Goal: Task Accomplishment & Management: Manage account settings

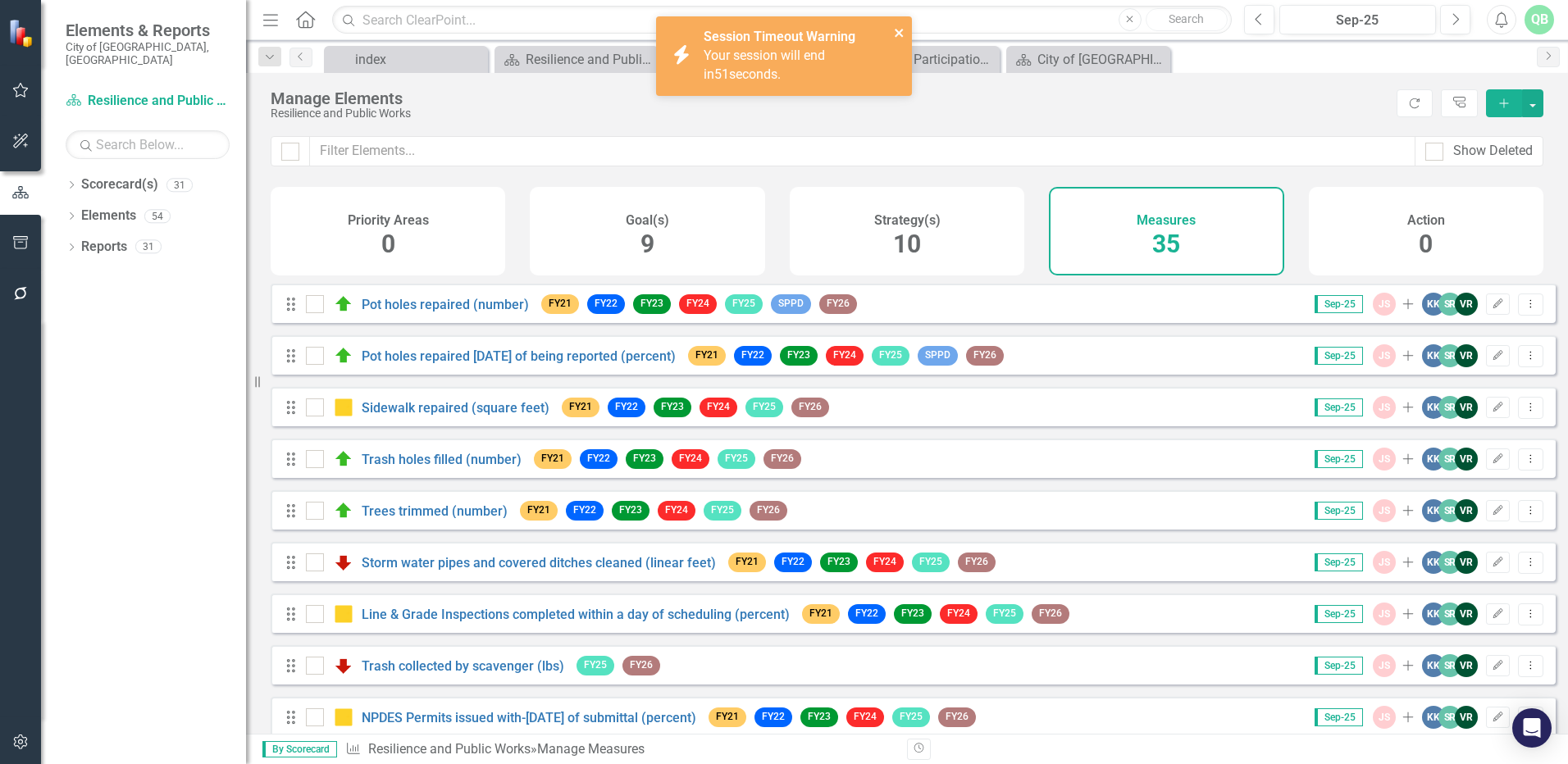
click at [897, 35] on icon "close" at bounding box center [898, 32] width 8 height 8
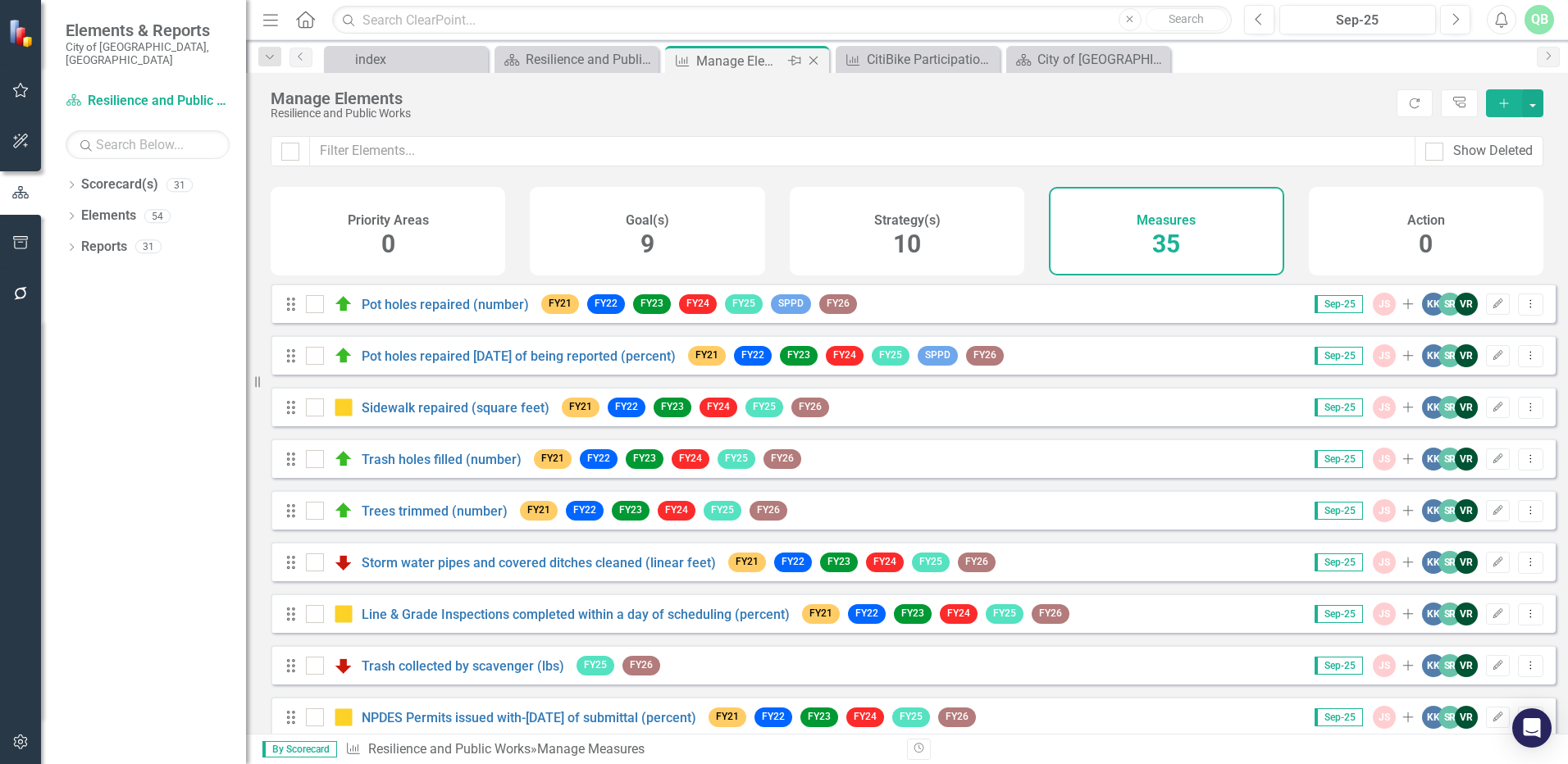
click at [757, 63] on div "Manage Elements" at bounding box center [740, 62] width 88 height 21
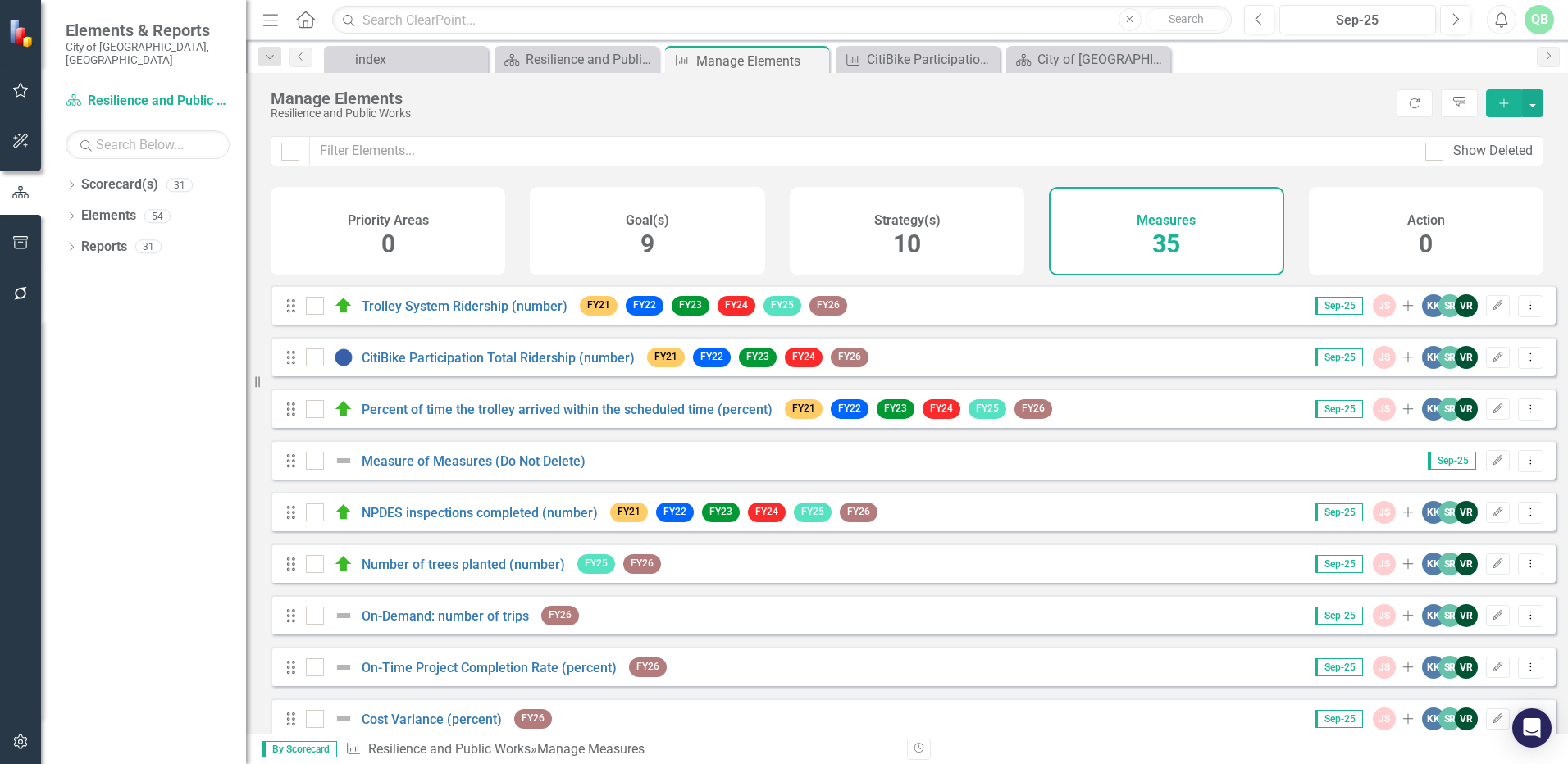
scroll to position [492, 0]
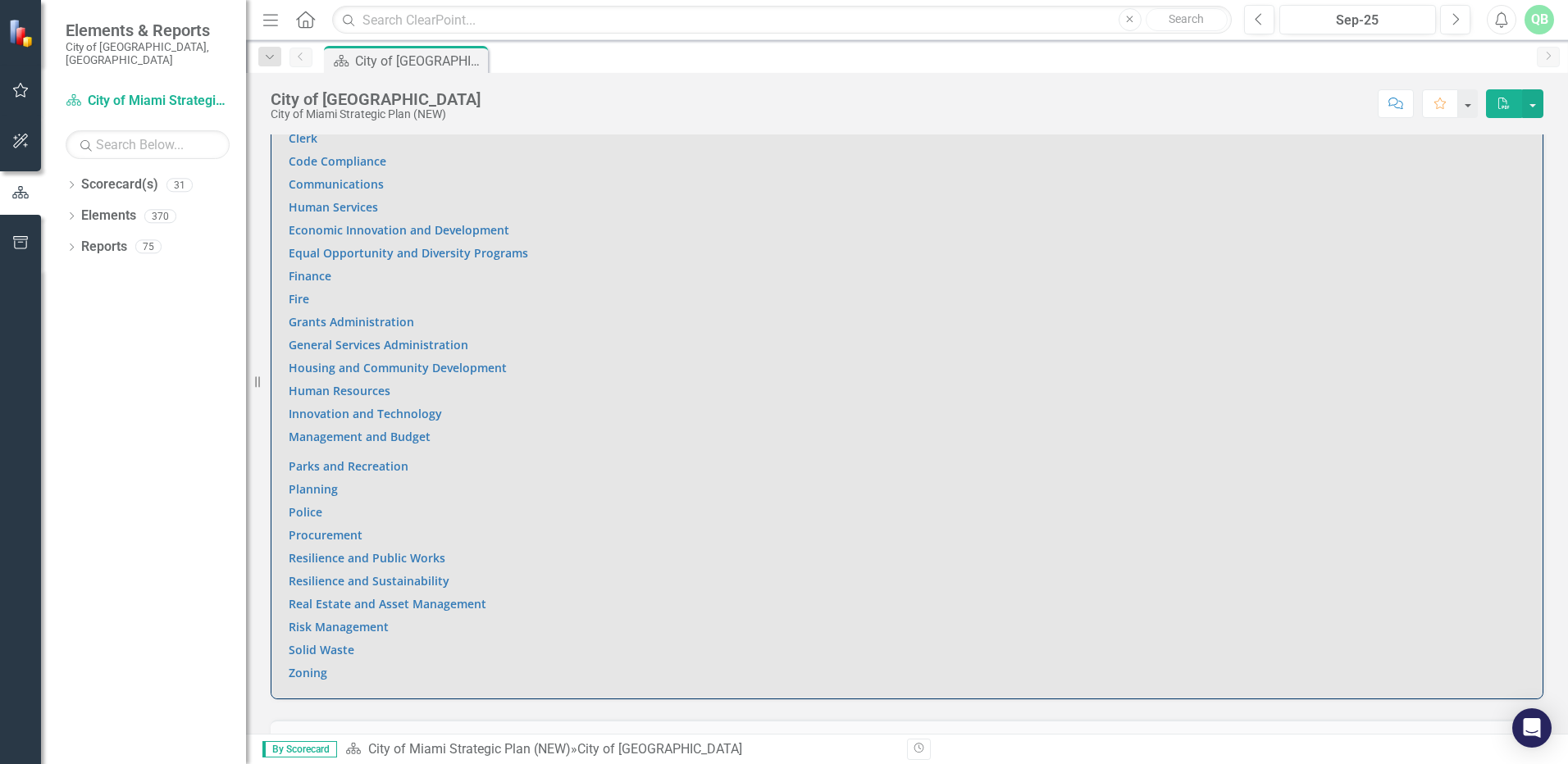
scroll to position [1312, 0]
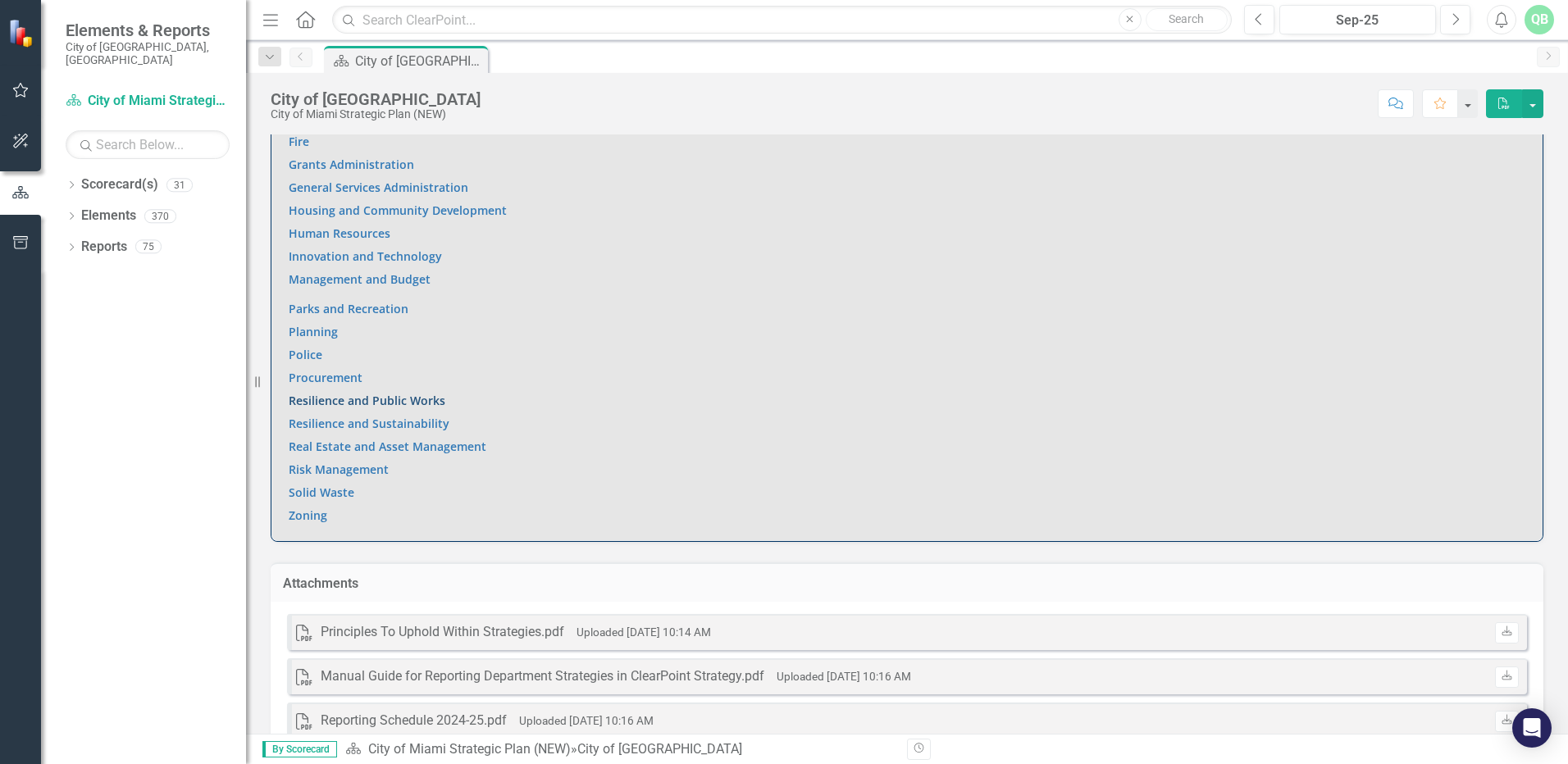
click at [346, 392] on link "Resilience and Public Works" at bounding box center [366, 400] width 156 height 16
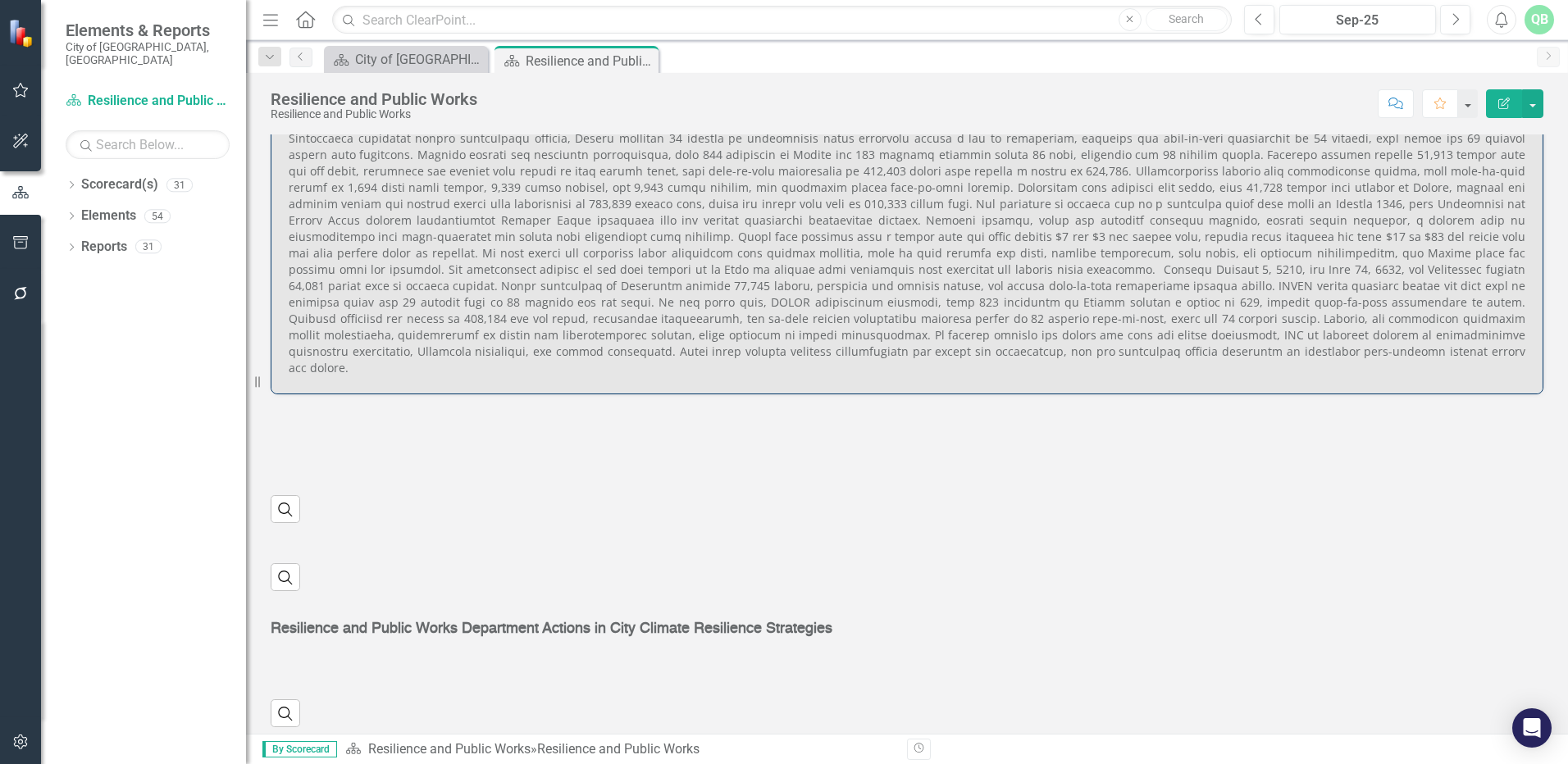
scroll to position [631, 0]
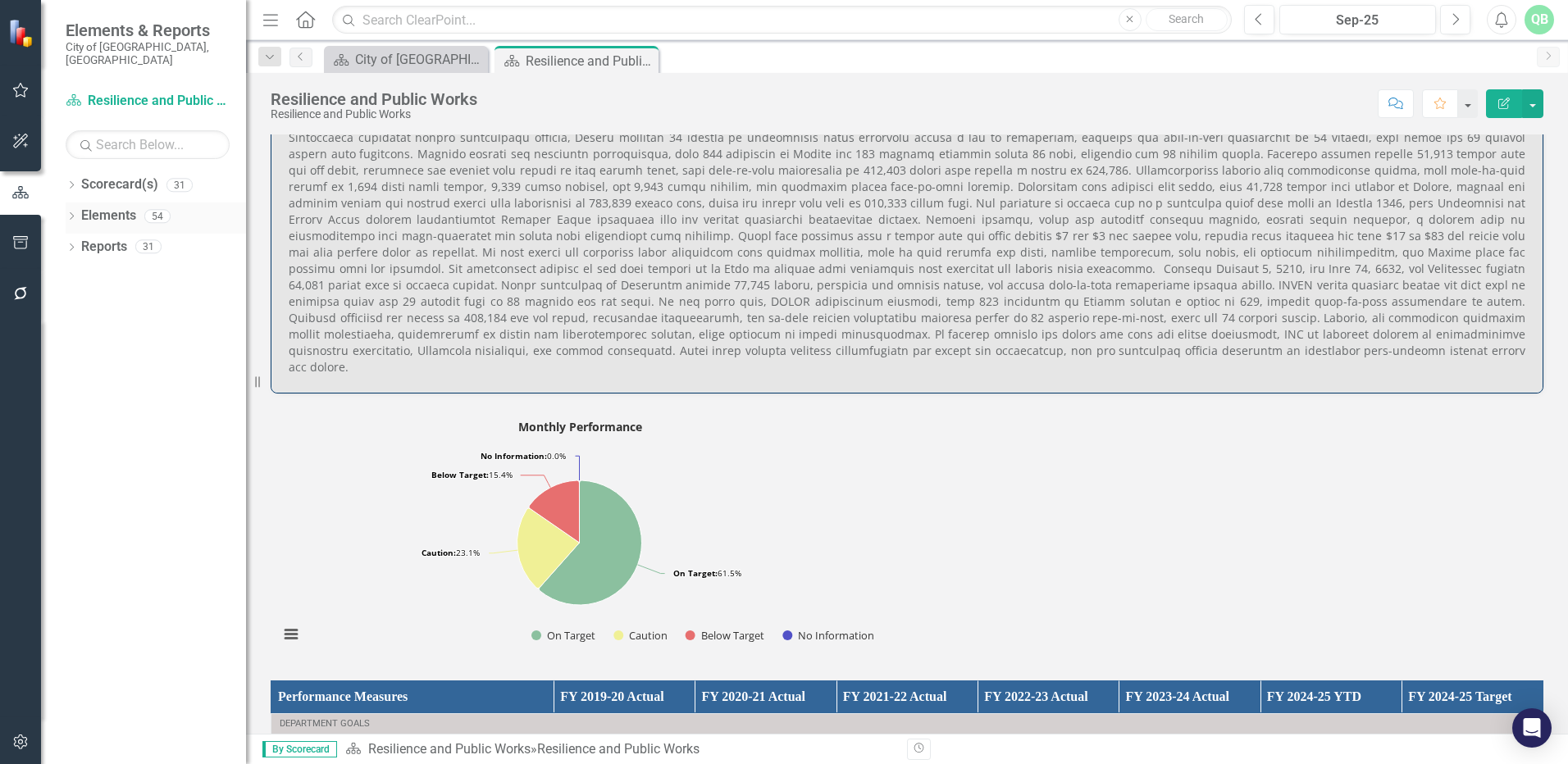
click at [116, 207] on link "Elements" at bounding box center [109, 216] width 55 height 19
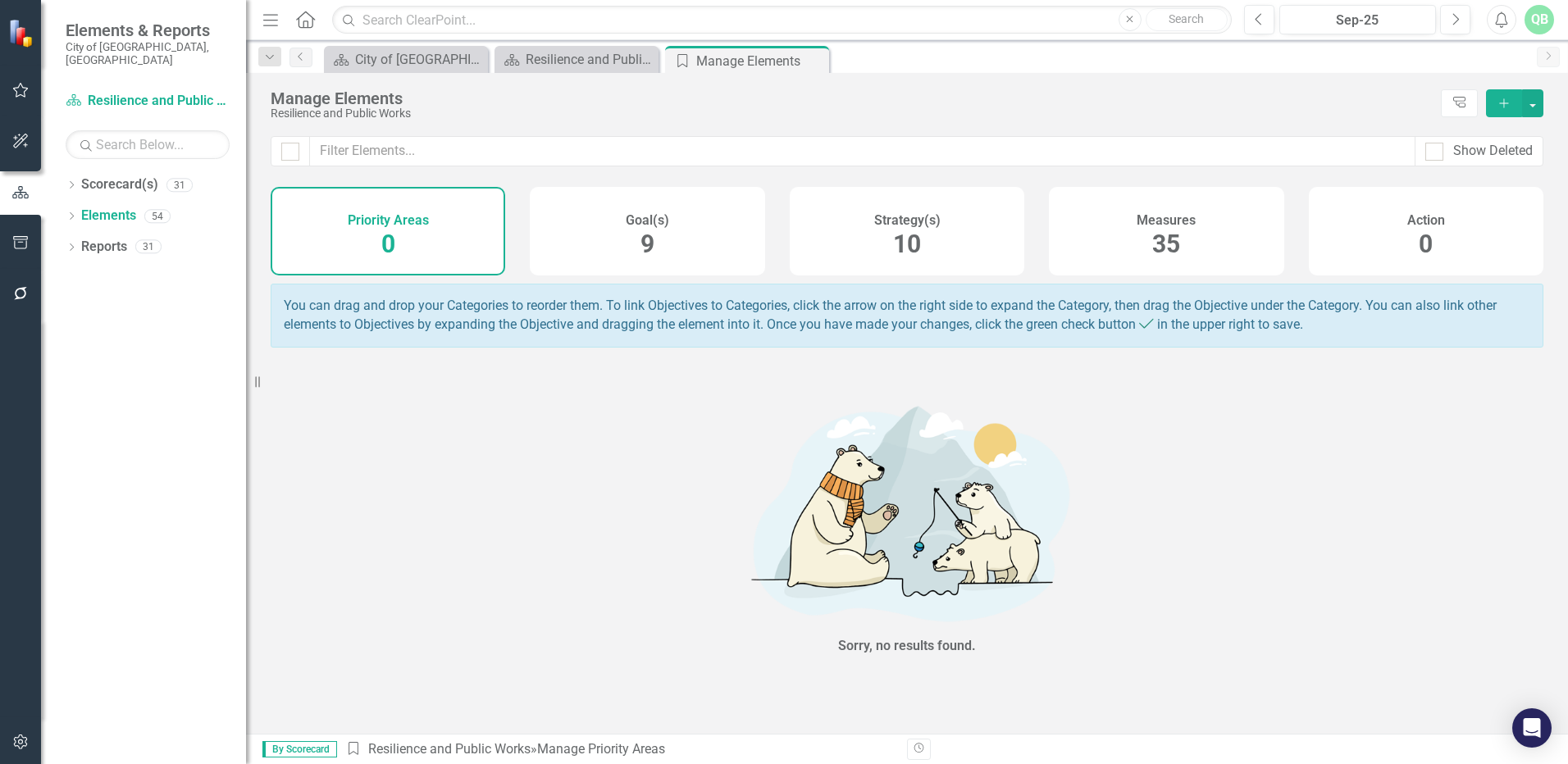
click at [1133, 238] on div "Measures 35" at bounding box center [1166, 231] width 234 height 89
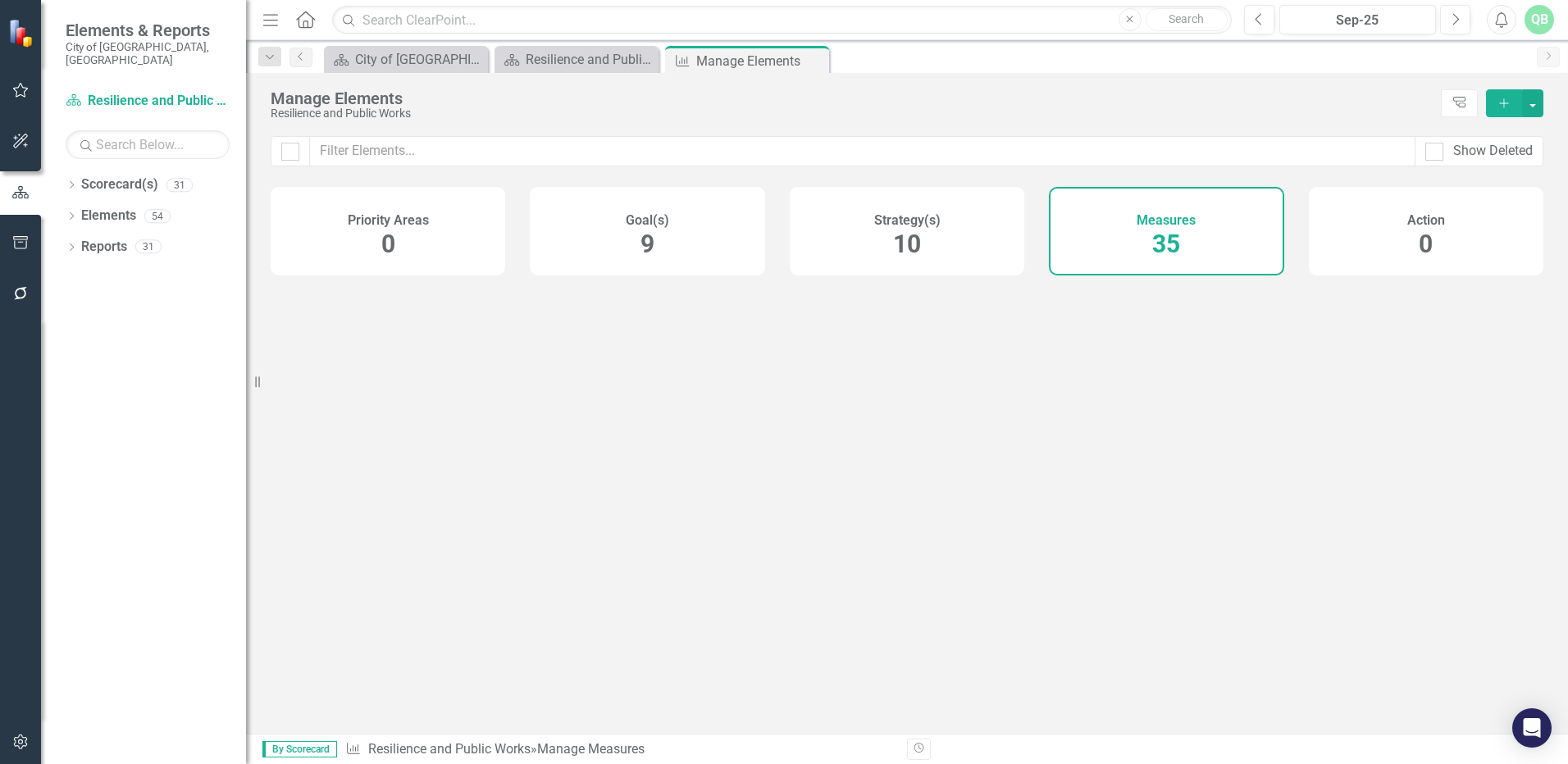
checkbox input "false"
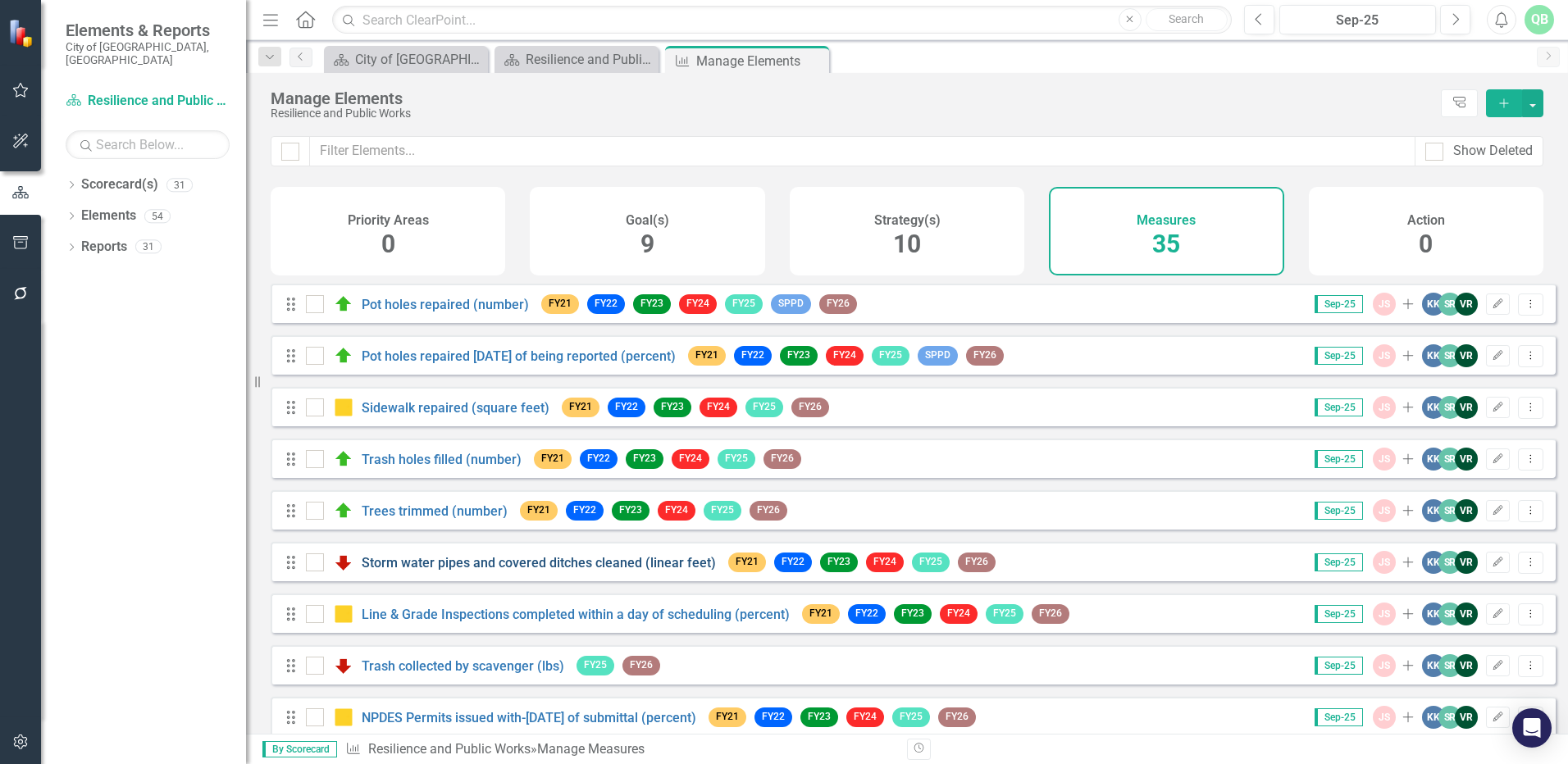
click at [434, 570] on link "Storm water pipes and covered ditches cleaned (linear feet)" at bounding box center [539, 563] width 354 height 16
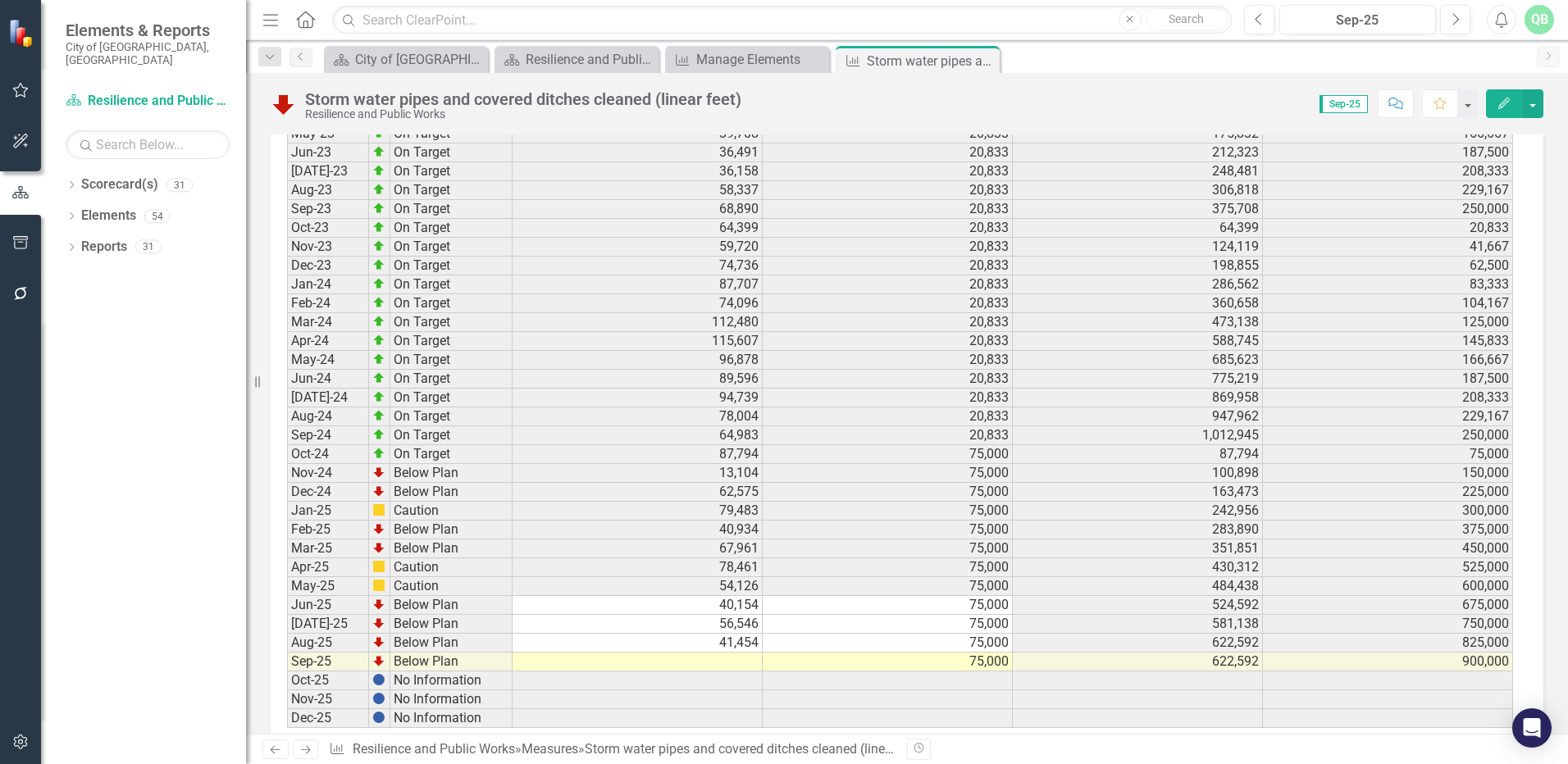
scroll to position [2597, 0]
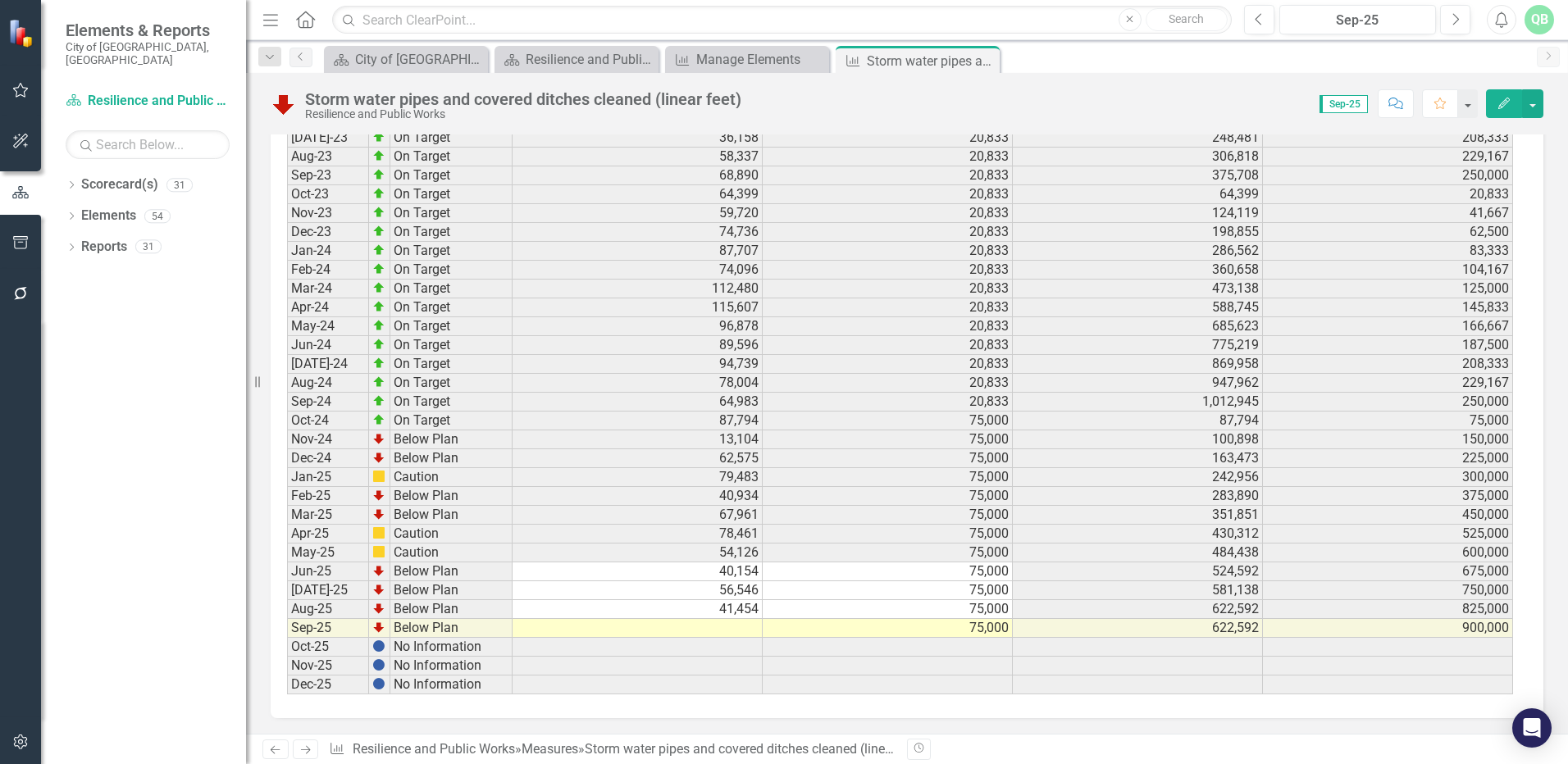
click at [623, 622] on td at bounding box center [637, 629] width 250 height 19
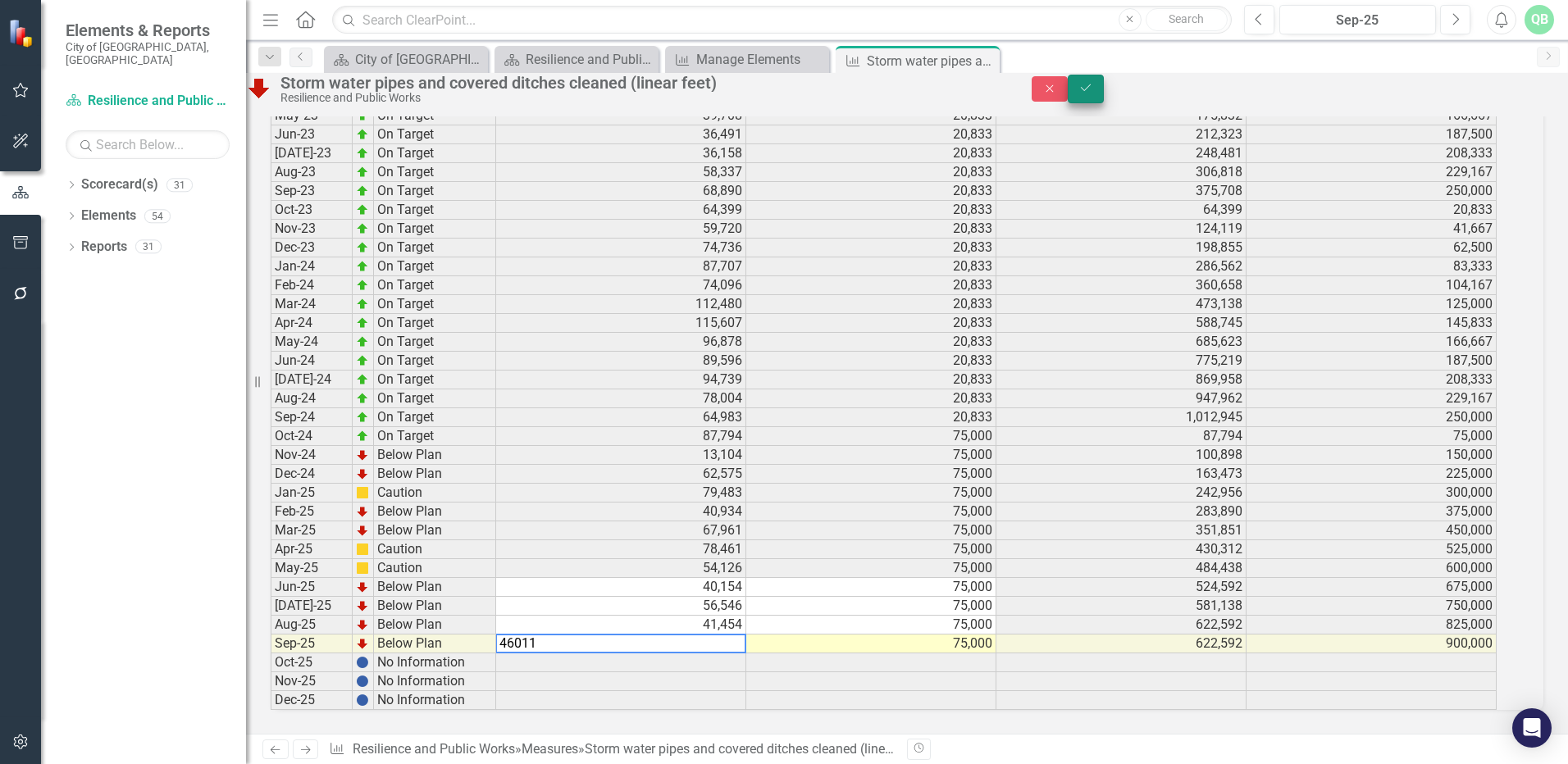
type textarea "46011"
click at [1104, 96] on button "Save" at bounding box center [1086, 89] width 36 height 29
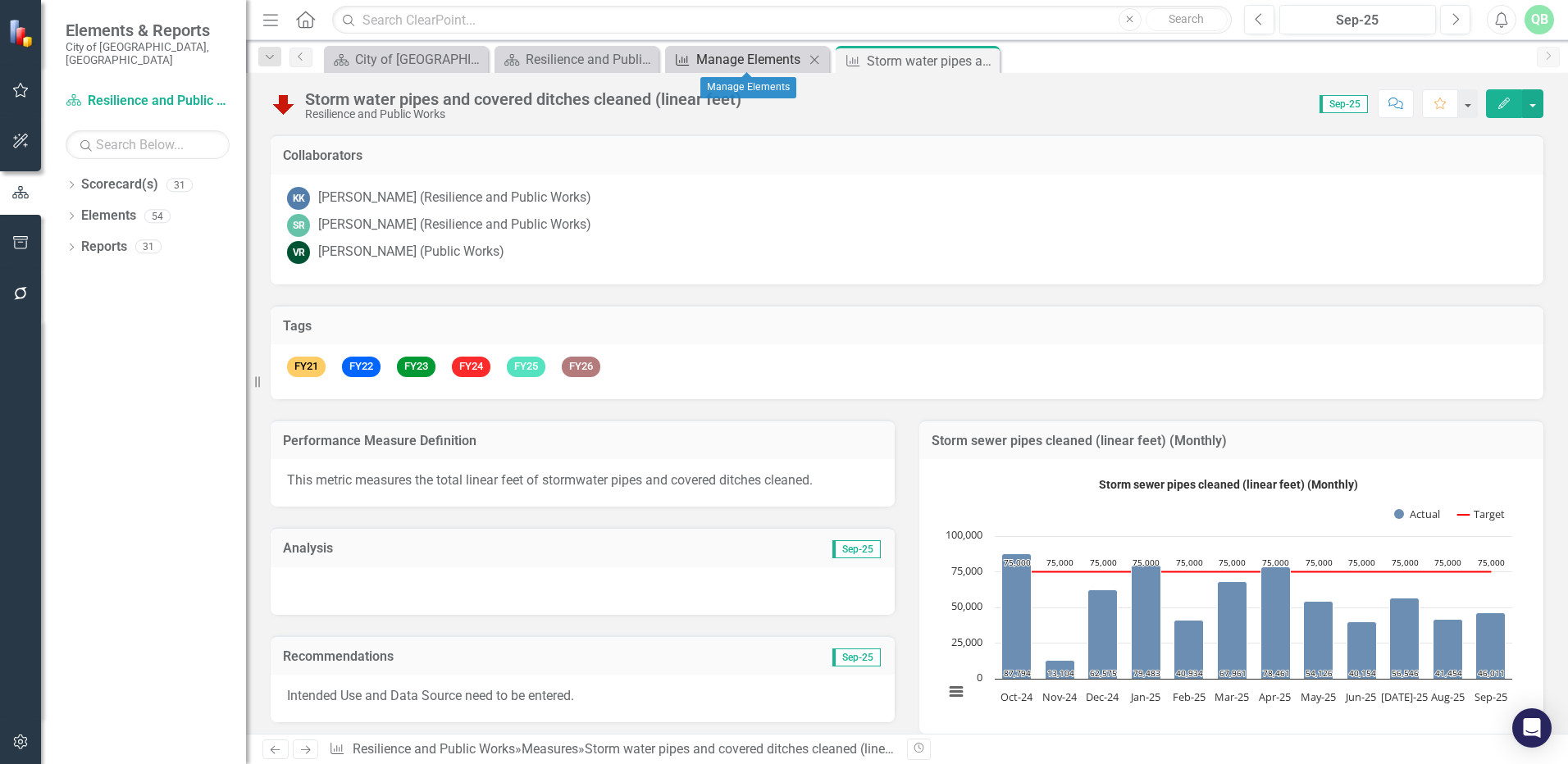
click at [747, 55] on div "Manage Elements" at bounding box center [750, 60] width 109 height 21
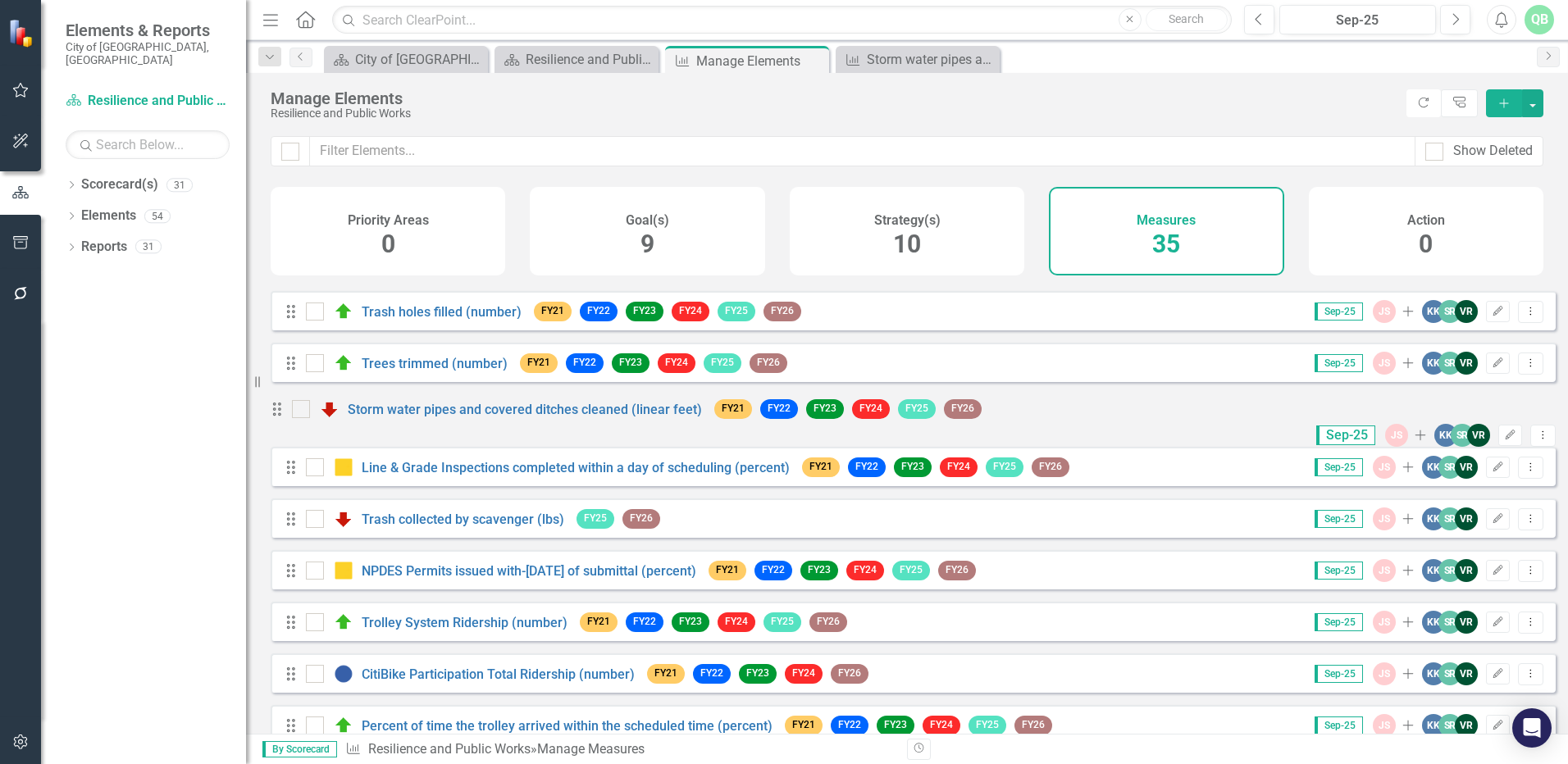
scroll to position [164, 0]
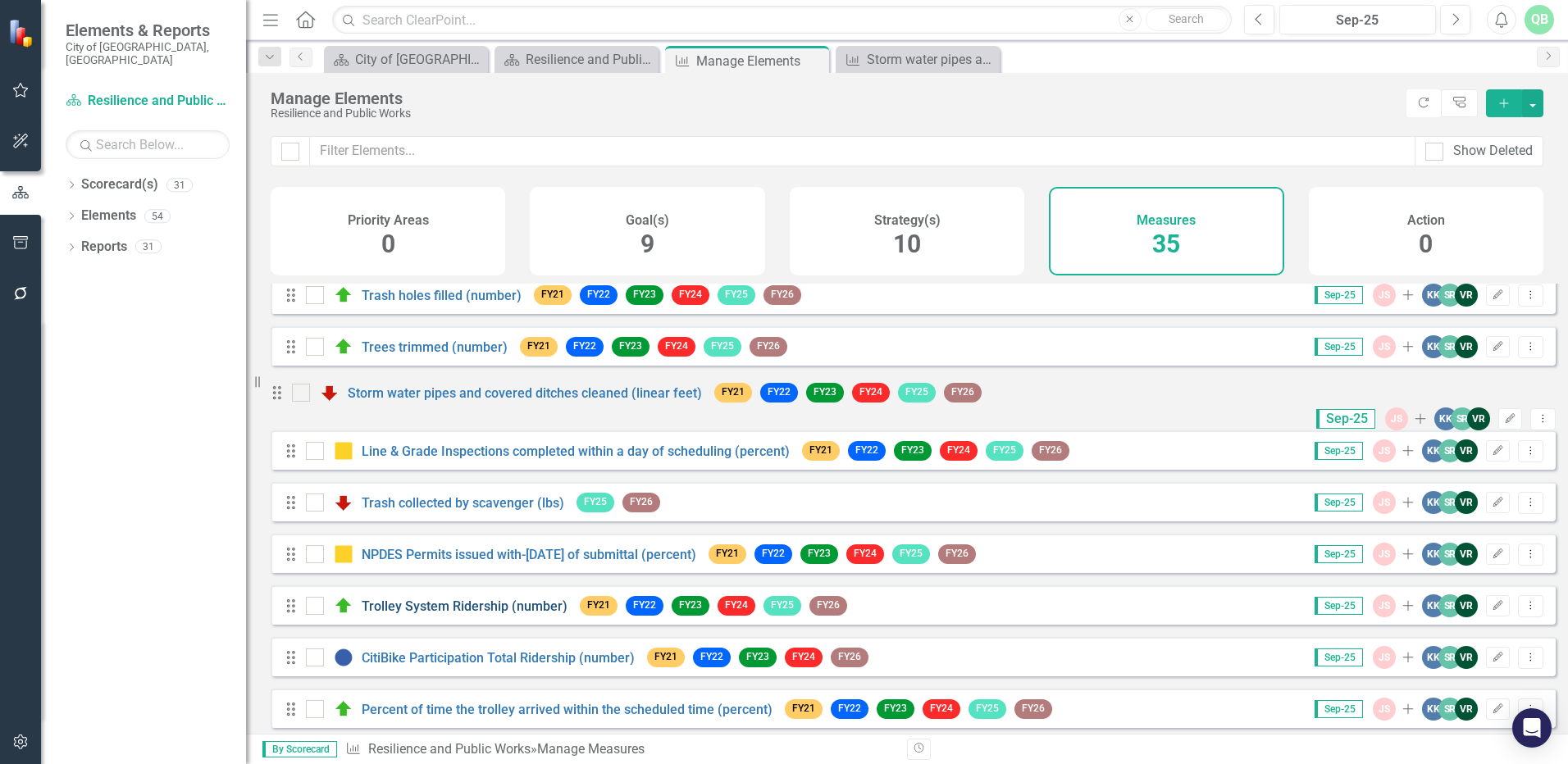
click at [470, 613] on link "Trolley System Ridership (number)" at bounding box center [464, 606] width 206 height 16
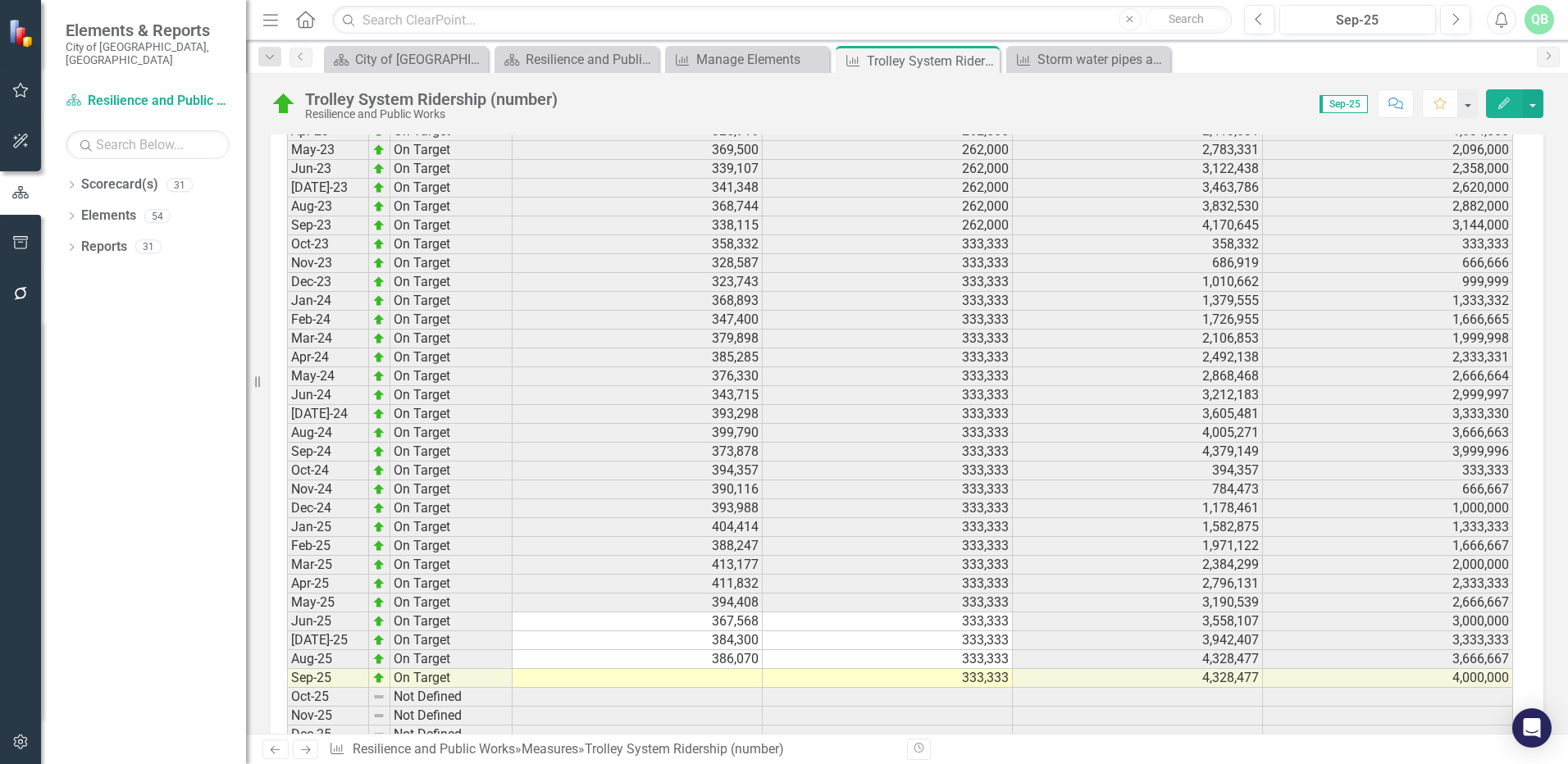
scroll to position [2217, 0]
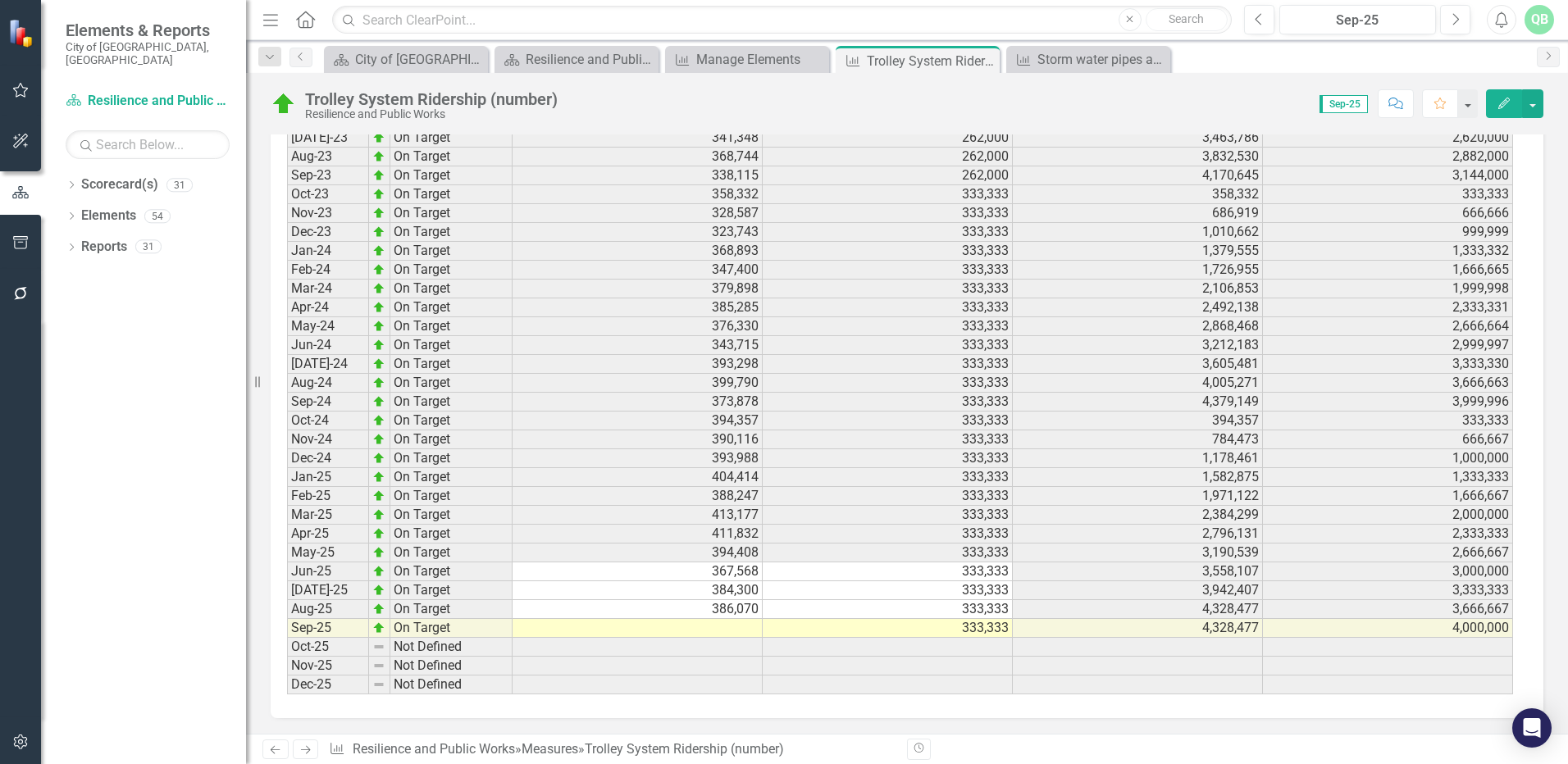
click at [537, 628] on td at bounding box center [637, 629] width 250 height 19
click at [727, 630] on td at bounding box center [637, 629] width 250 height 19
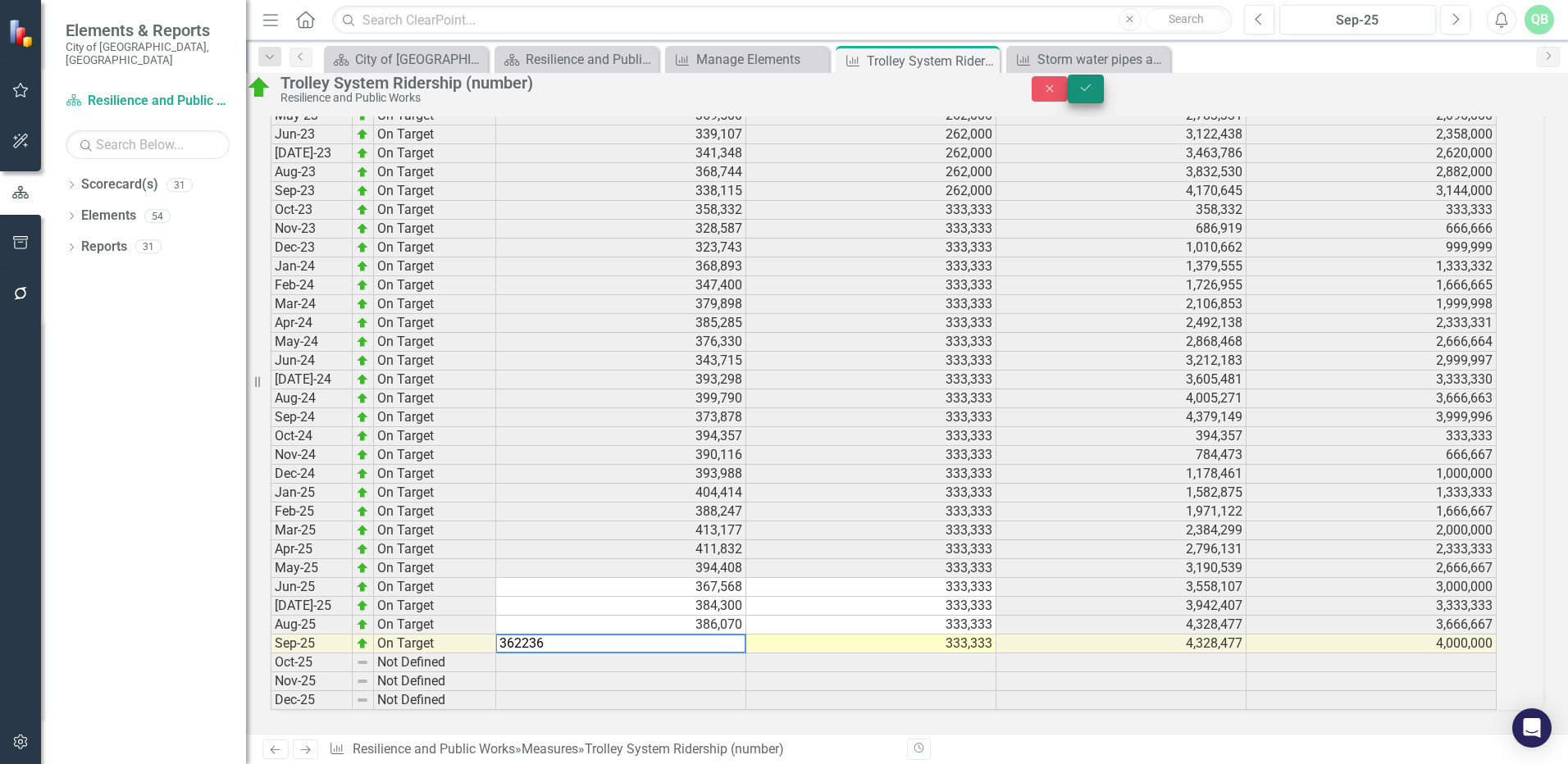
type textarea "362236"
click at [1104, 101] on button "Save" at bounding box center [1086, 89] width 36 height 29
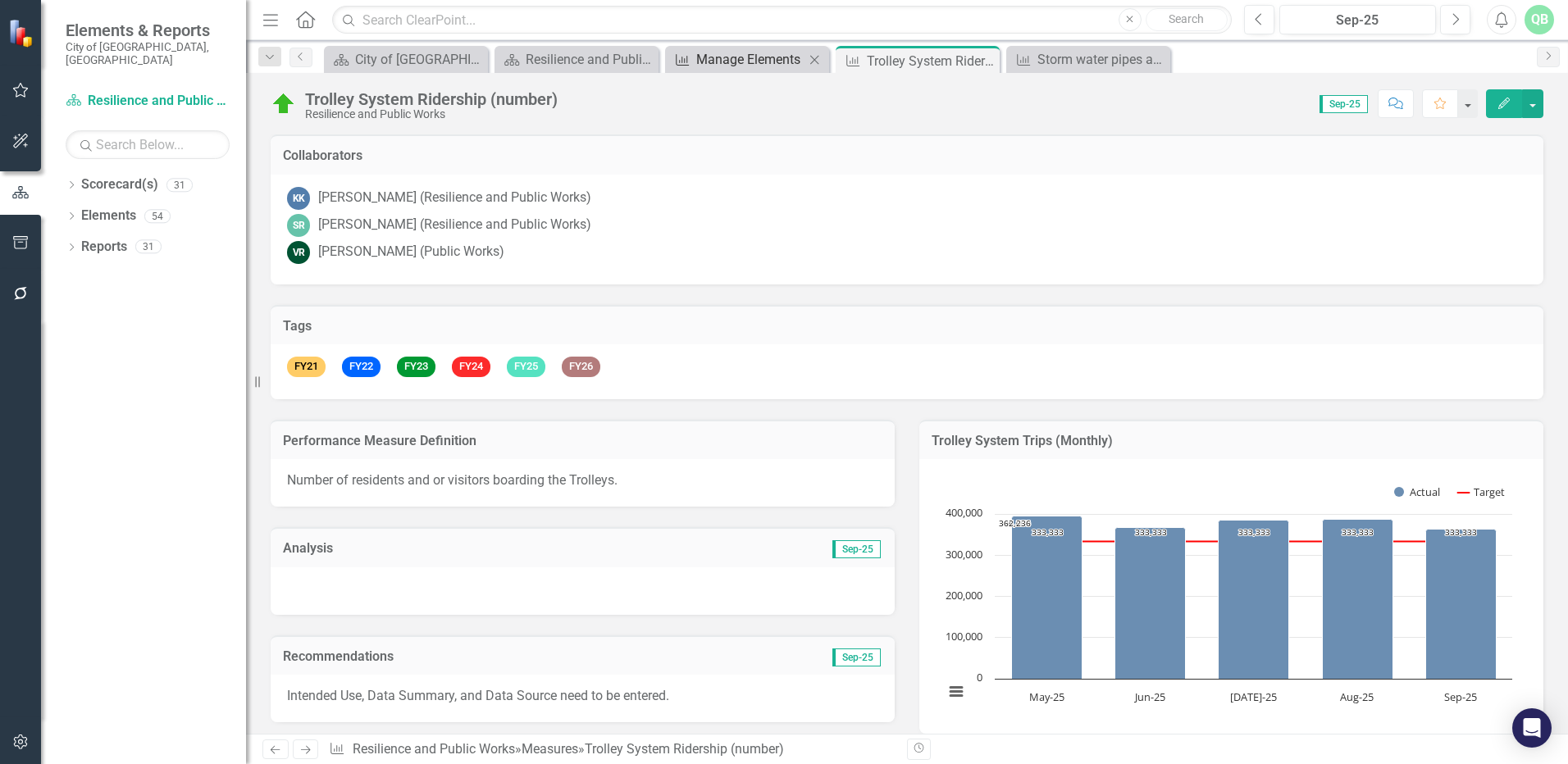
click at [710, 64] on div "Manage Elements" at bounding box center [750, 60] width 109 height 21
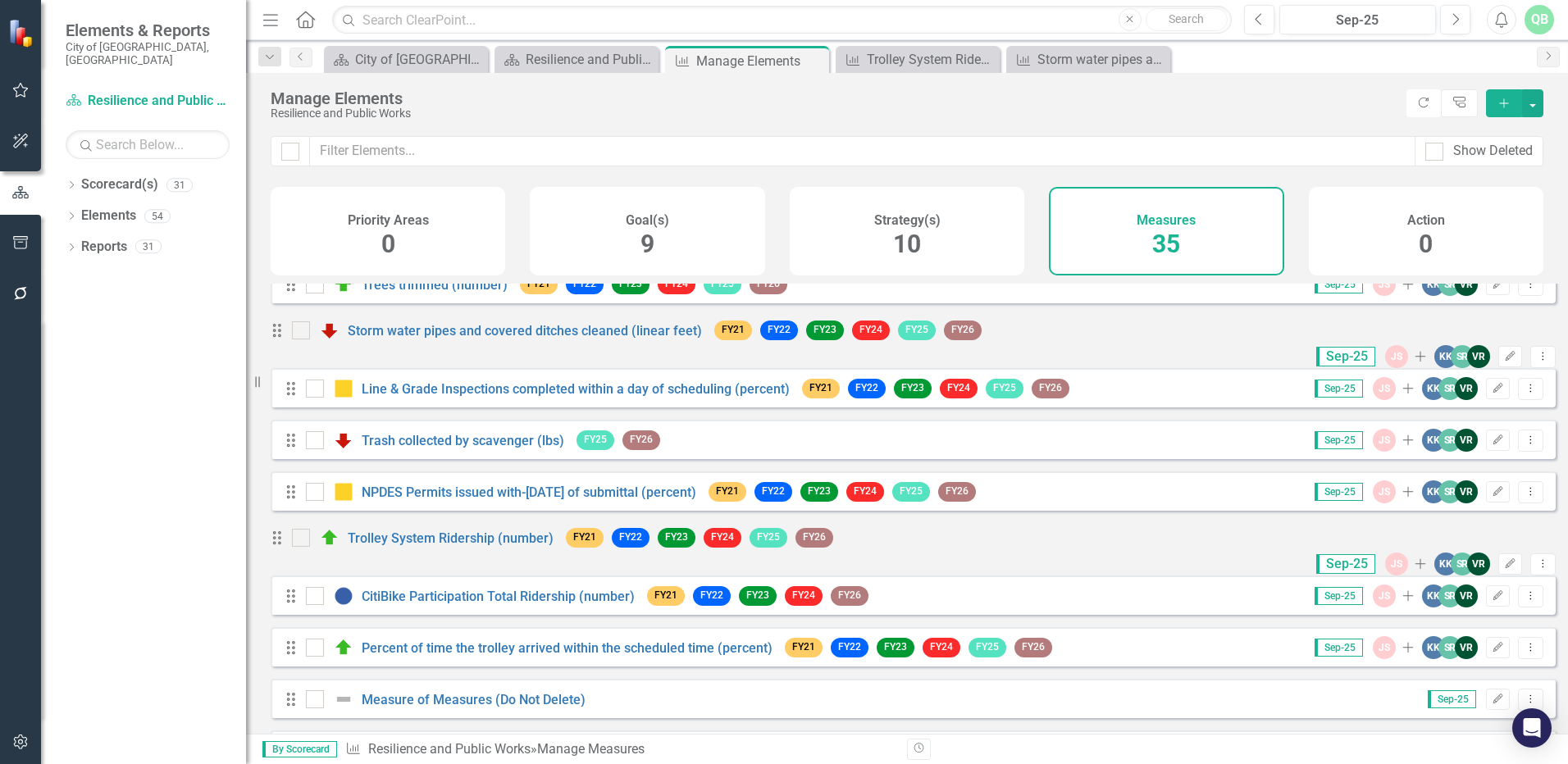
scroll to position [246, 0]
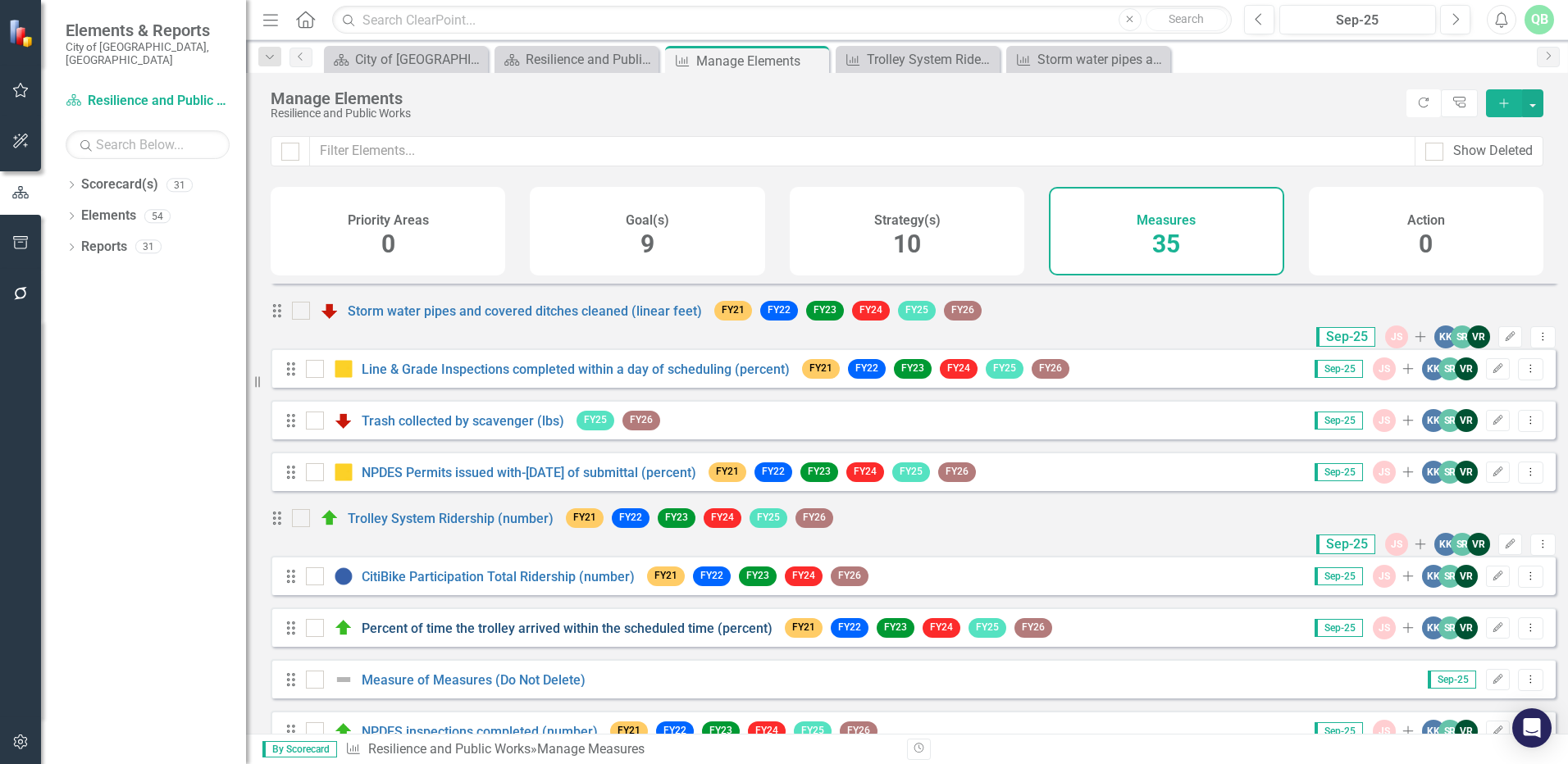
click at [491, 636] on link "Percent of time the trolley arrived within the scheduled time (percent)" at bounding box center [567, 629] width 411 height 16
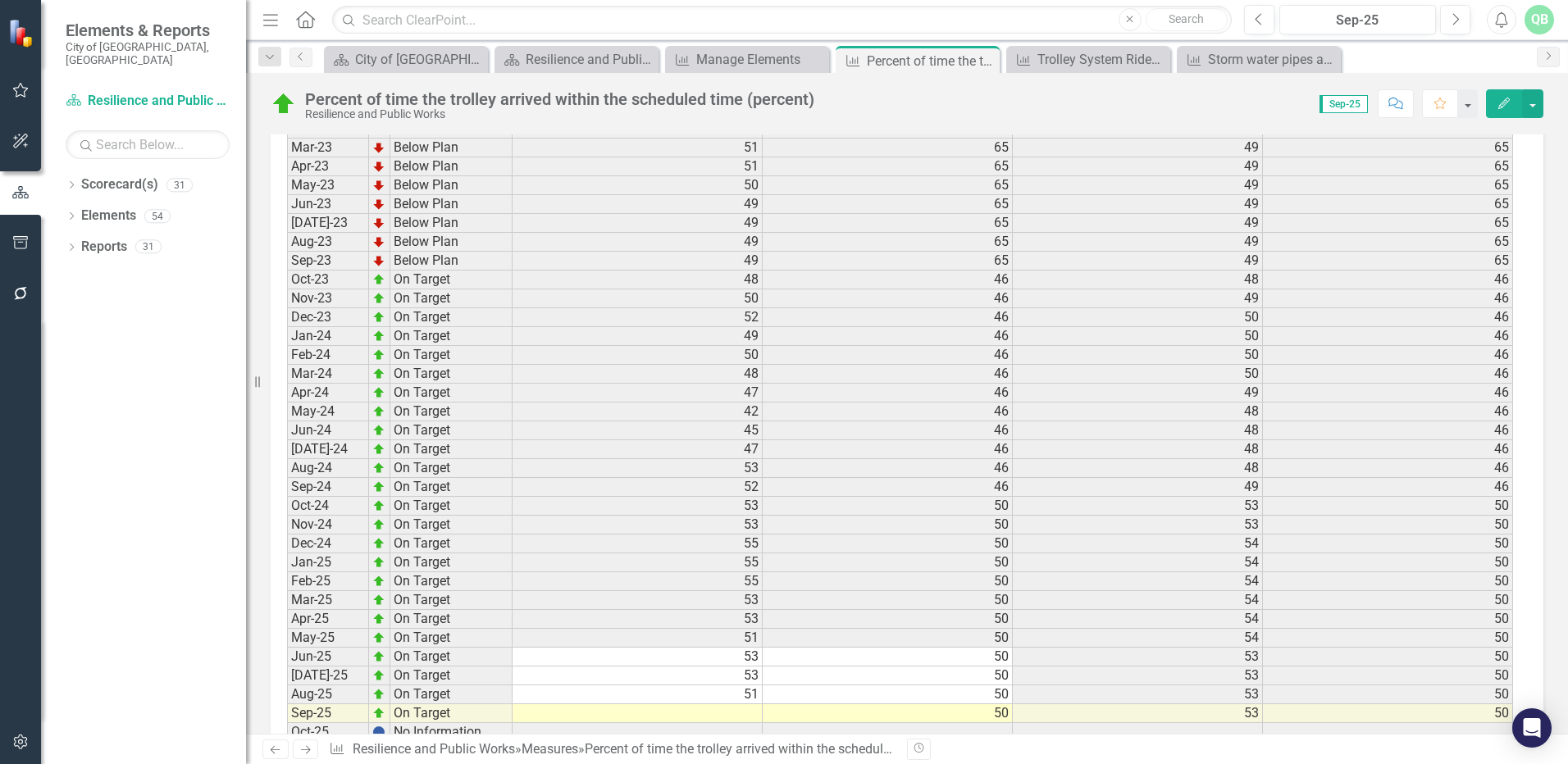
scroll to position [2217, 0]
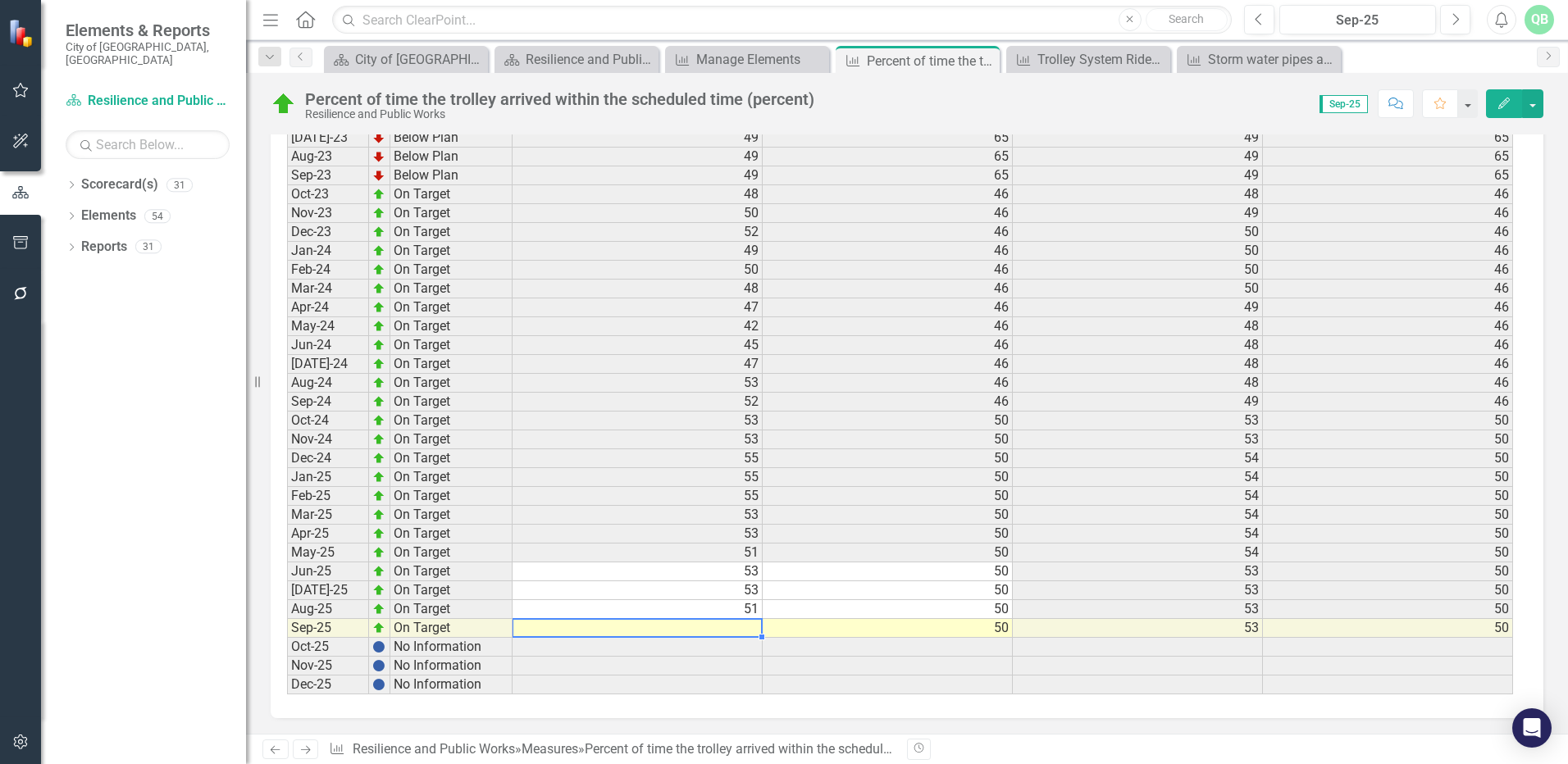
click at [732, 629] on td at bounding box center [637, 629] width 250 height 19
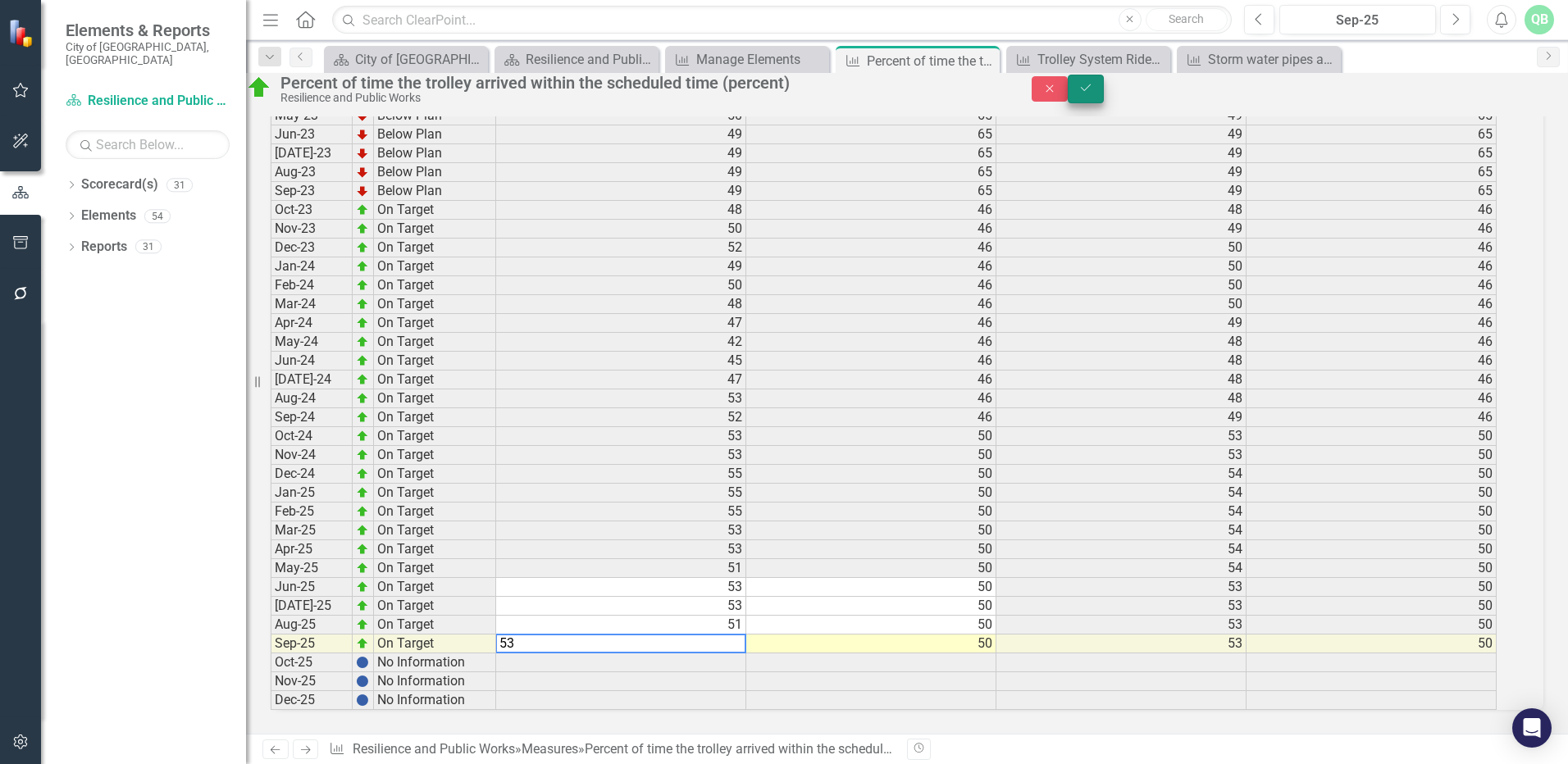
type textarea "53"
click at [1104, 103] on button "Save" at bounding box center [1086, 89] width 36 height 29
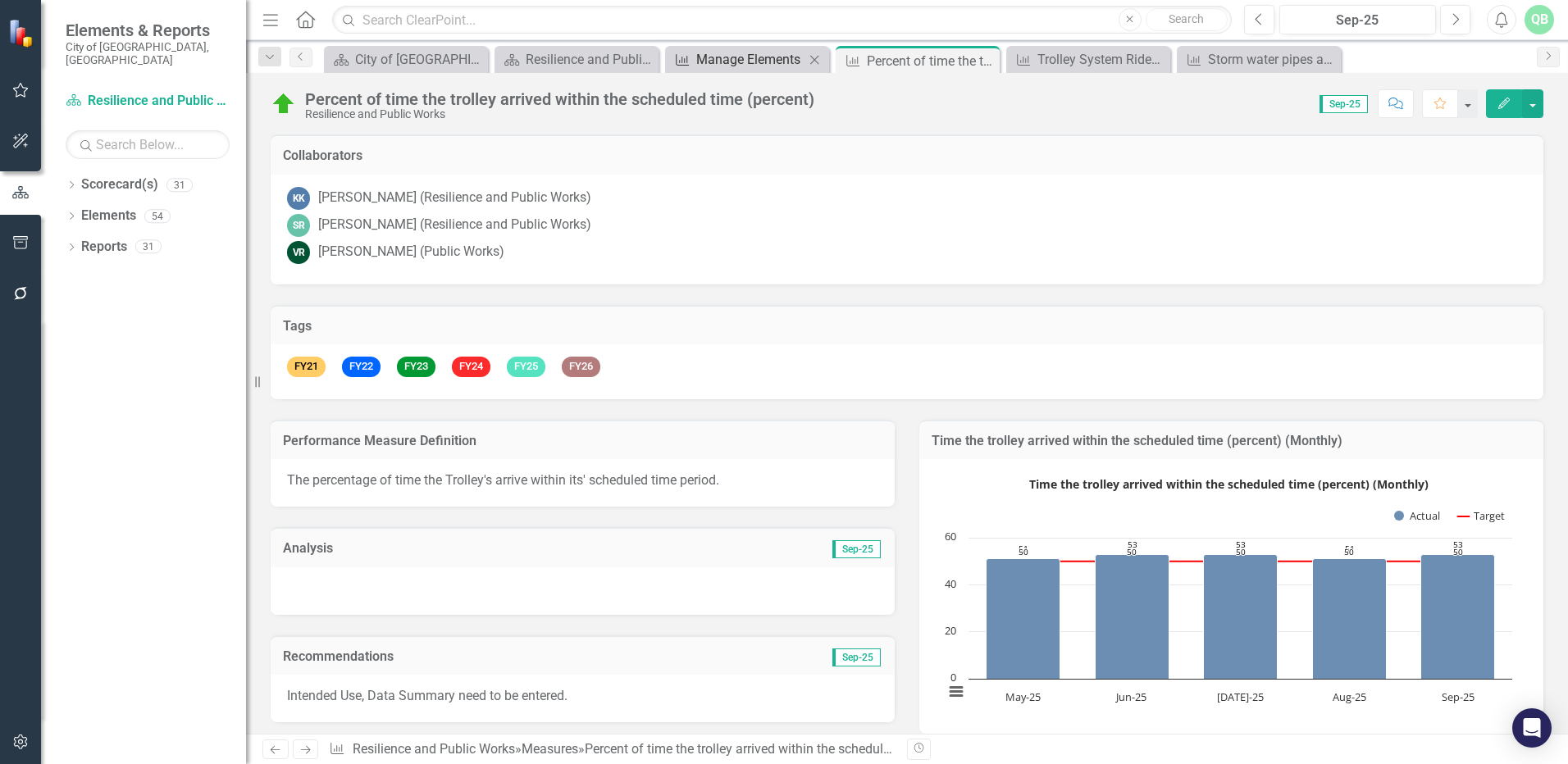
click at [761, 58] on div "Manage Elements" at bounding box center [750, 60] width 109 height 21
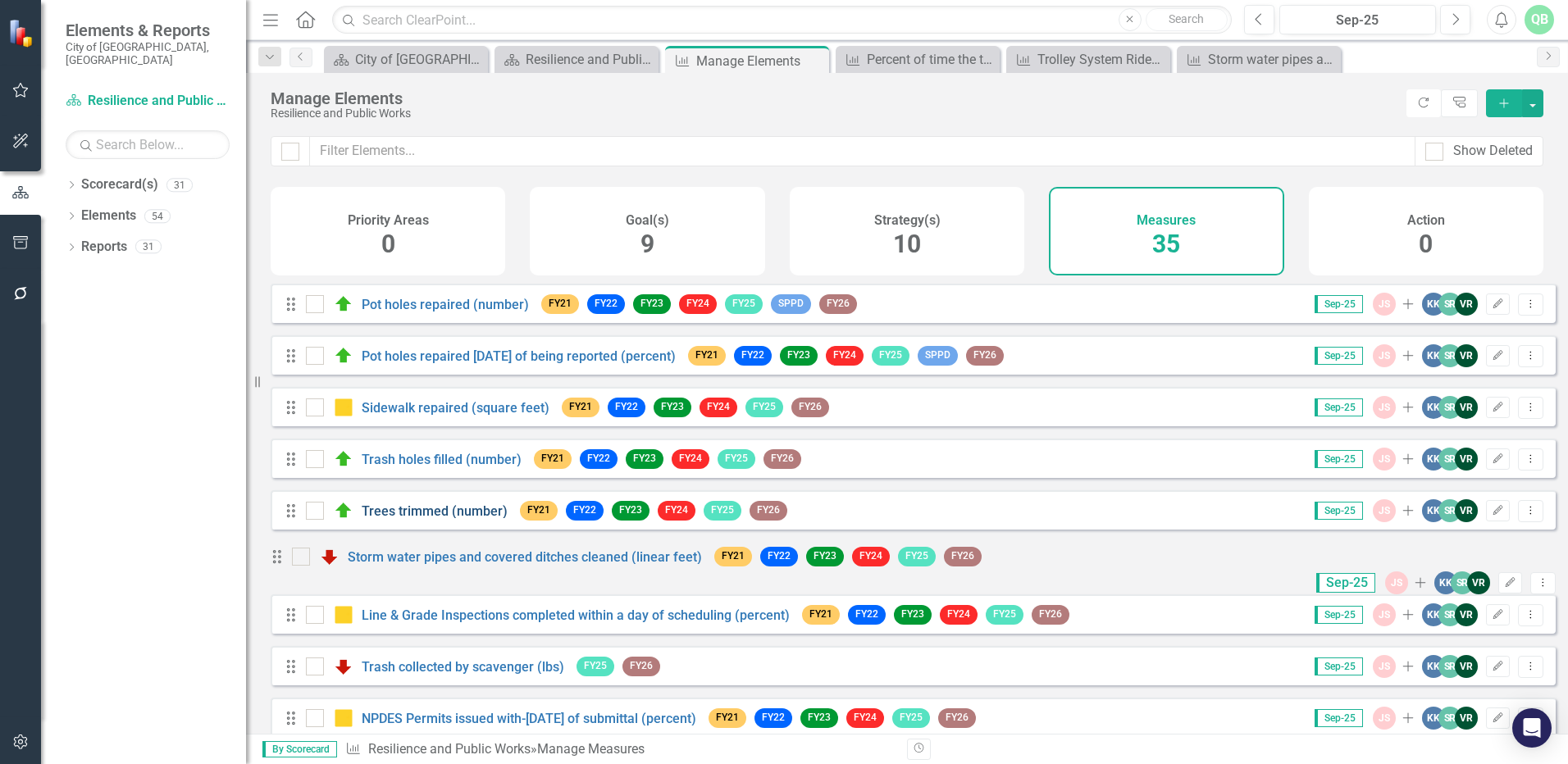
click at [413, 519] on link "Trees trimmed (number)" at bounding box center [435, 511] width 146 height 16
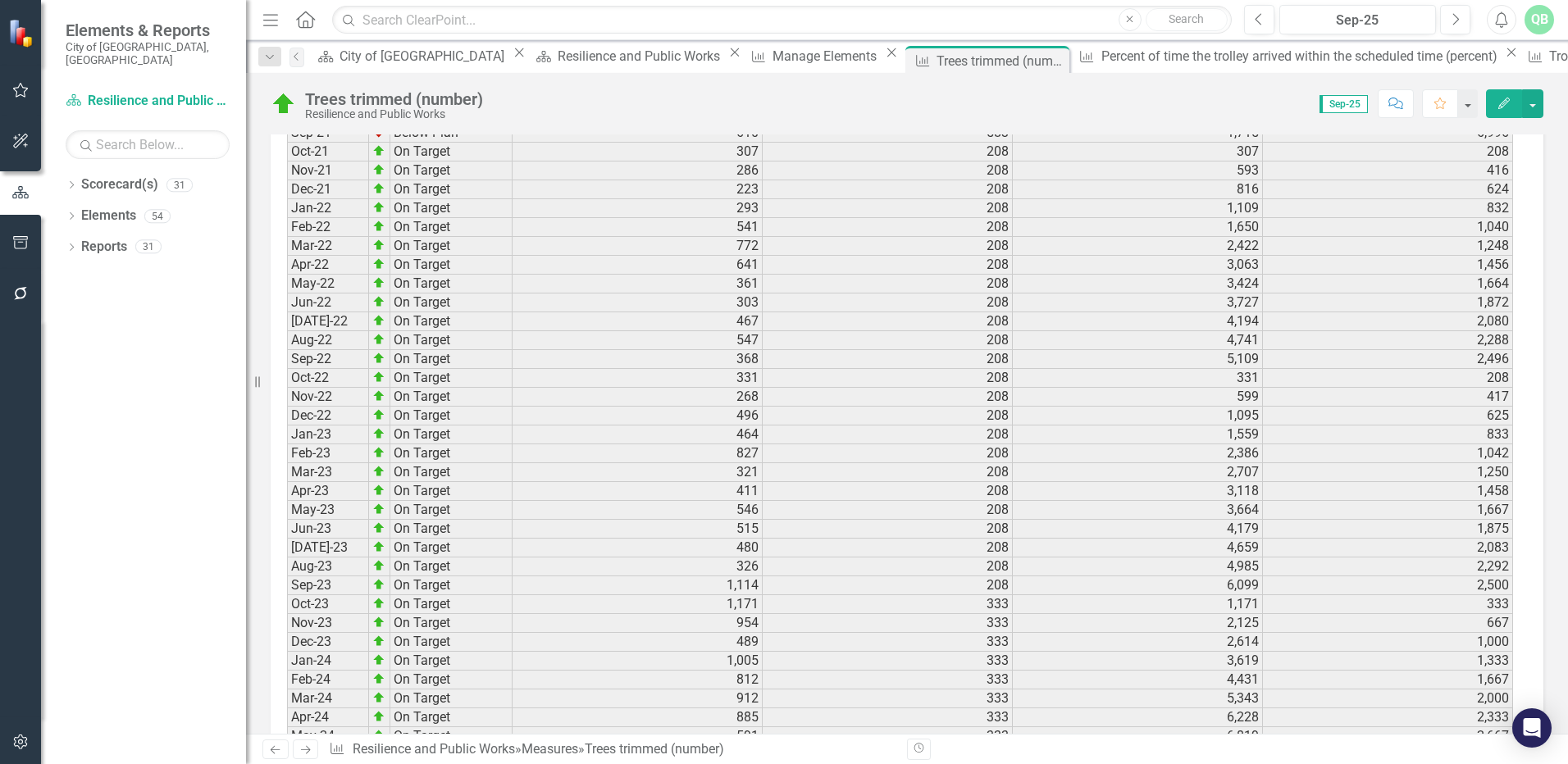
scroll to position [1569, 0]
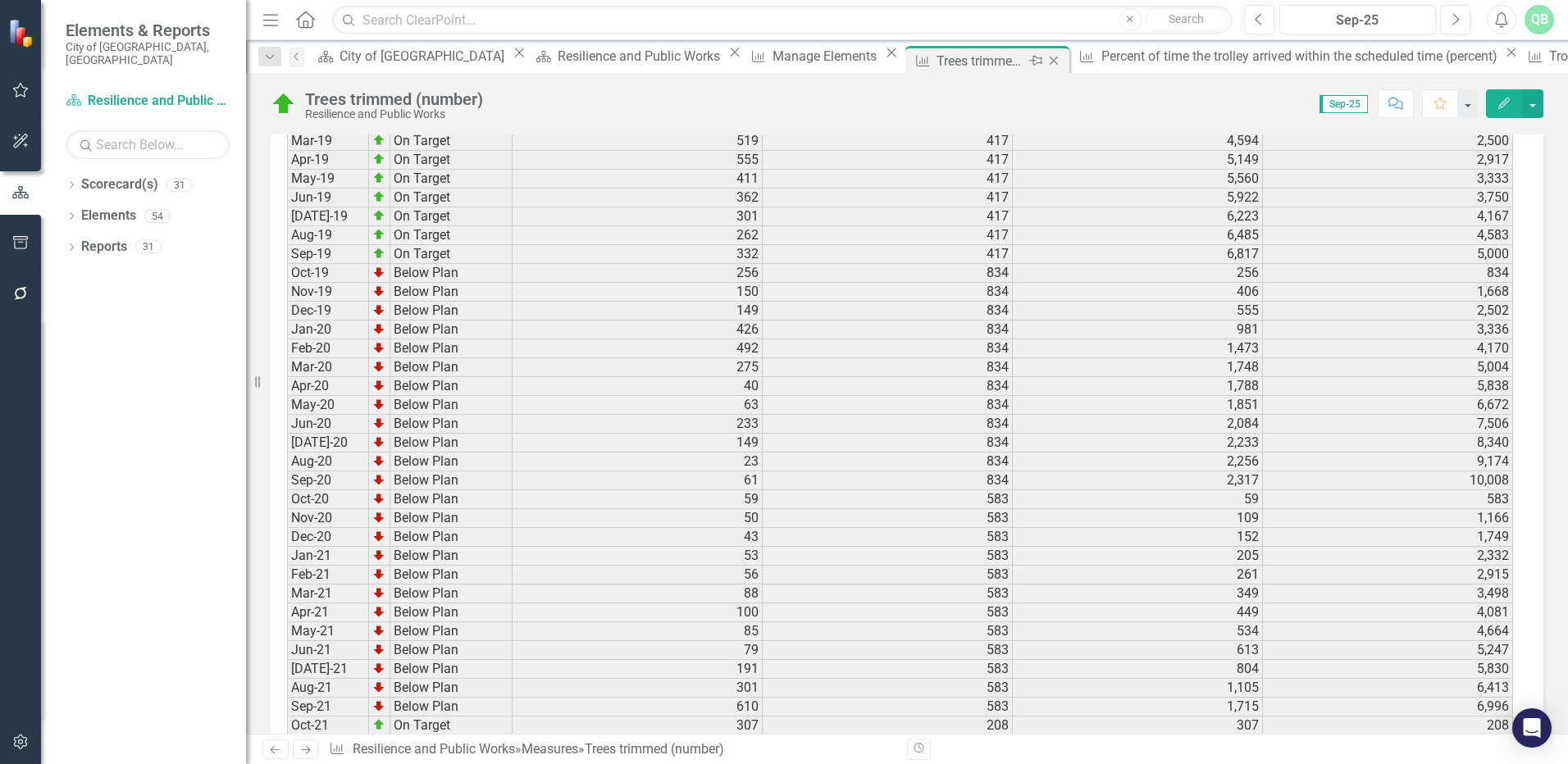
click at [1050, 59] on icon at bounding box center [1054, 61] width 9 height 9
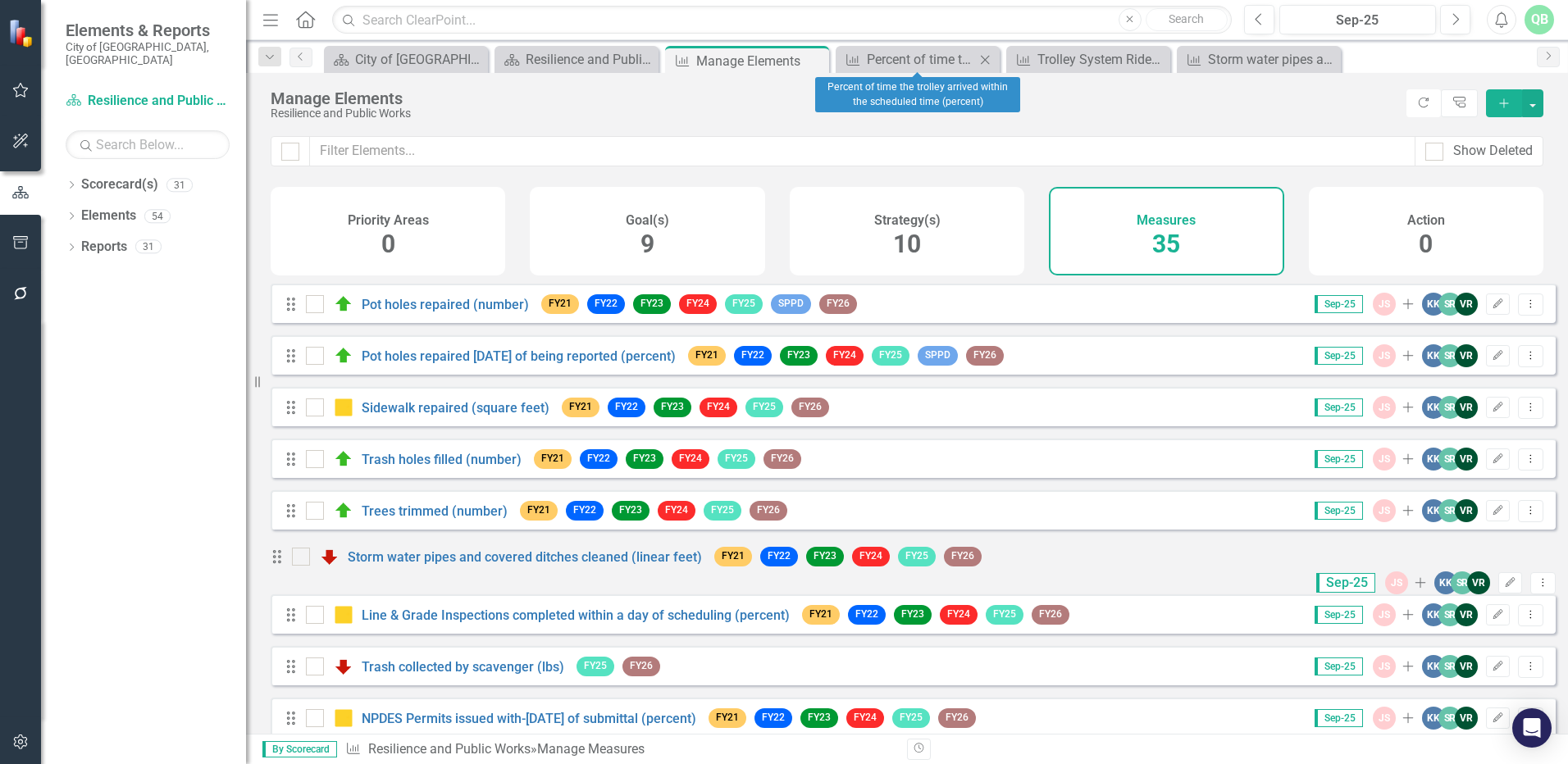
click at [985, 57] on icon "Close" at bounding box center [985, 59] width 16 height 13
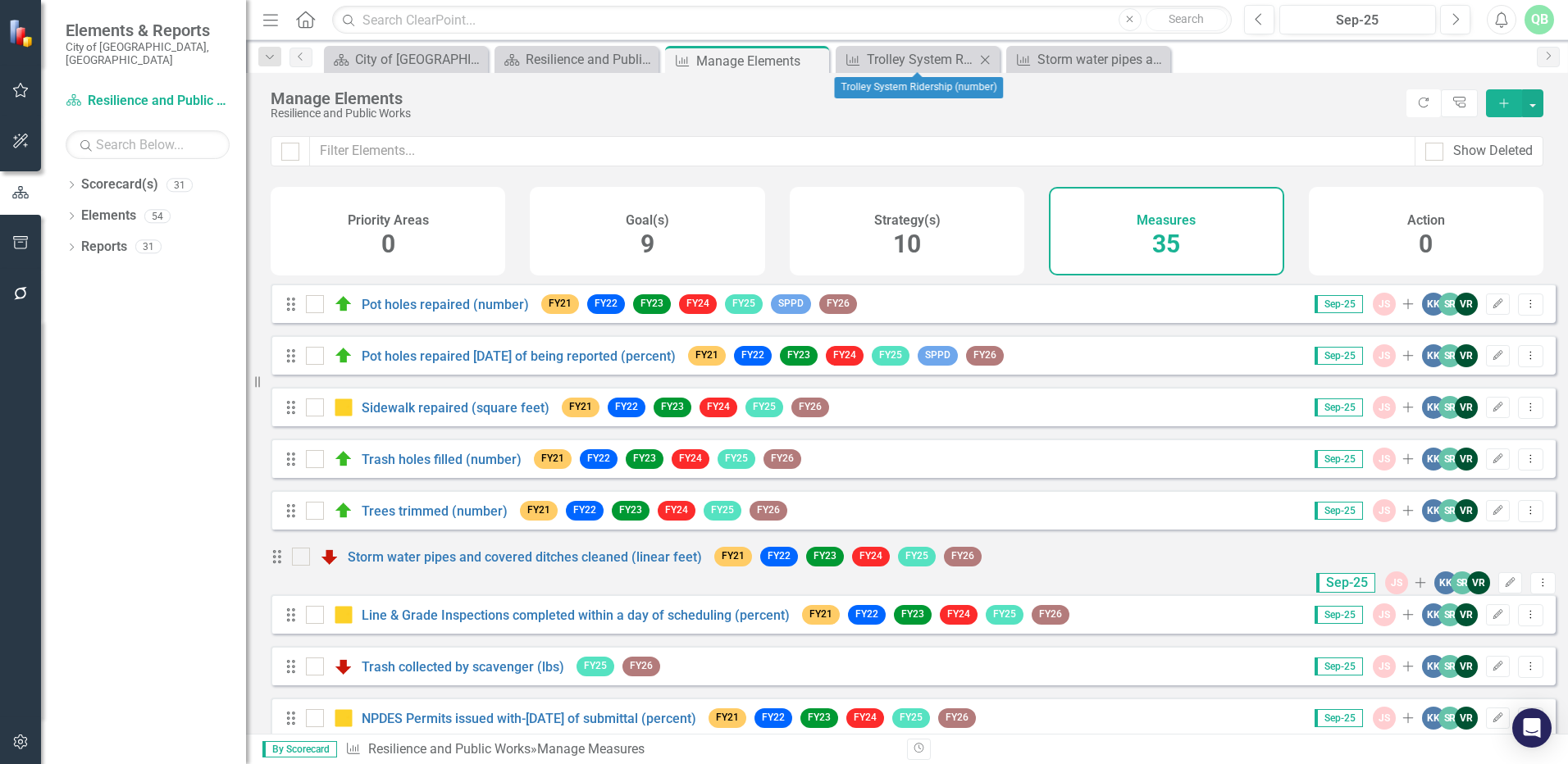
click at [984, 58] on icon at bounding box center [985, 59] width 9 height 9
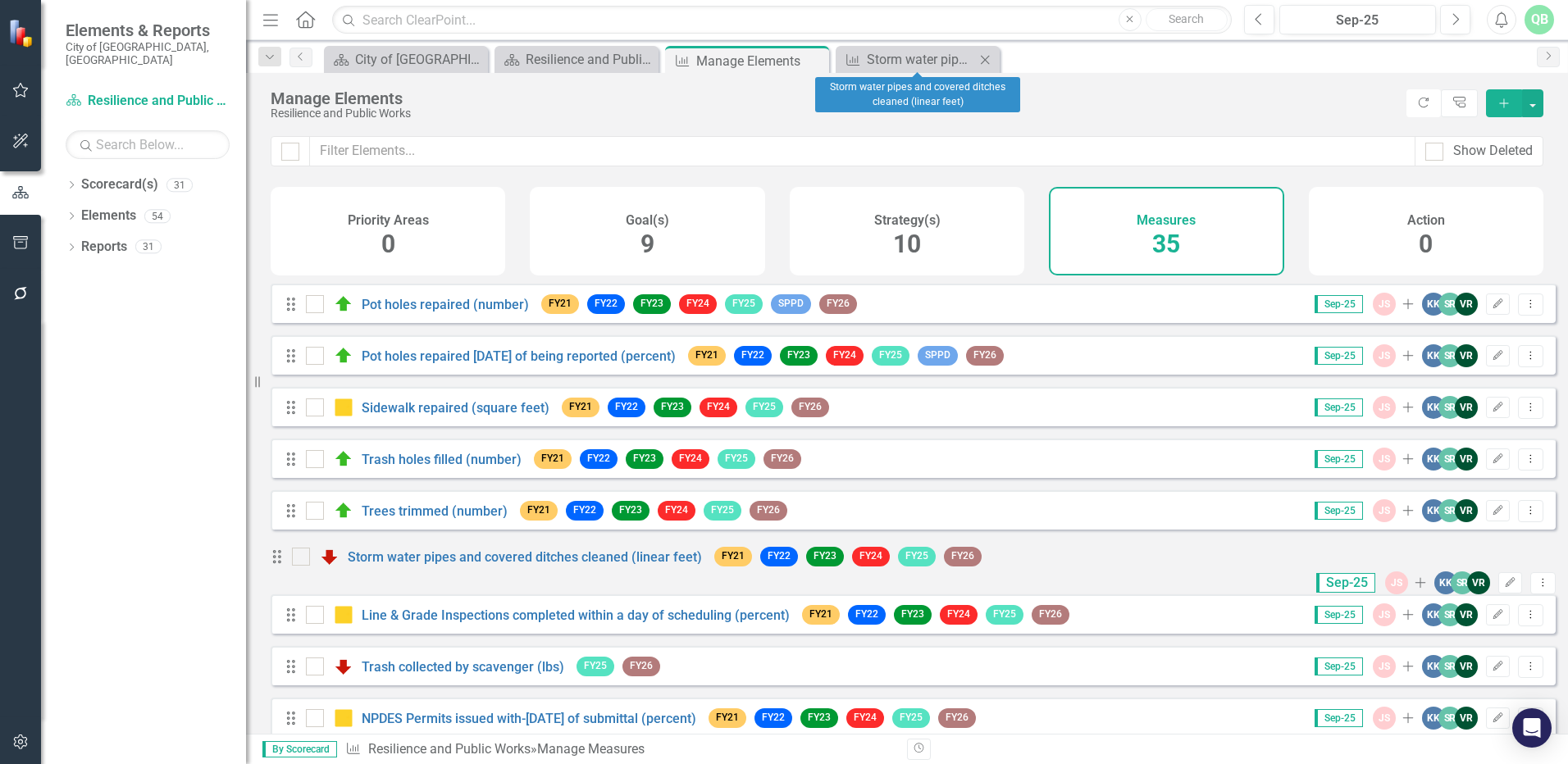
click at [988, 58] on icon "Close" at bounding box center [985, 59] width 16 height 13
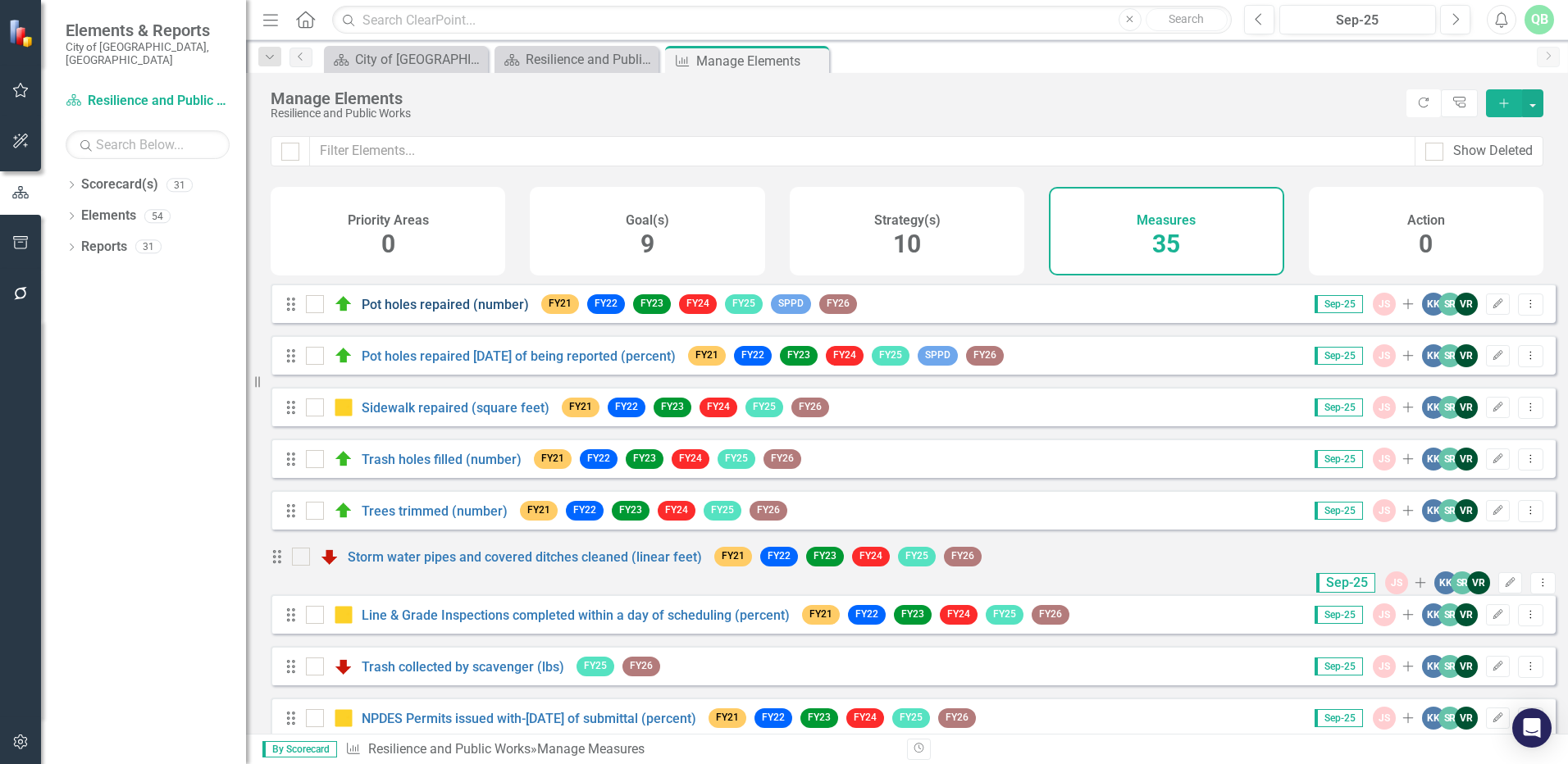
click at [425, 313] on link "Pot holes repaired (number)" at bounding box center [445, 305] width 168 height 16
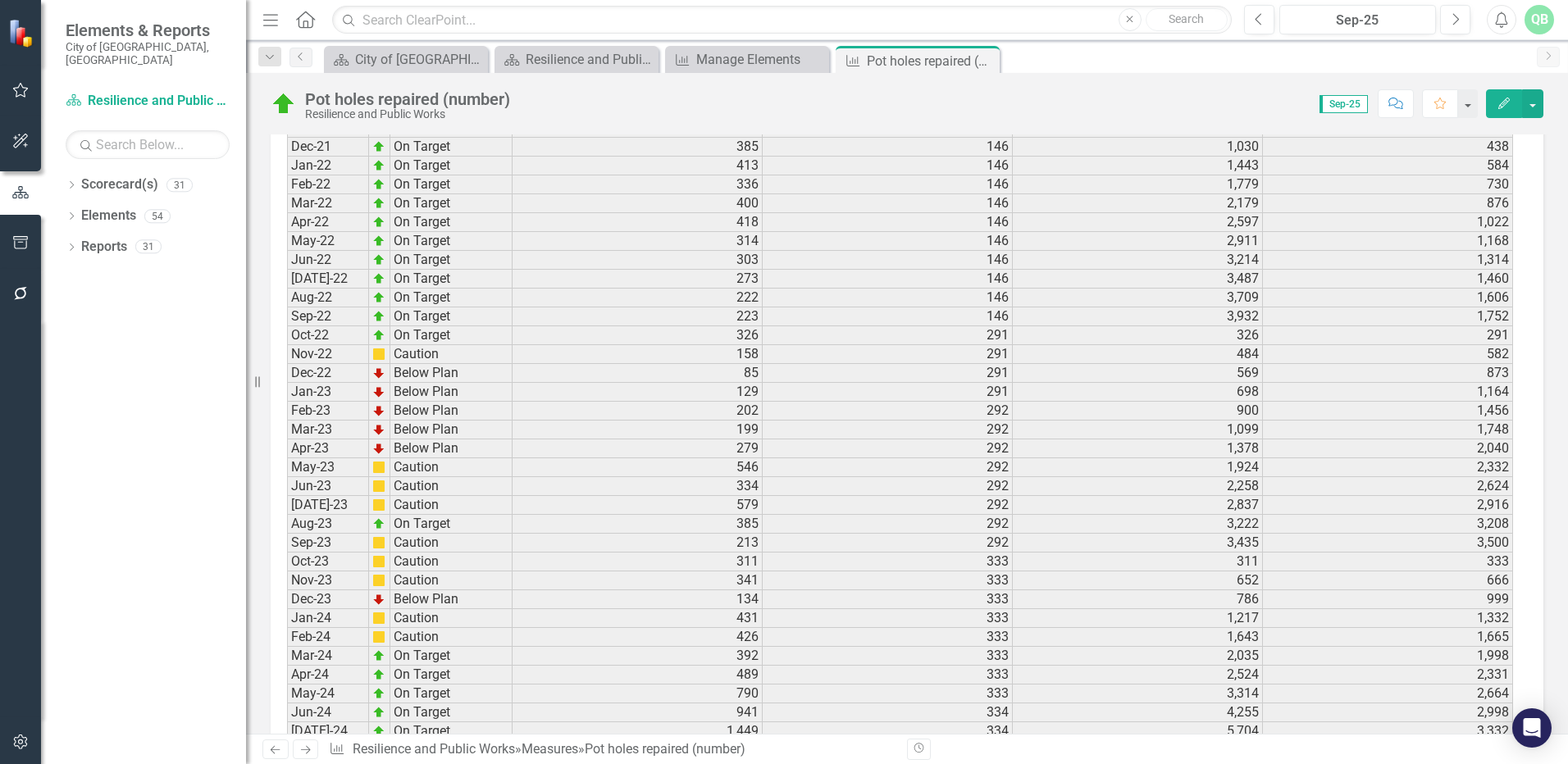
scroll to position [1725, 0]
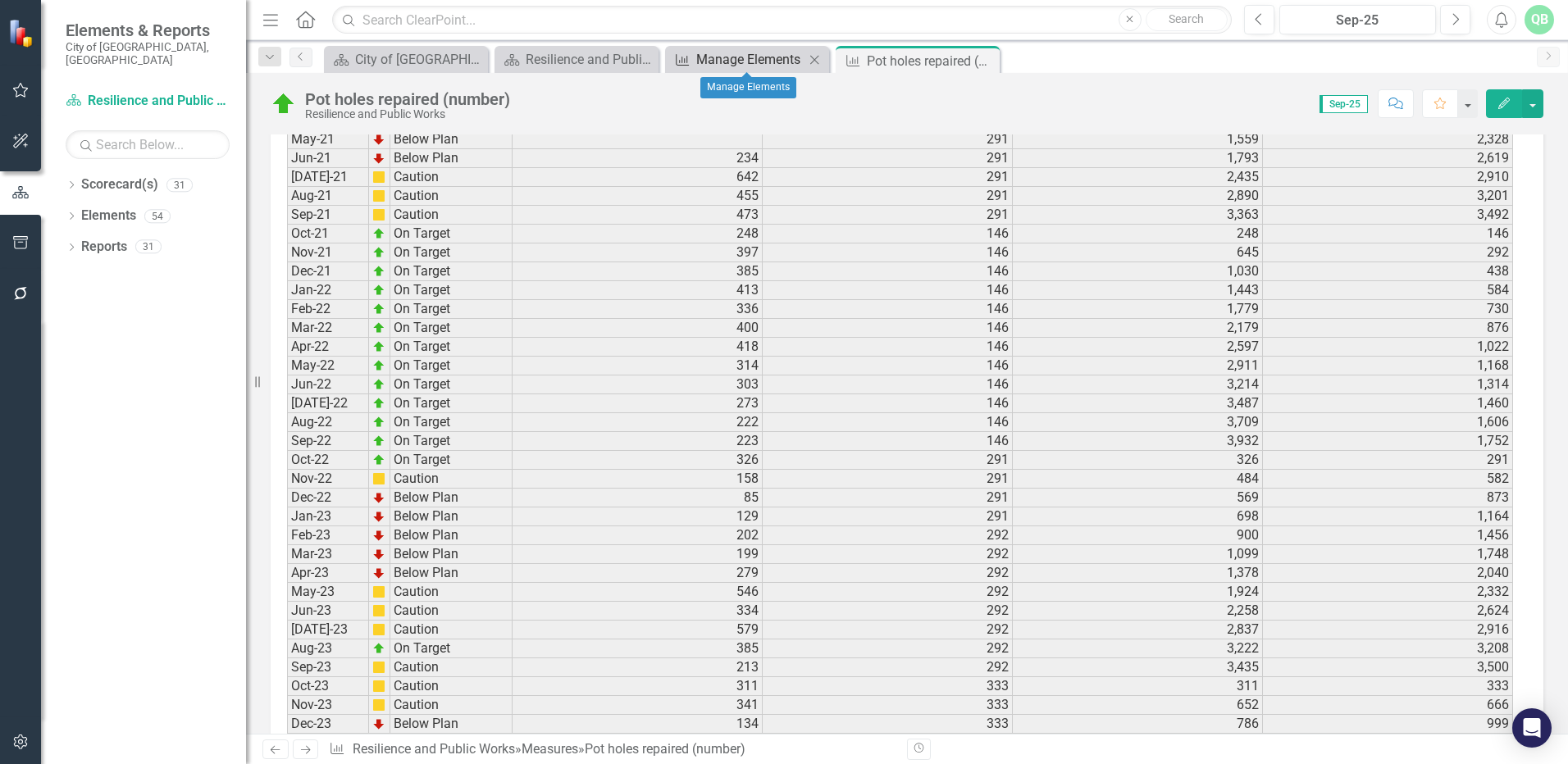
click at [688, 63] on icon "Measure" at bounding box center [682, 59] width 16 height 13
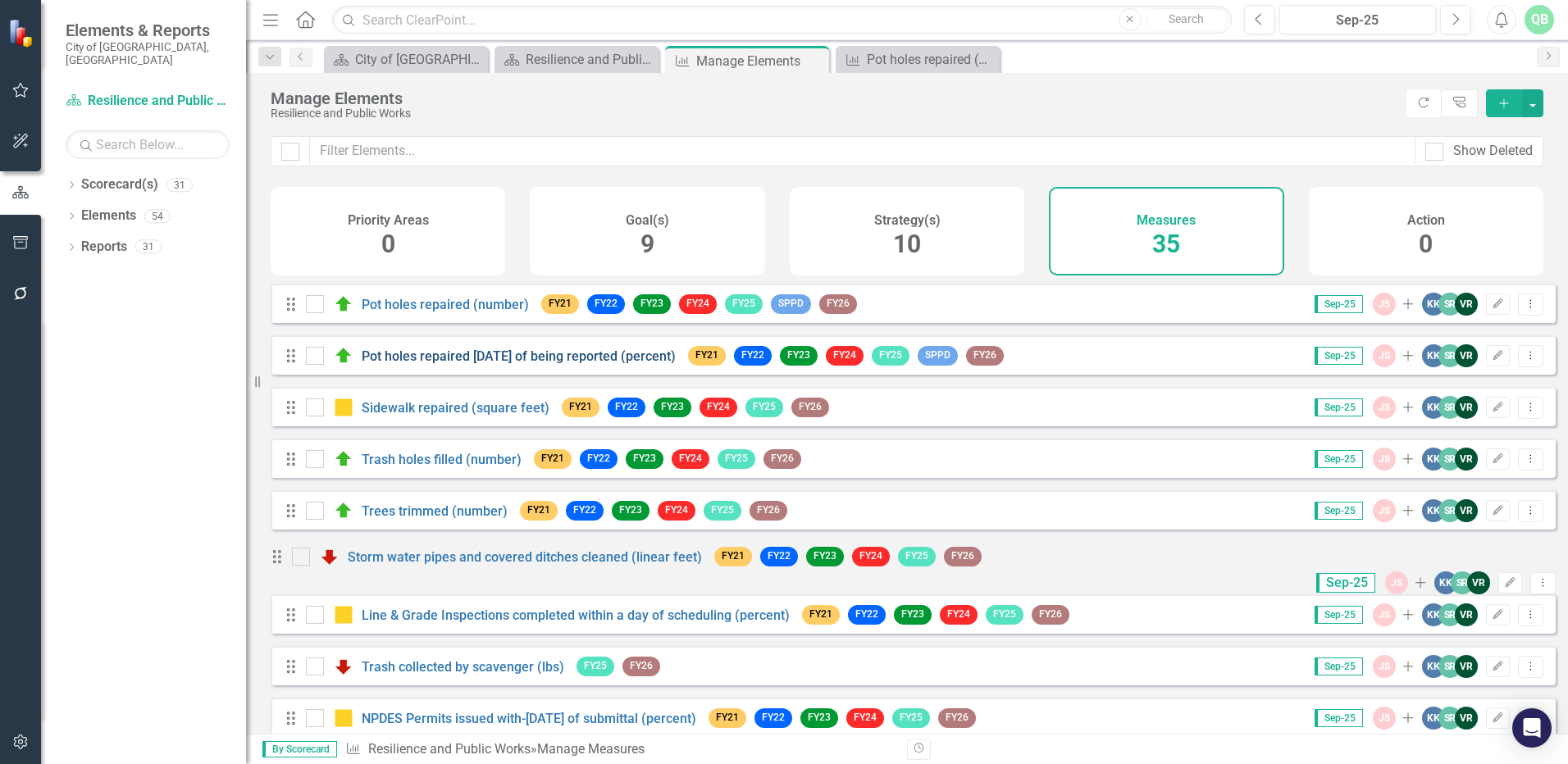
click at [433, 364] on link "Pot holes repaired [DATE] of being reported (percent)" at bounding box center [519, 356] width 314 height 16
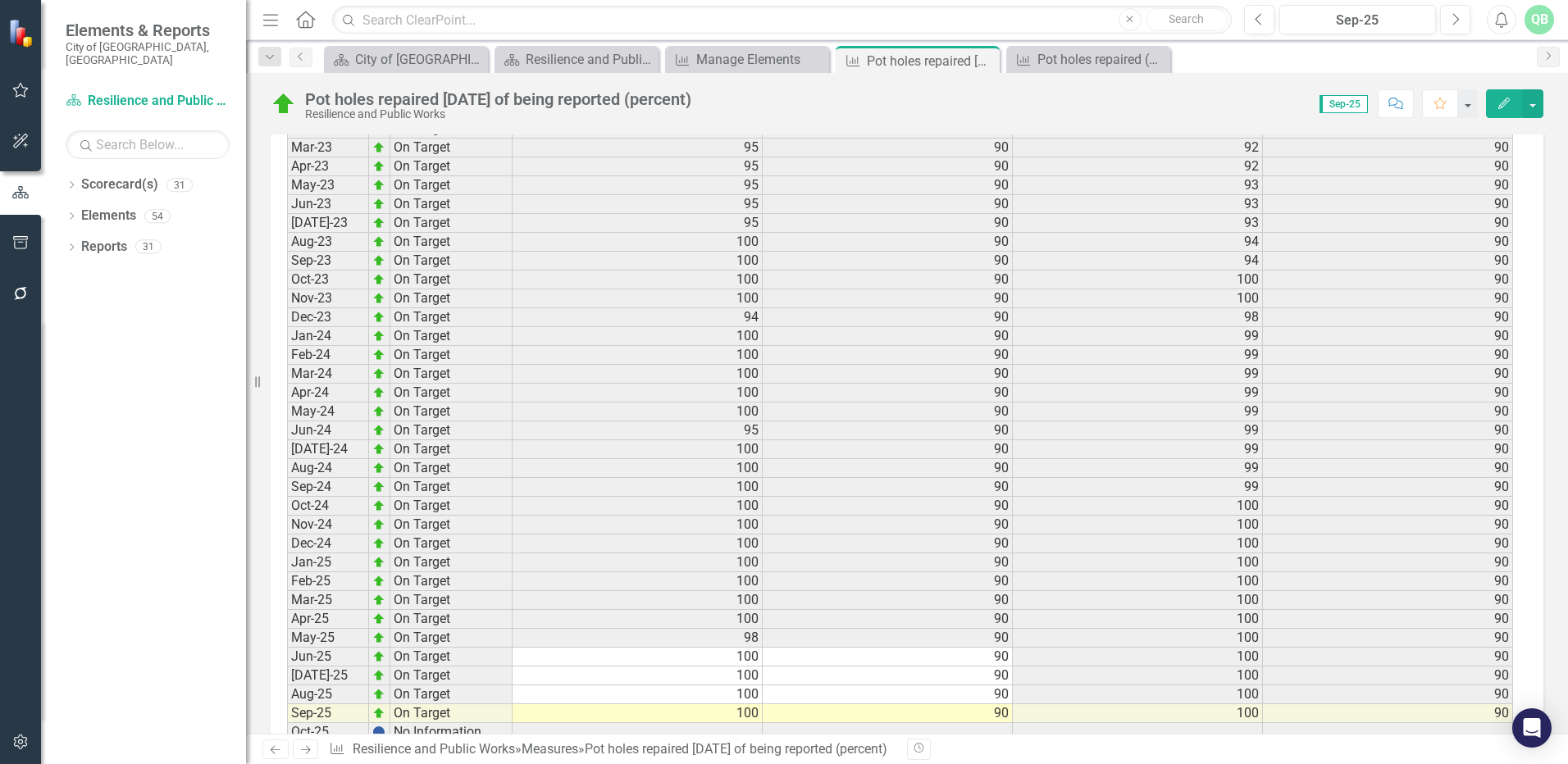
scroll to position [2217, 0]
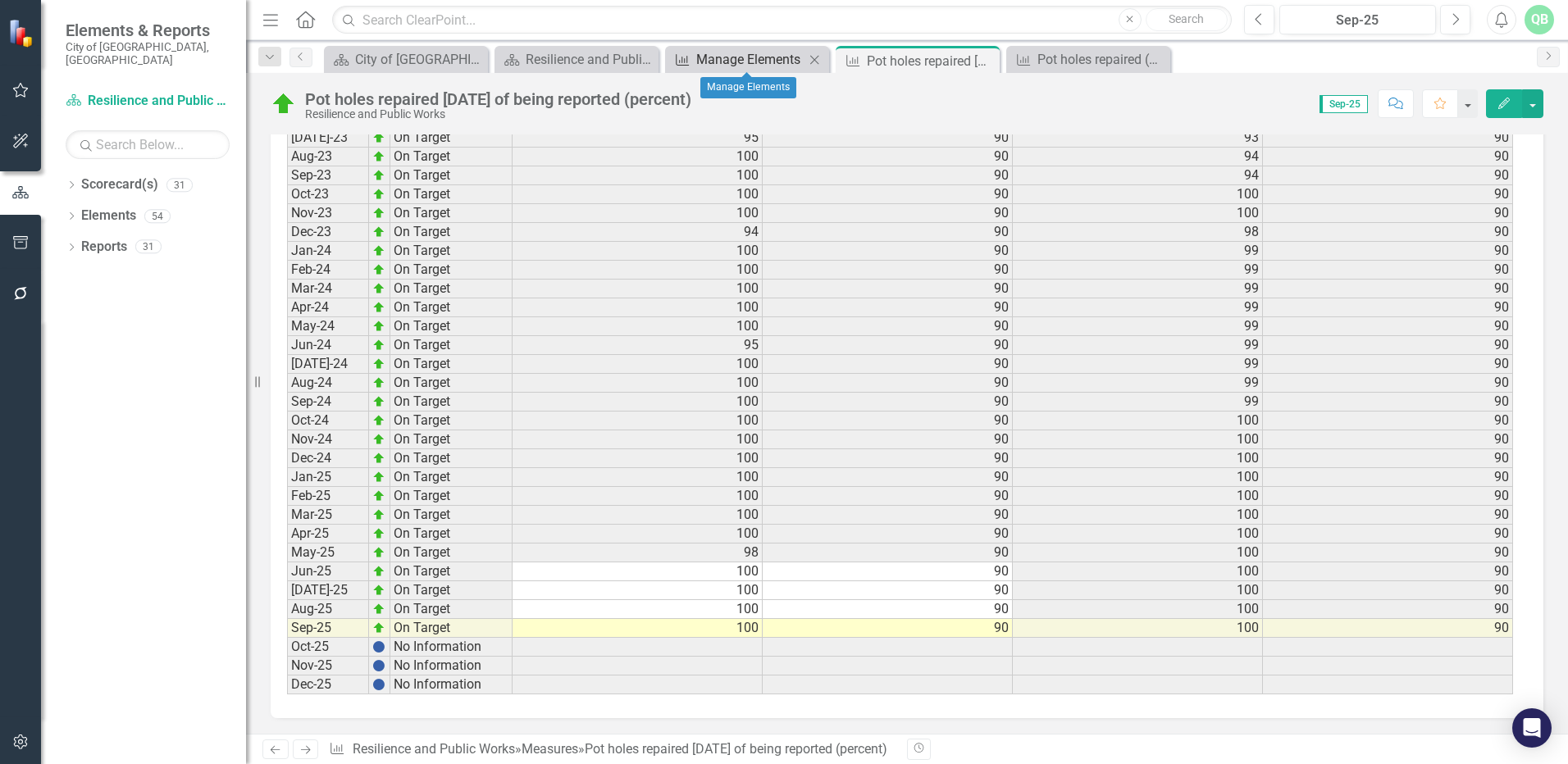
click at [721, 56] on div "Manage Elements" at bounding box center [750, 60] width 109 height 21
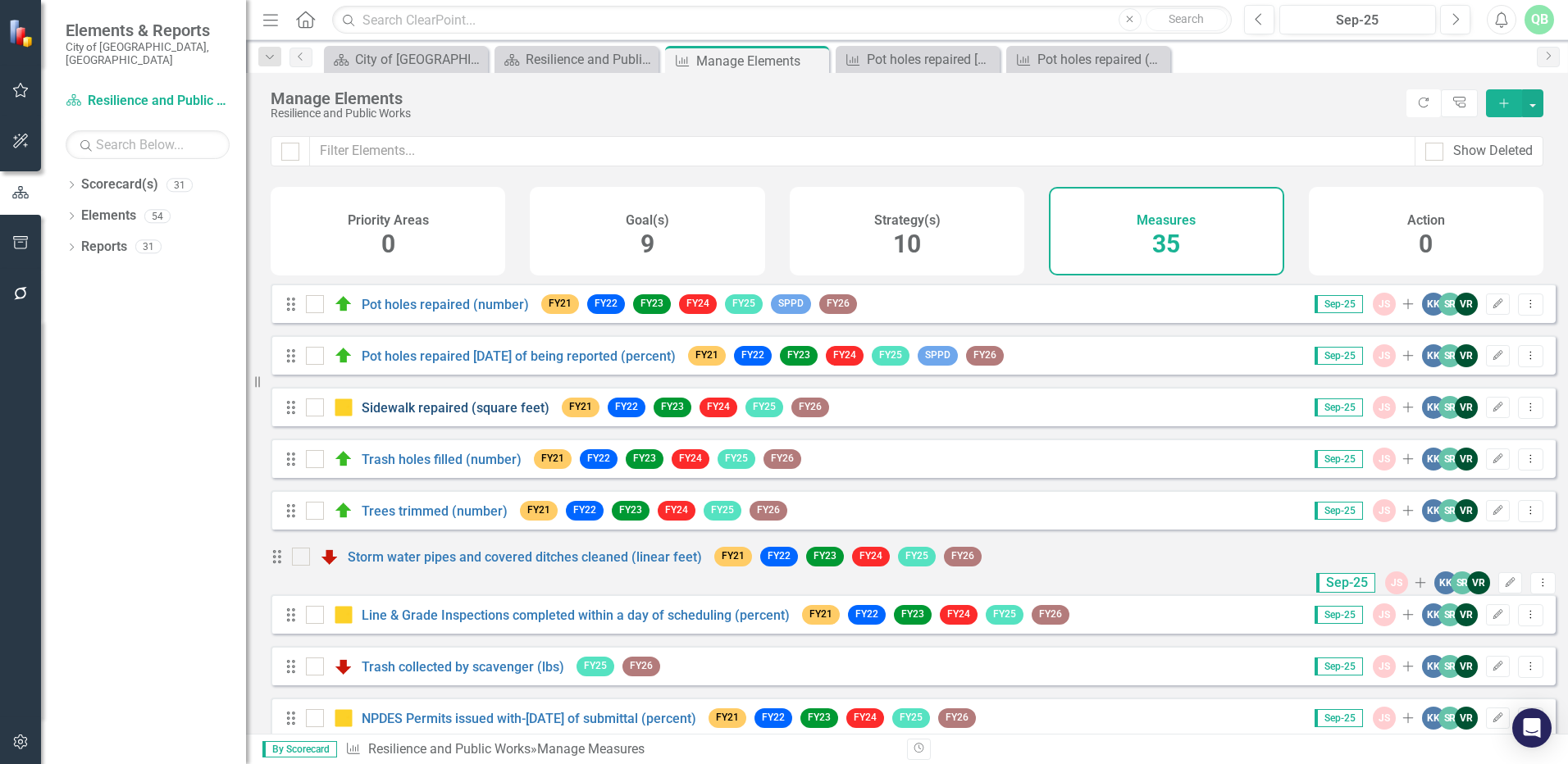
click at [446, 416] on link "Sidewalk repaired (square feet)" at bounding box center [456, 408] width 188 height 16
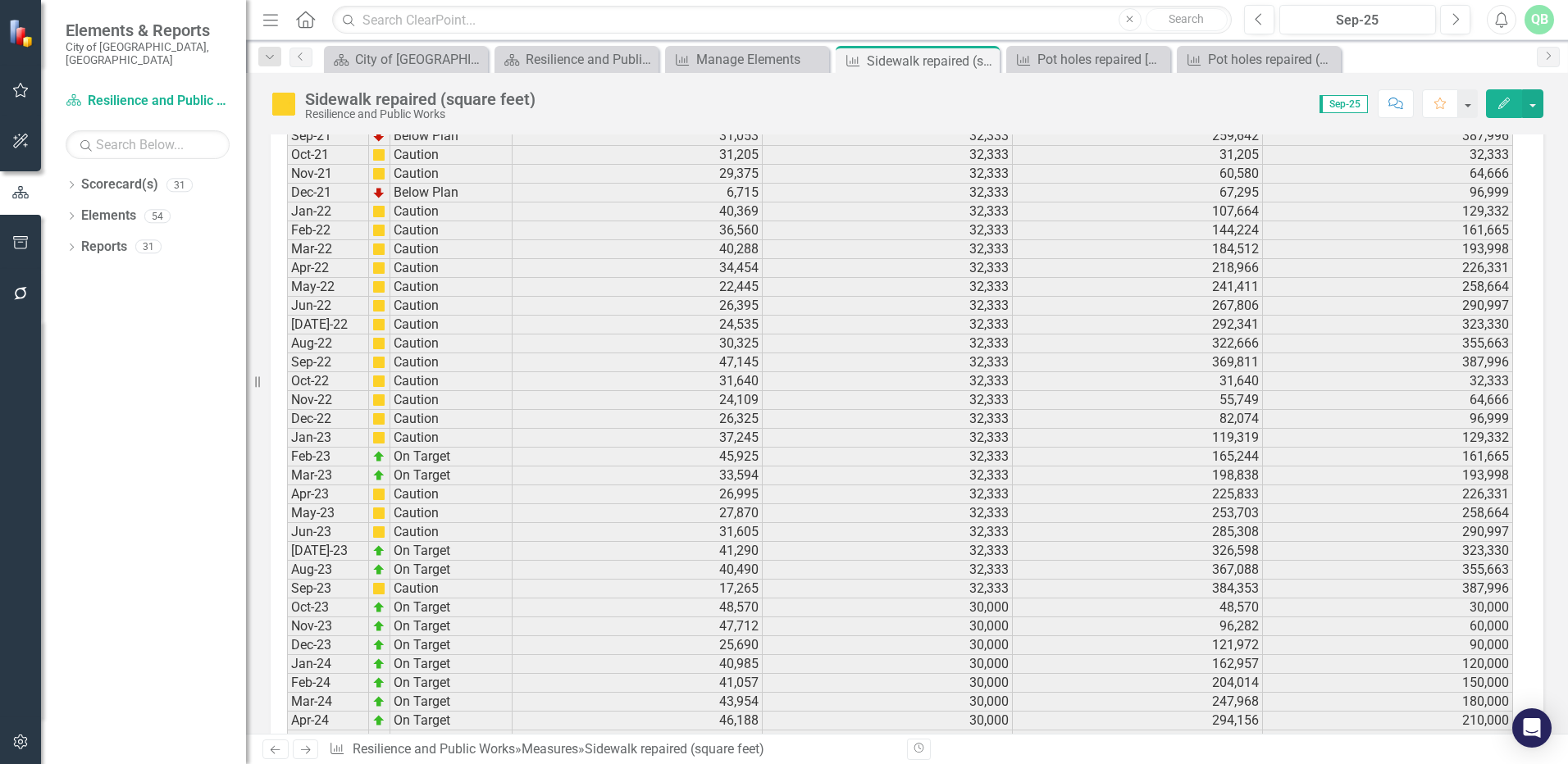
scroll to position [2217, 0]
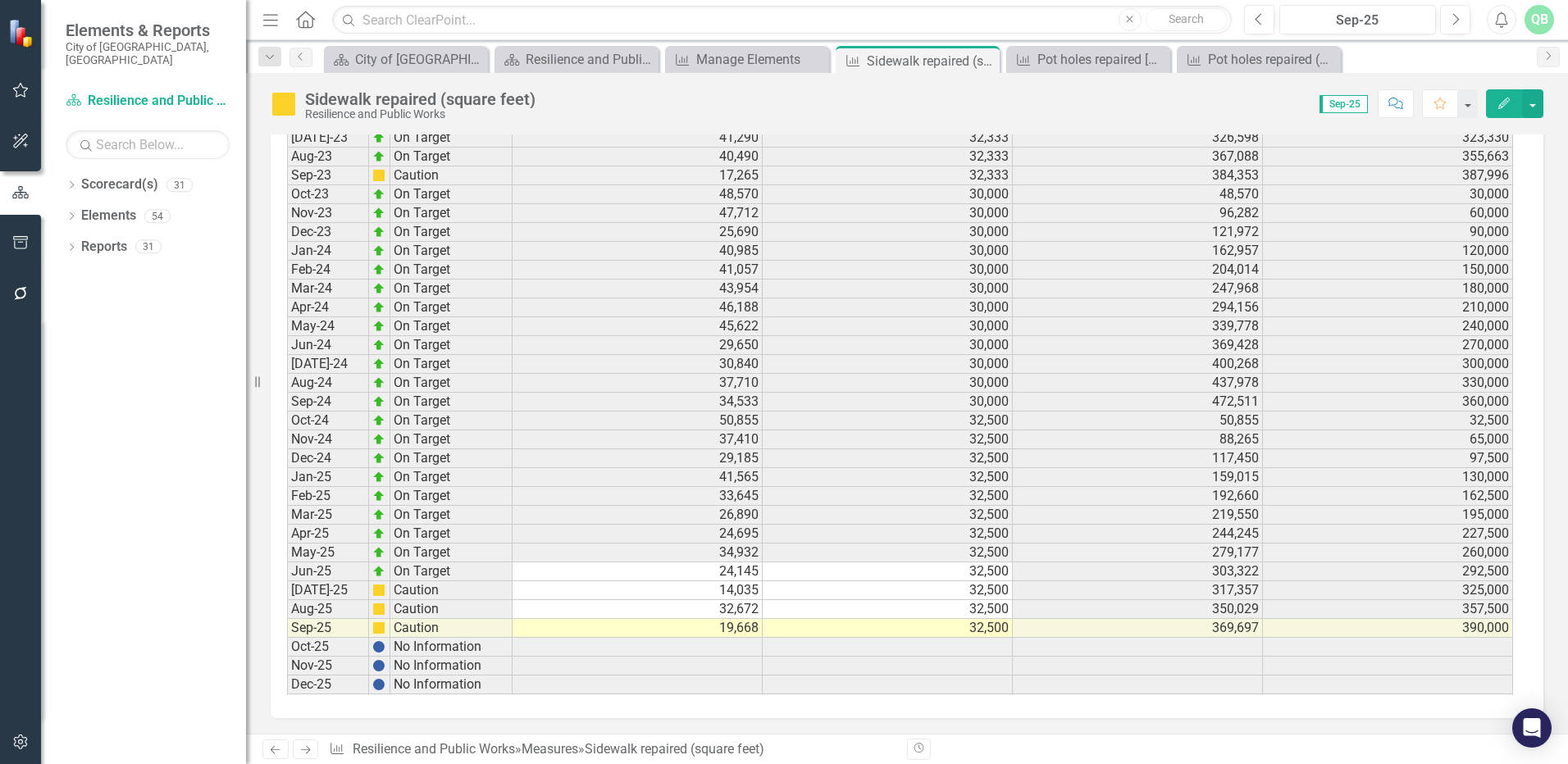
click at [901, 397] on td "30,000" at bounding box center [887, 402] width 250 height 19
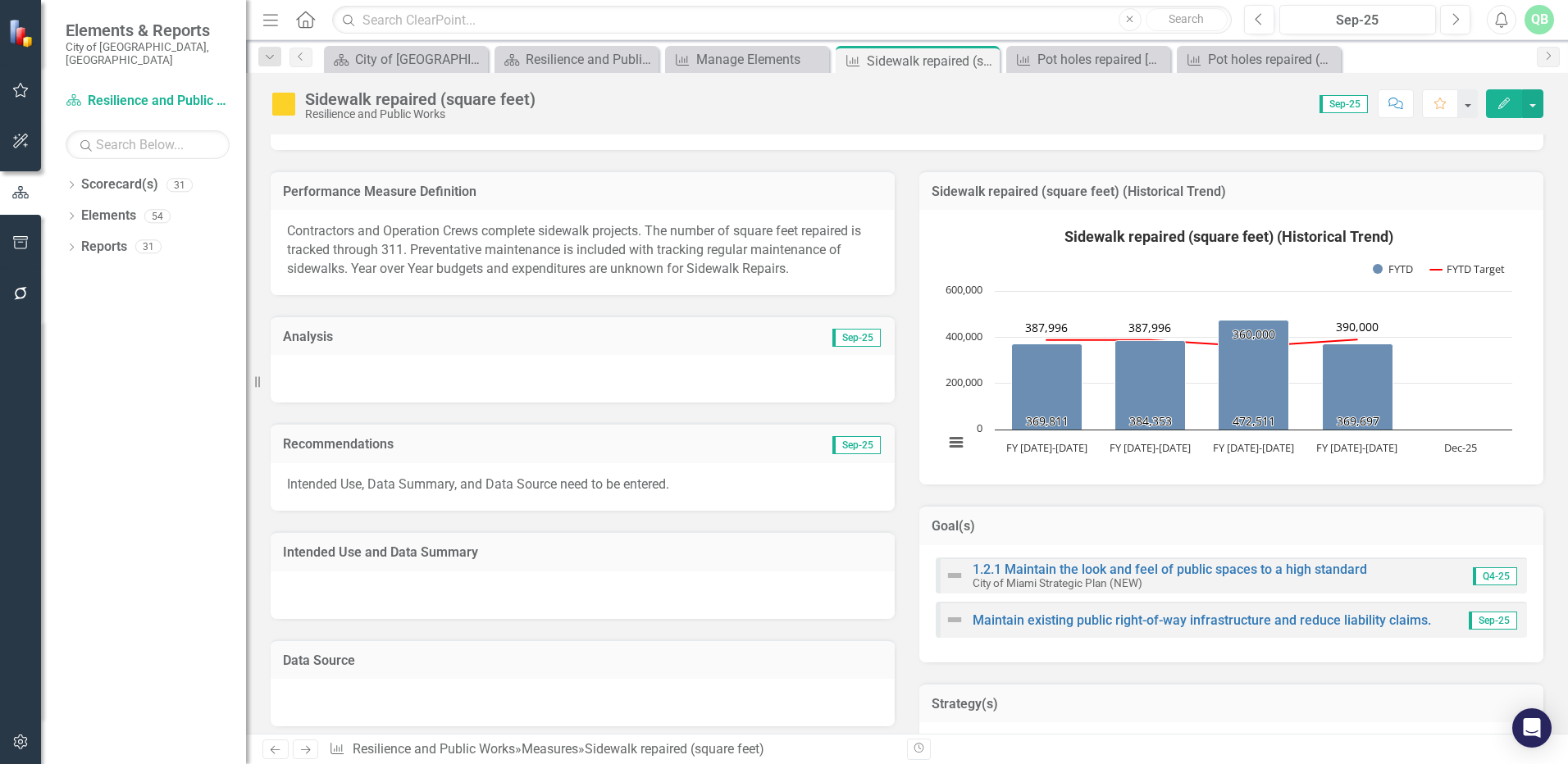
scroll to position [0, 0]
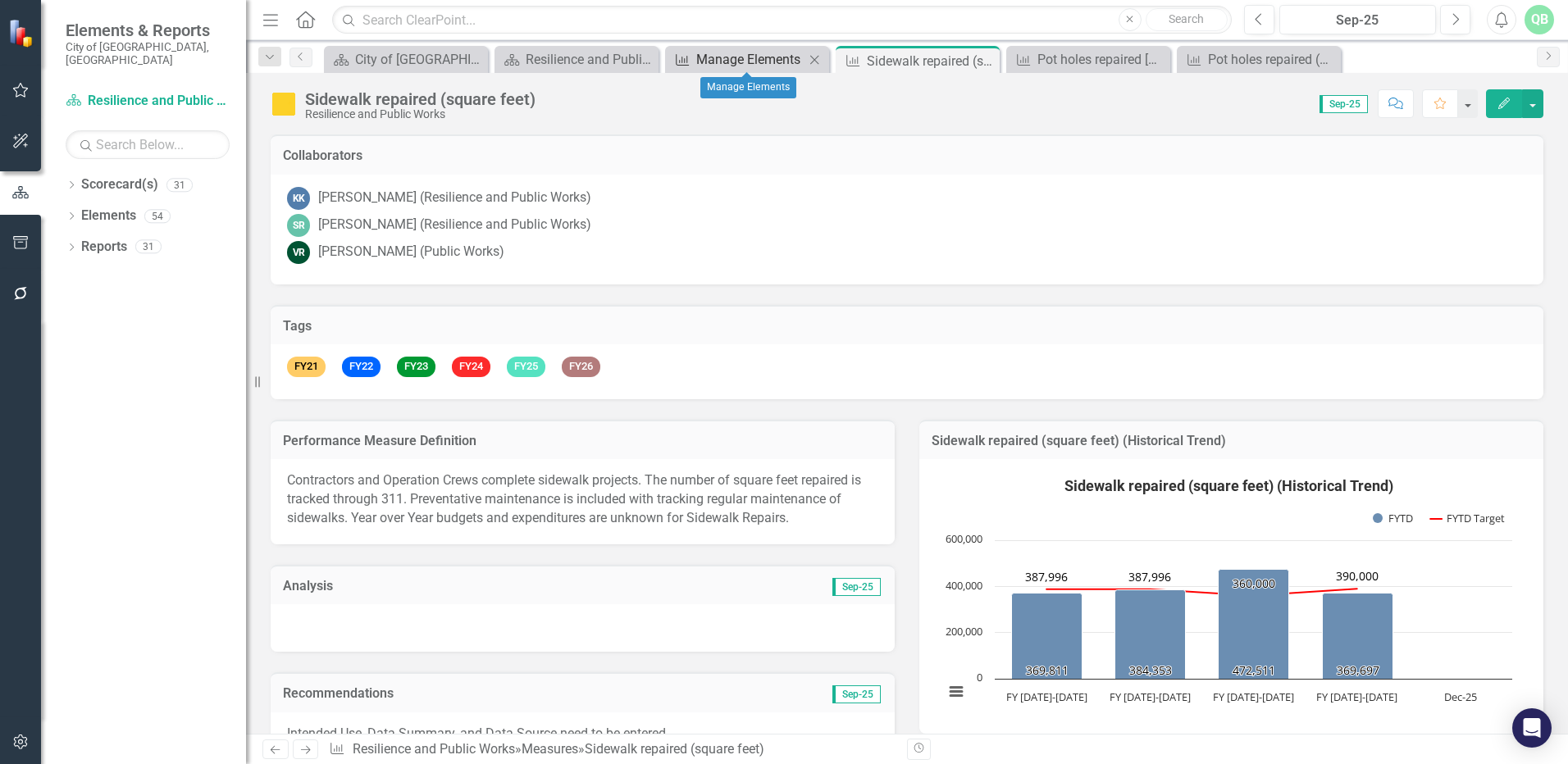
click at [736, 57] on div "Manage Elements" at bounding box center [750, 60] width 109 height 21
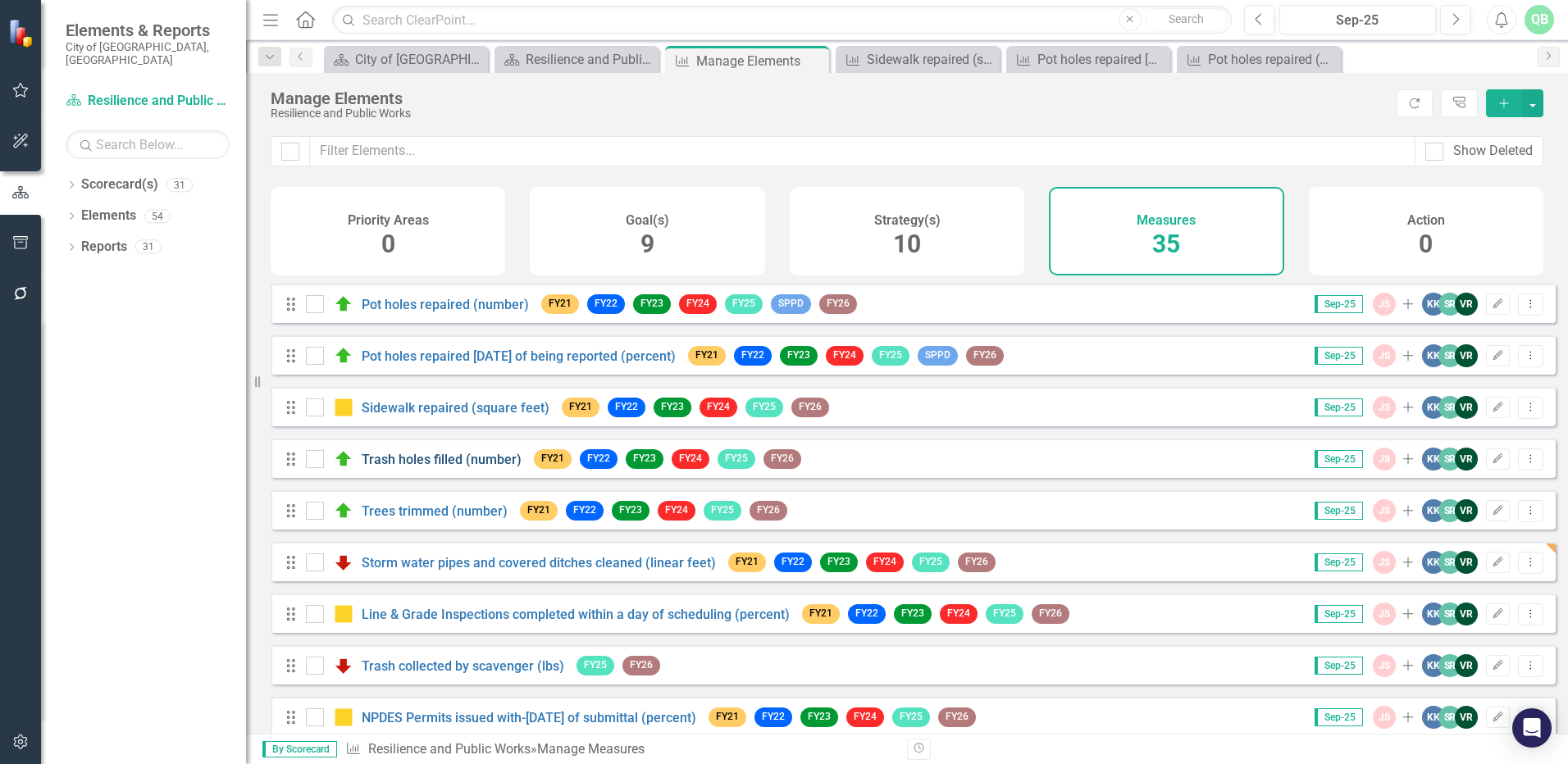
click at [422, 467] on link "Trash holes filled (number)" at bounding box center [442, 459] width 160 height 16
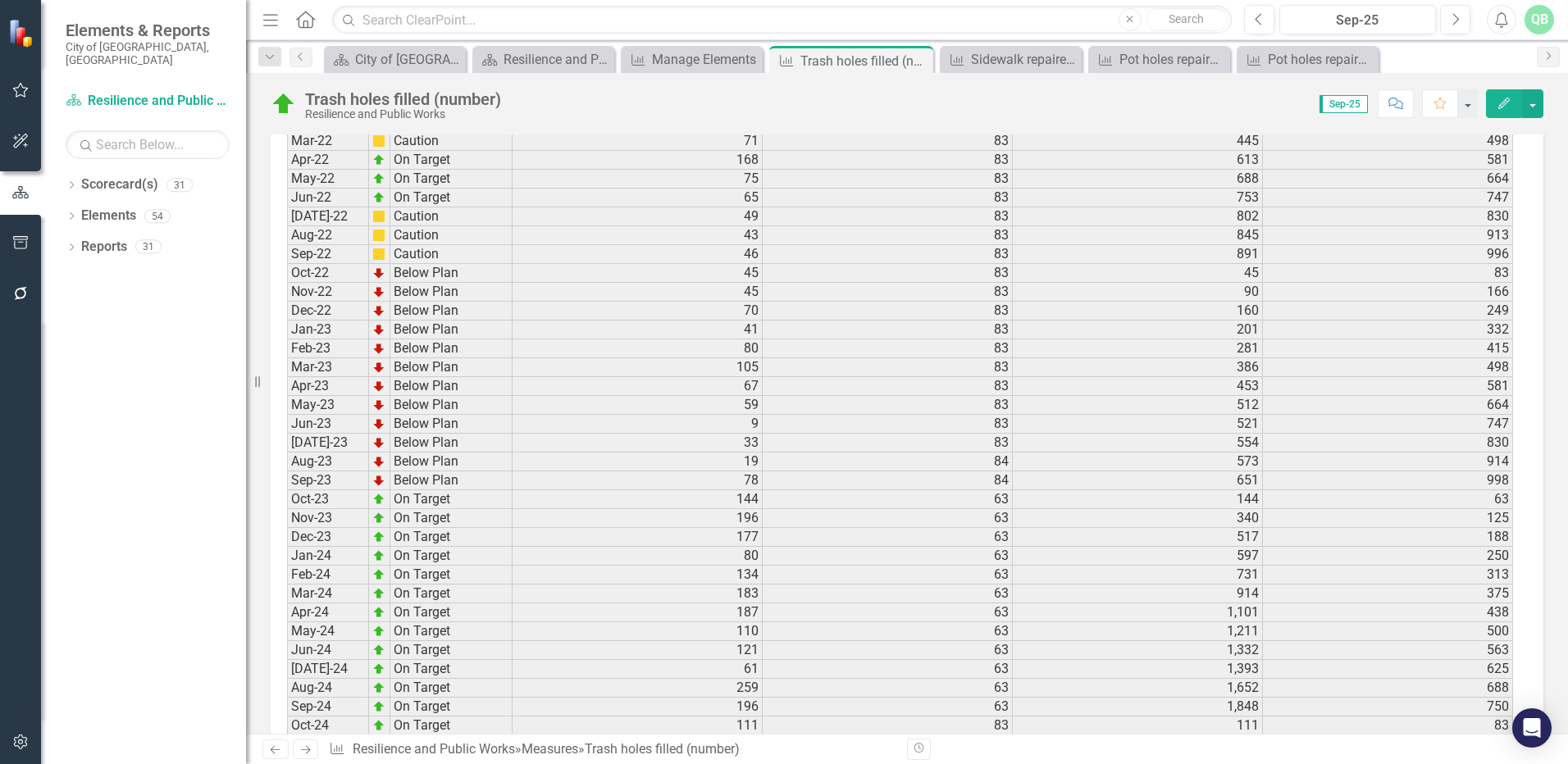
scroll to position [2217, 0]
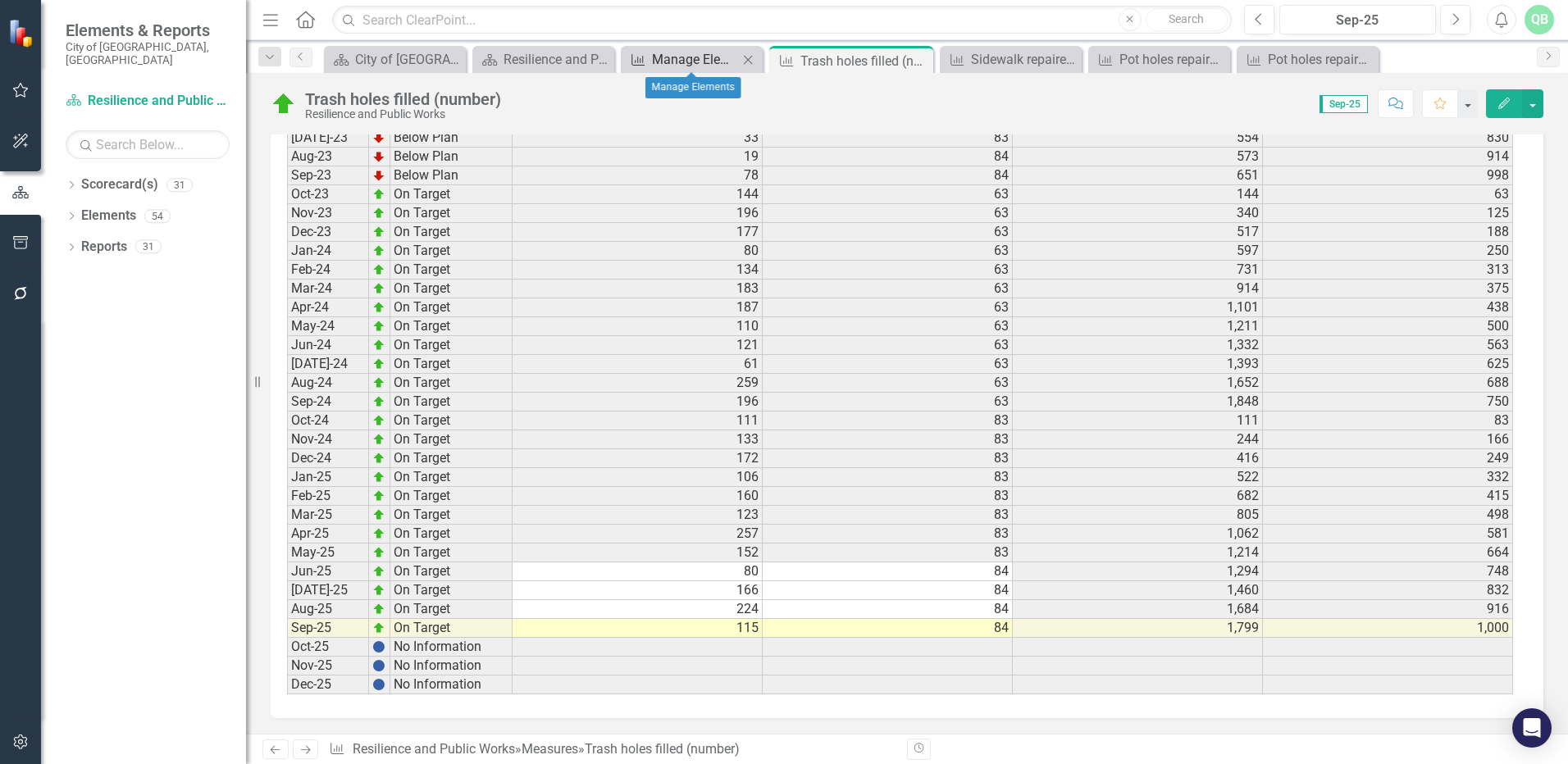
click at [672, 52] on div "Manage Elements" at bounding box center [695, 60] width 86 height 21
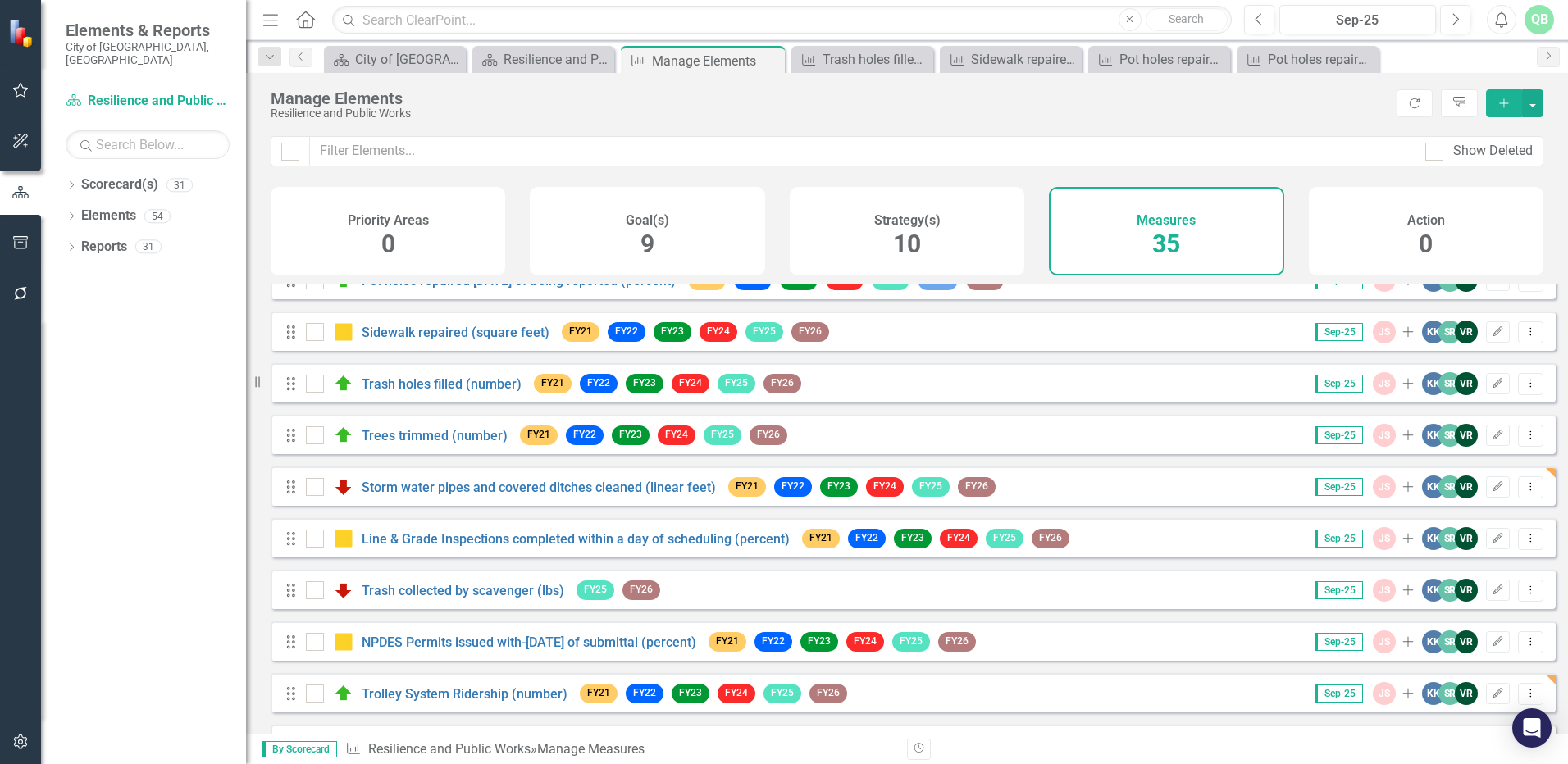
scroll to position [164, 0]
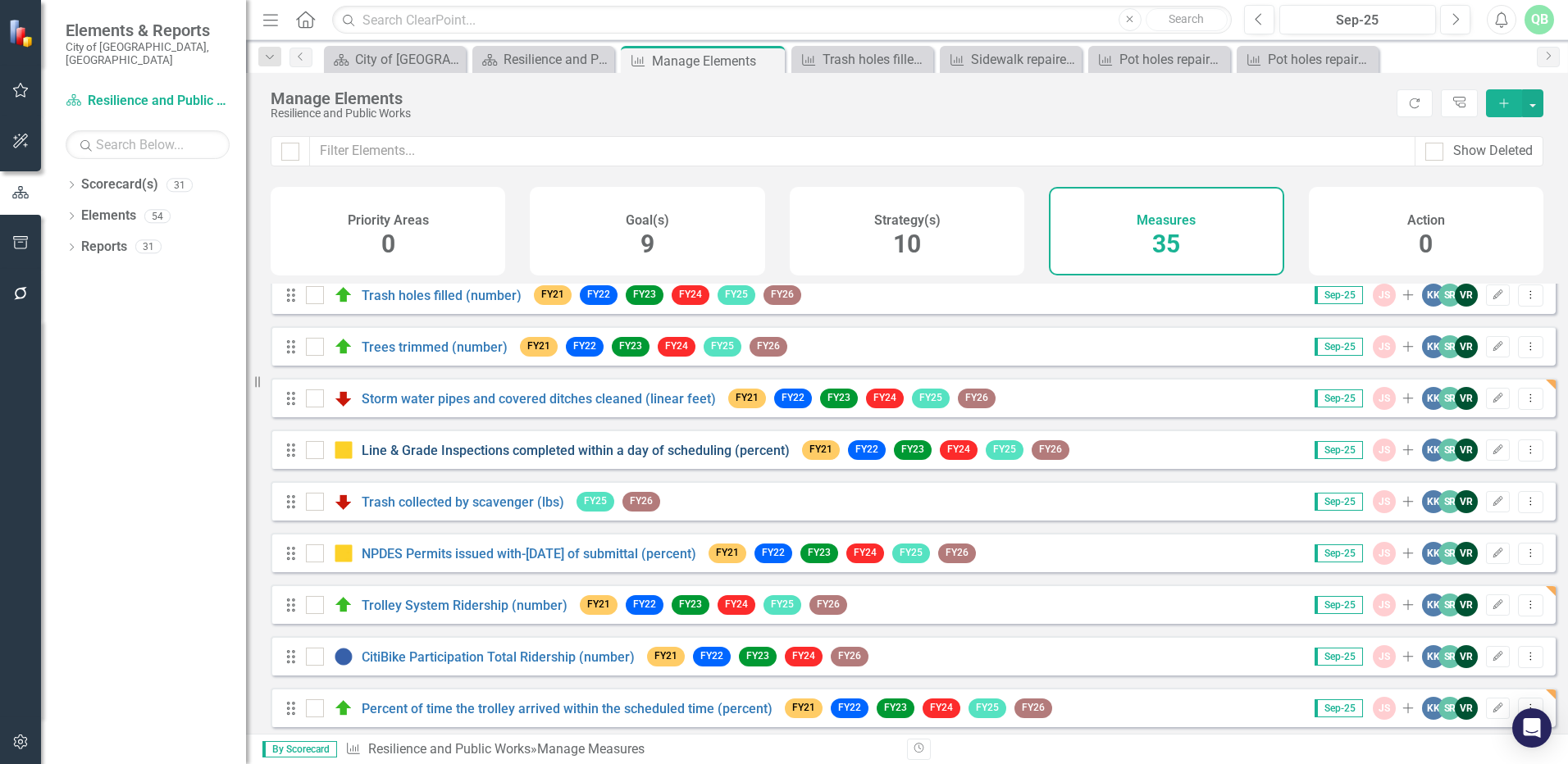
click at [425, 458] on link "Line & Grade Inspections completed within a day of scheduling (percent)" at bounding box center [576, 451] width 428 height 16
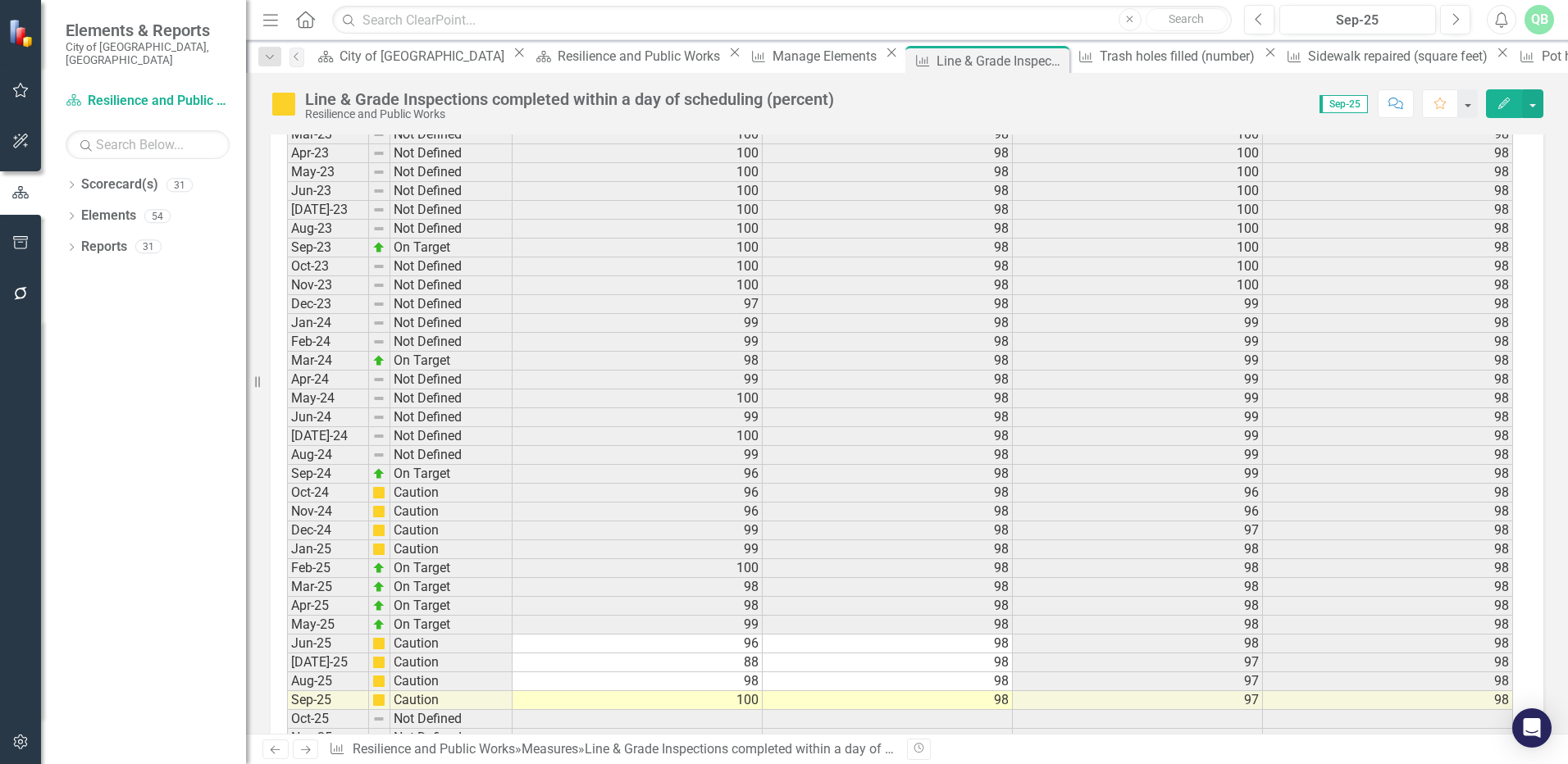
scroll to position [2204, 0]
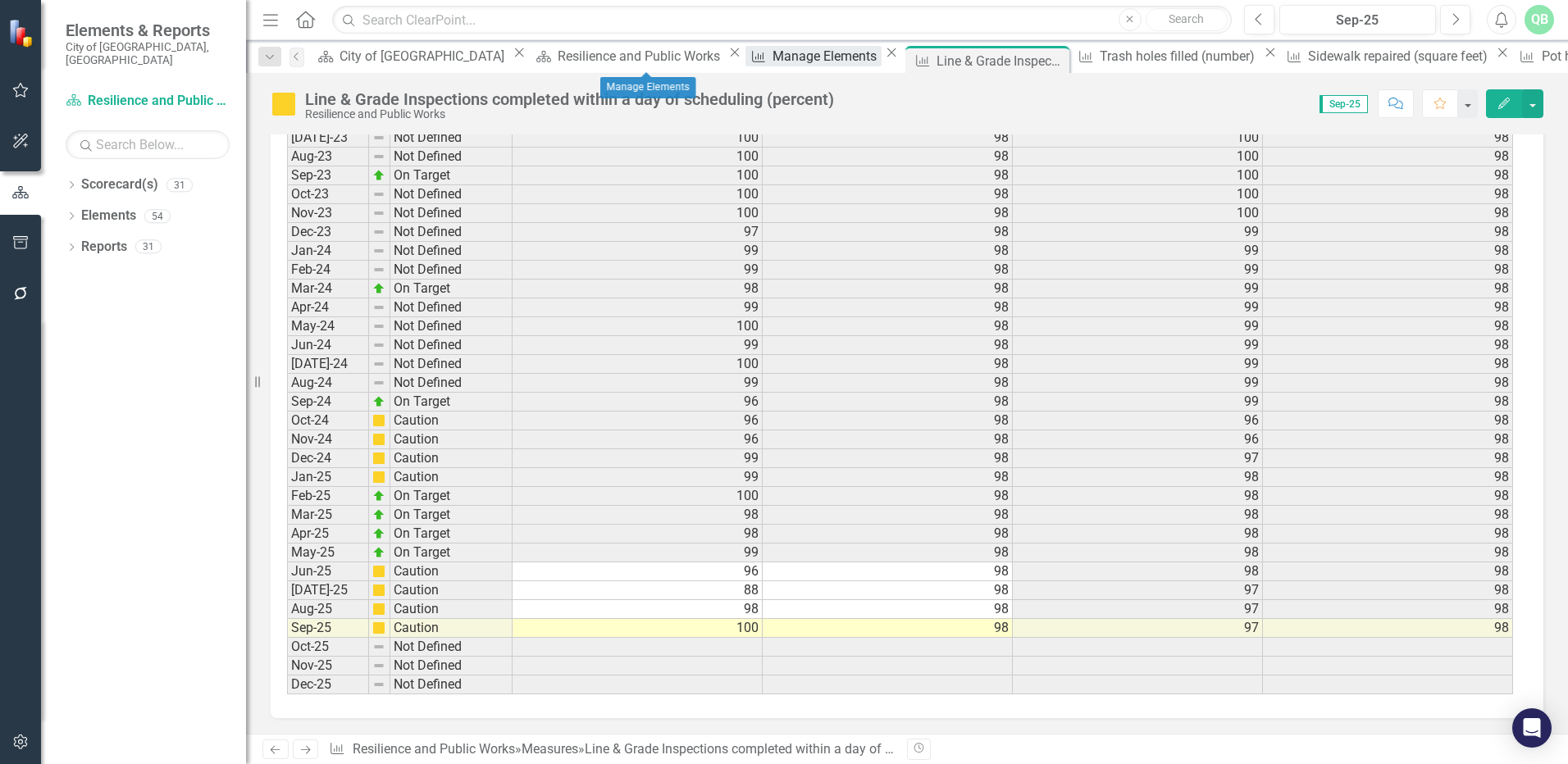
click at [773, 63] on div "Manage Elements" at bounding box center [827, 56] width 109 height 21
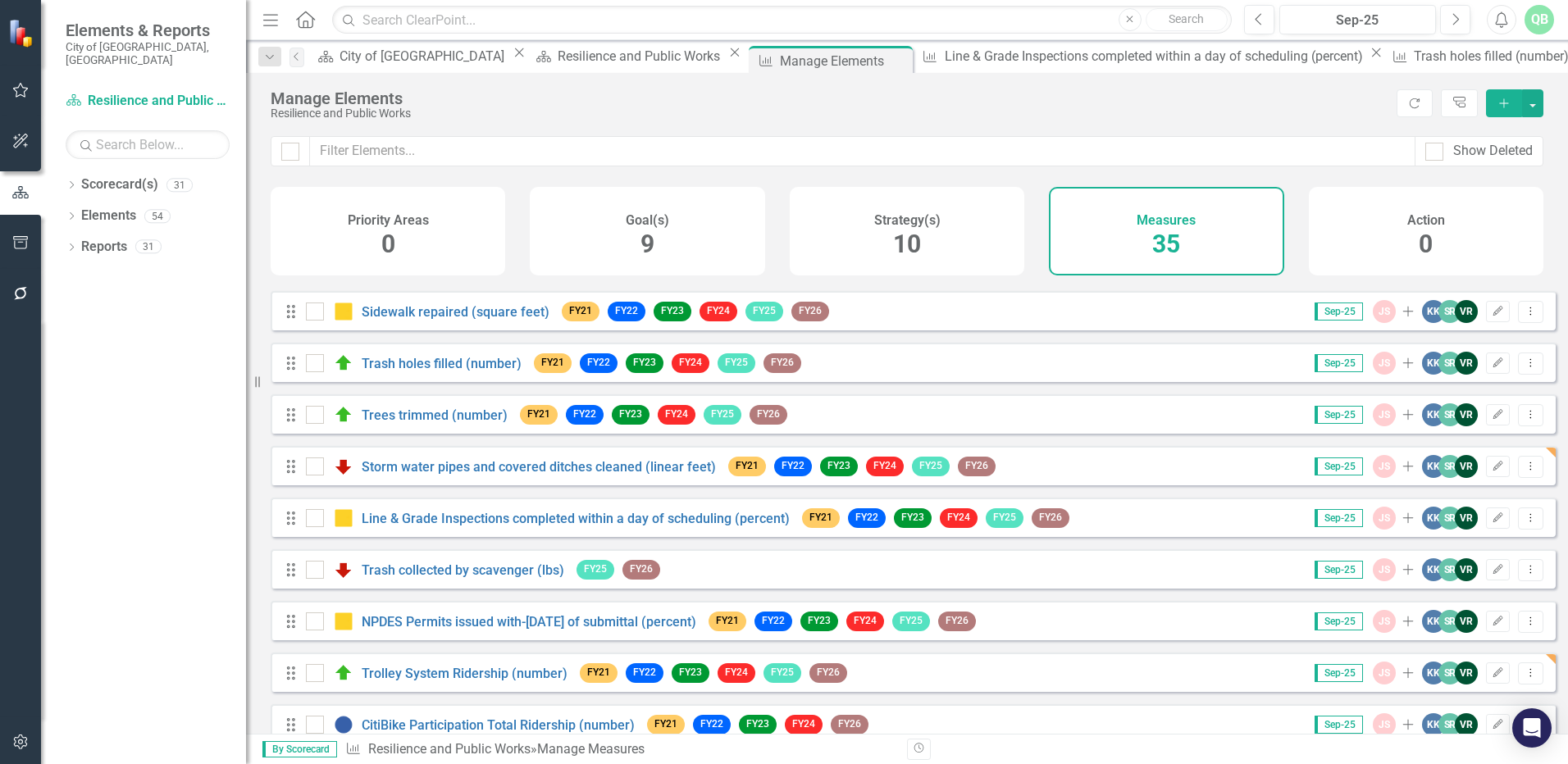
scroll to position [246, 0]
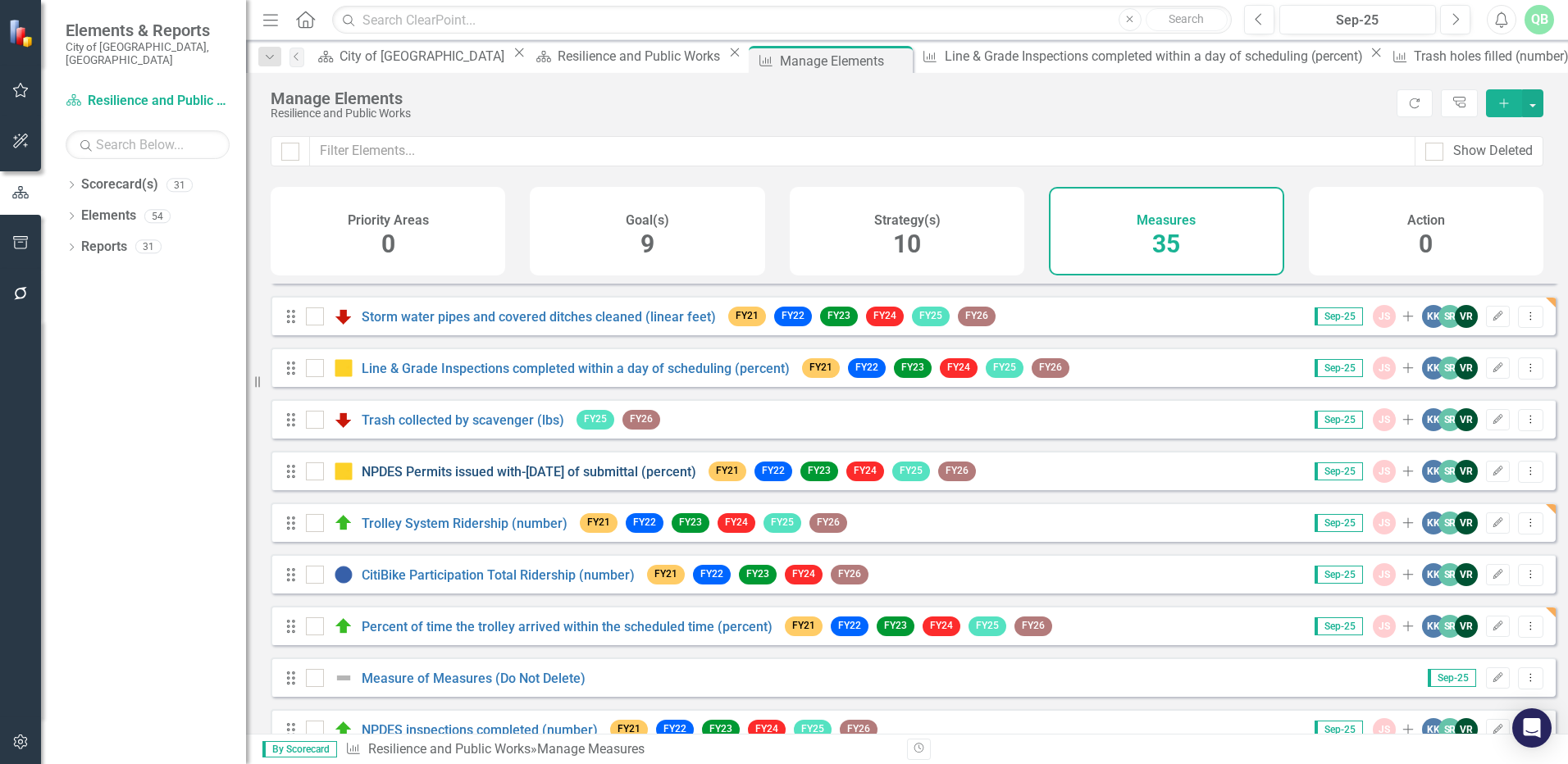
click at [479, 480] on link "NPDES Permits issued with-[DATE] of submittal (percent)" at bounding box center [529, 472] width 334 height 16
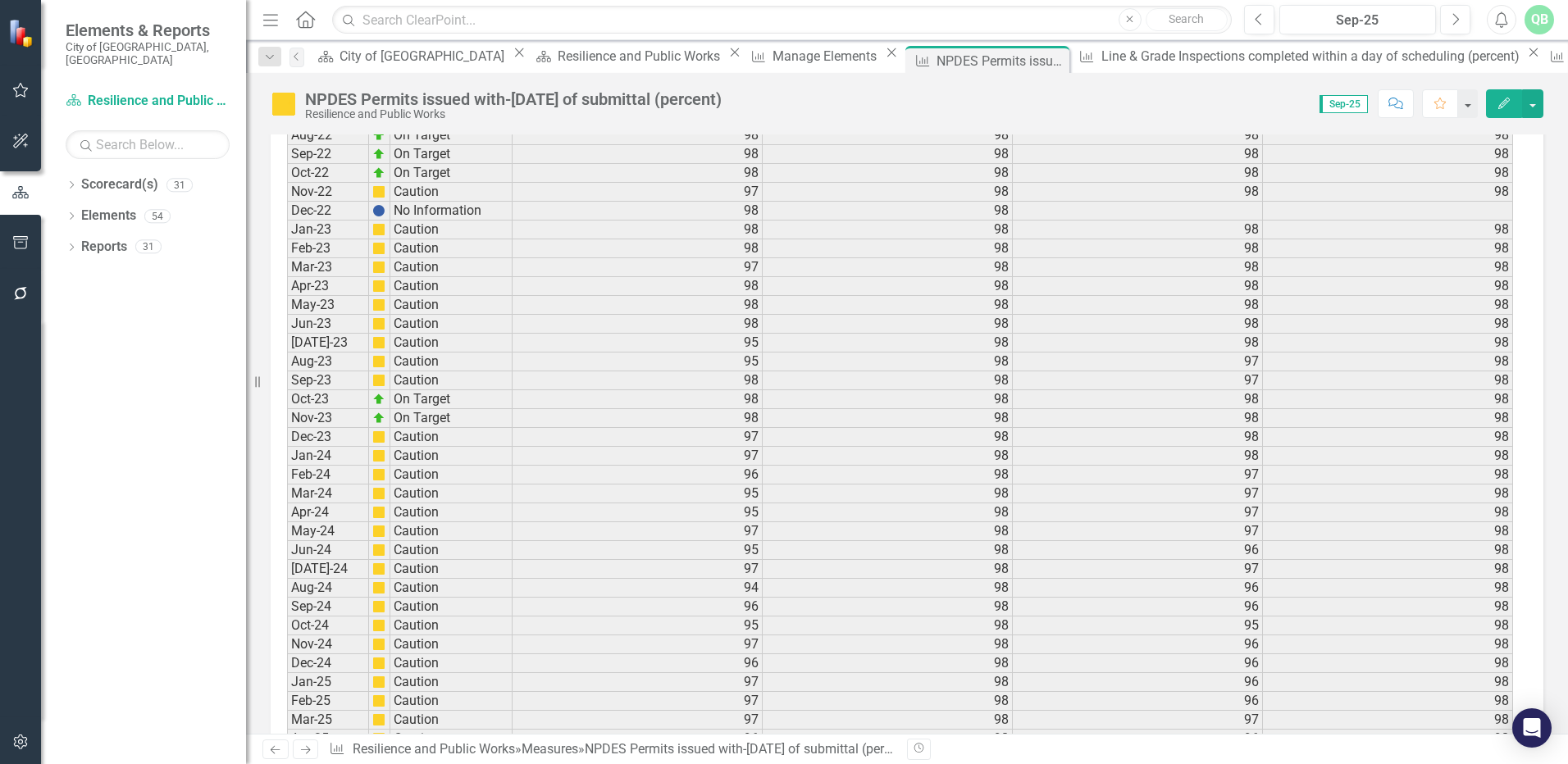
scroll to position [2173, 0]
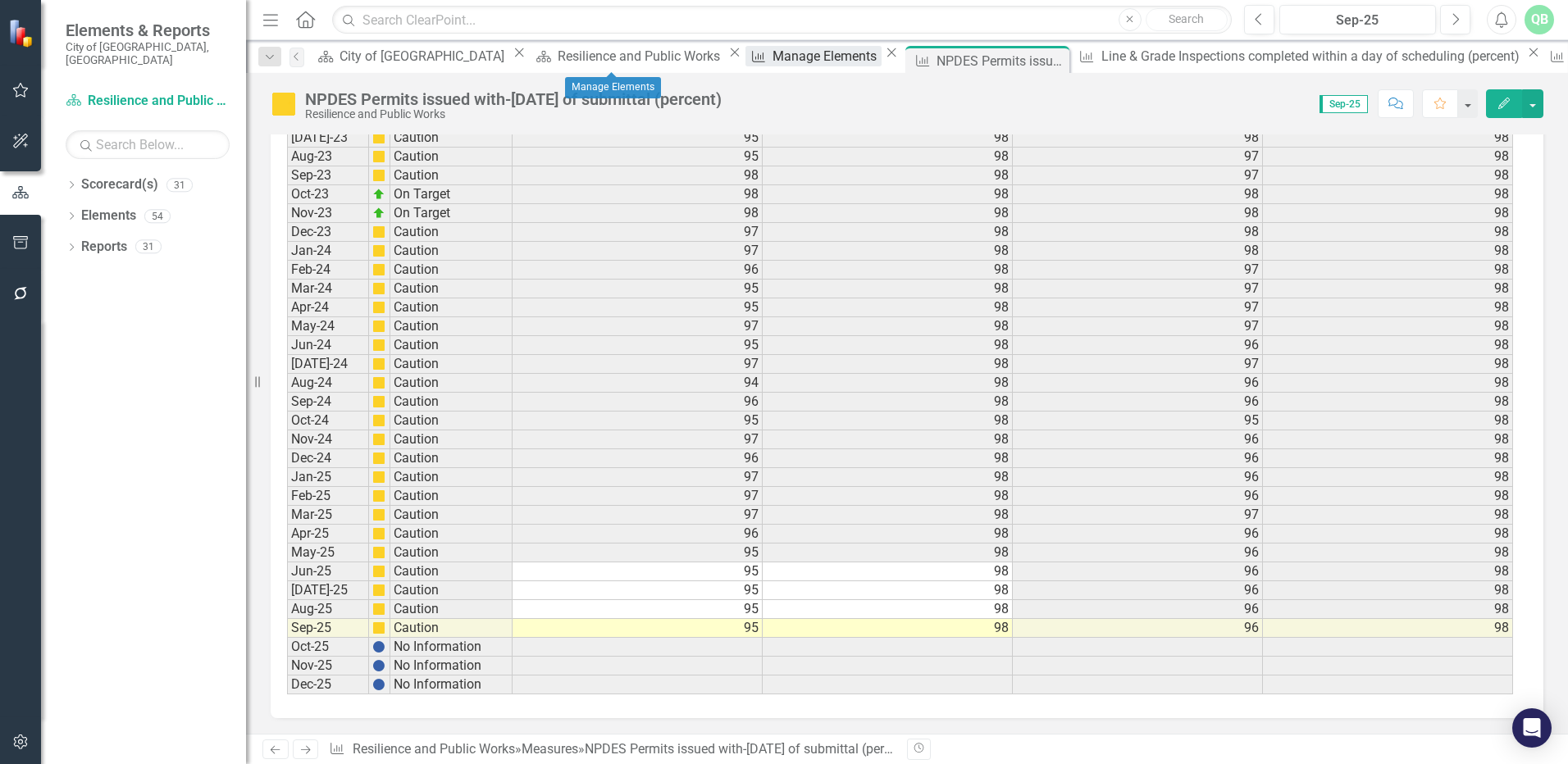
click at [773, 60] on div "Manage Elements" at bounding box center [827, 56] width 109 height 21
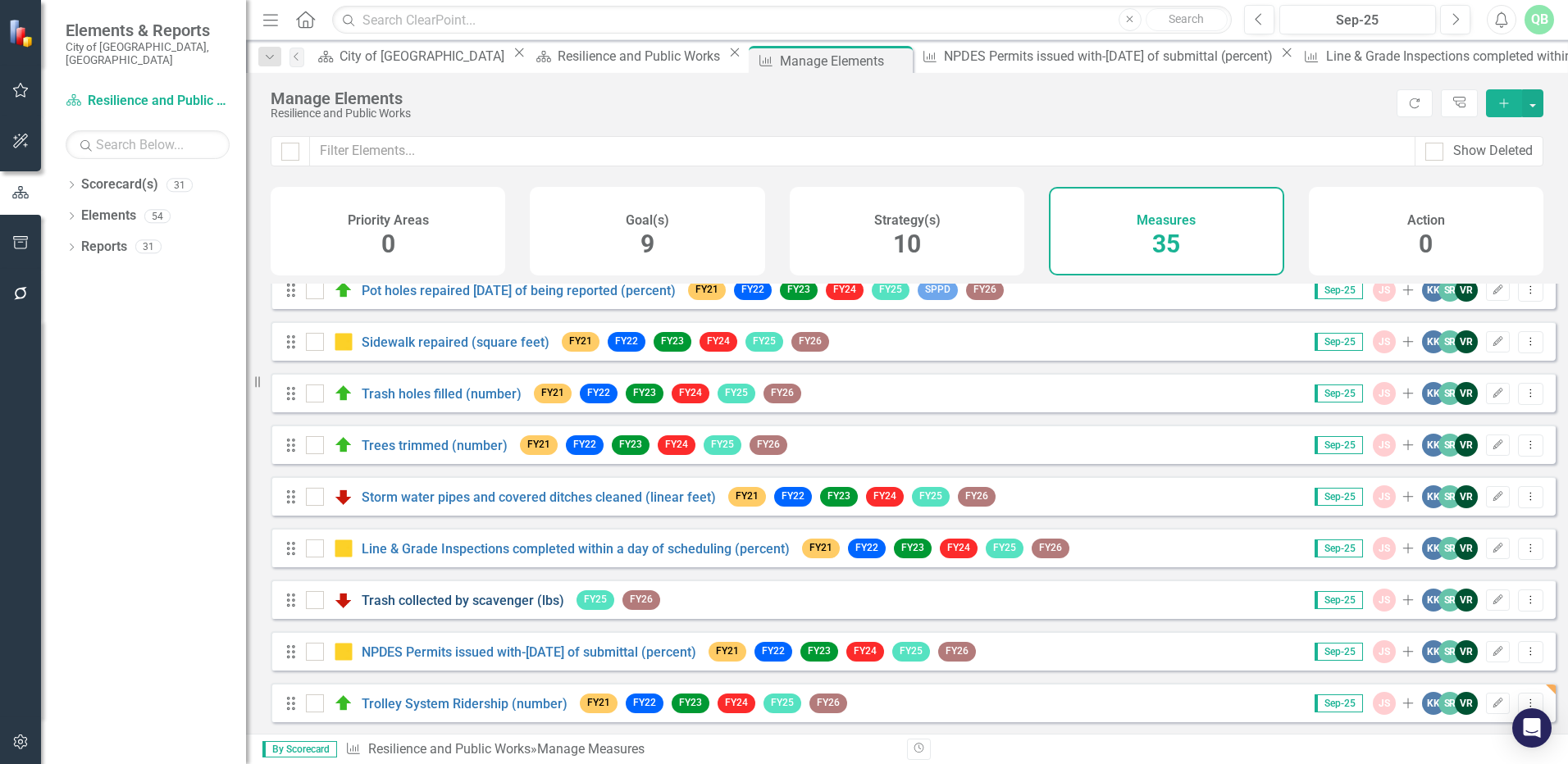
scroll to position [82, 0]
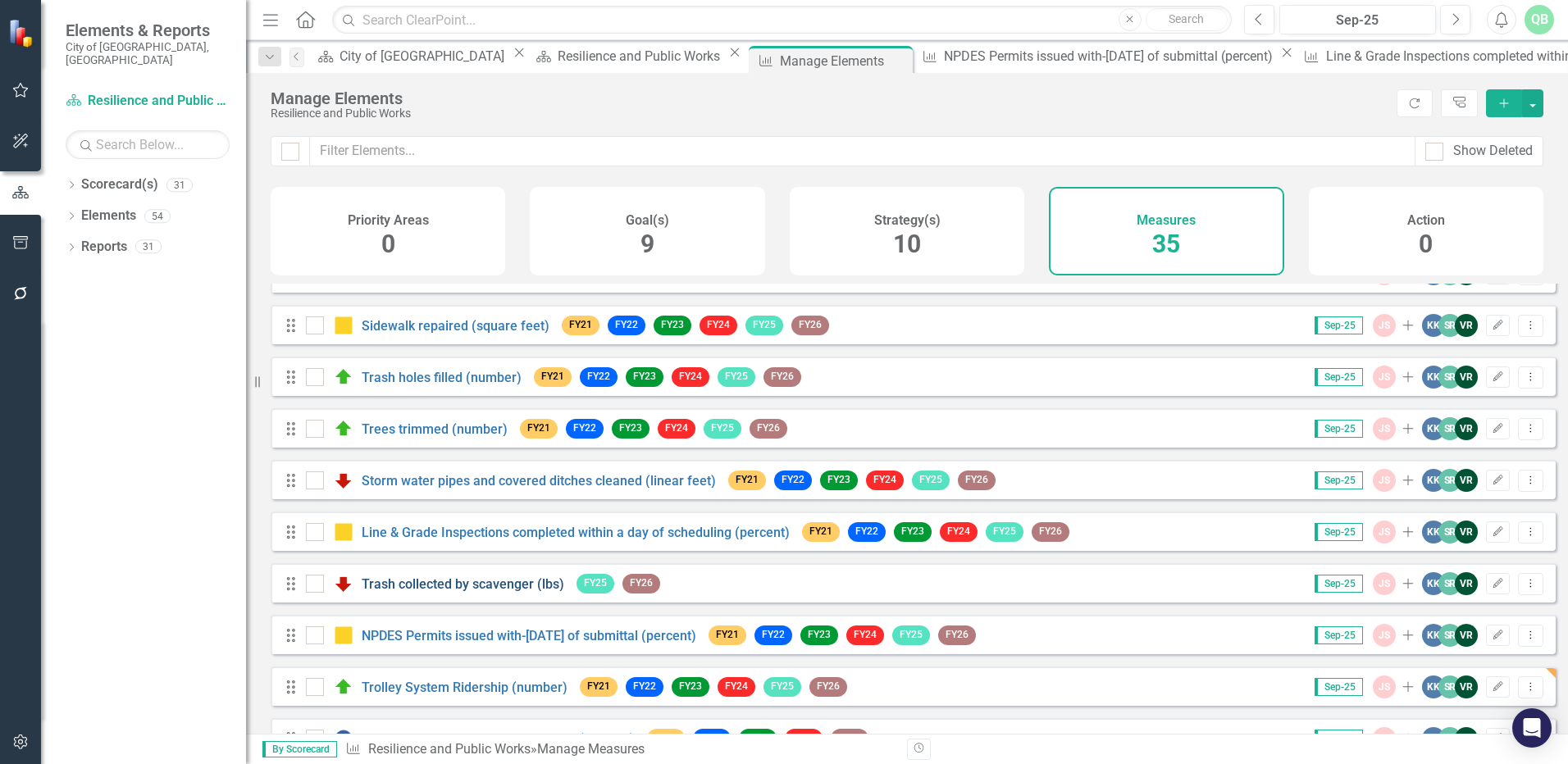
click at [389, 592] on link "Trash collected by scavenger (lbs)" at bounding box center [463, 584] width 202 height 16
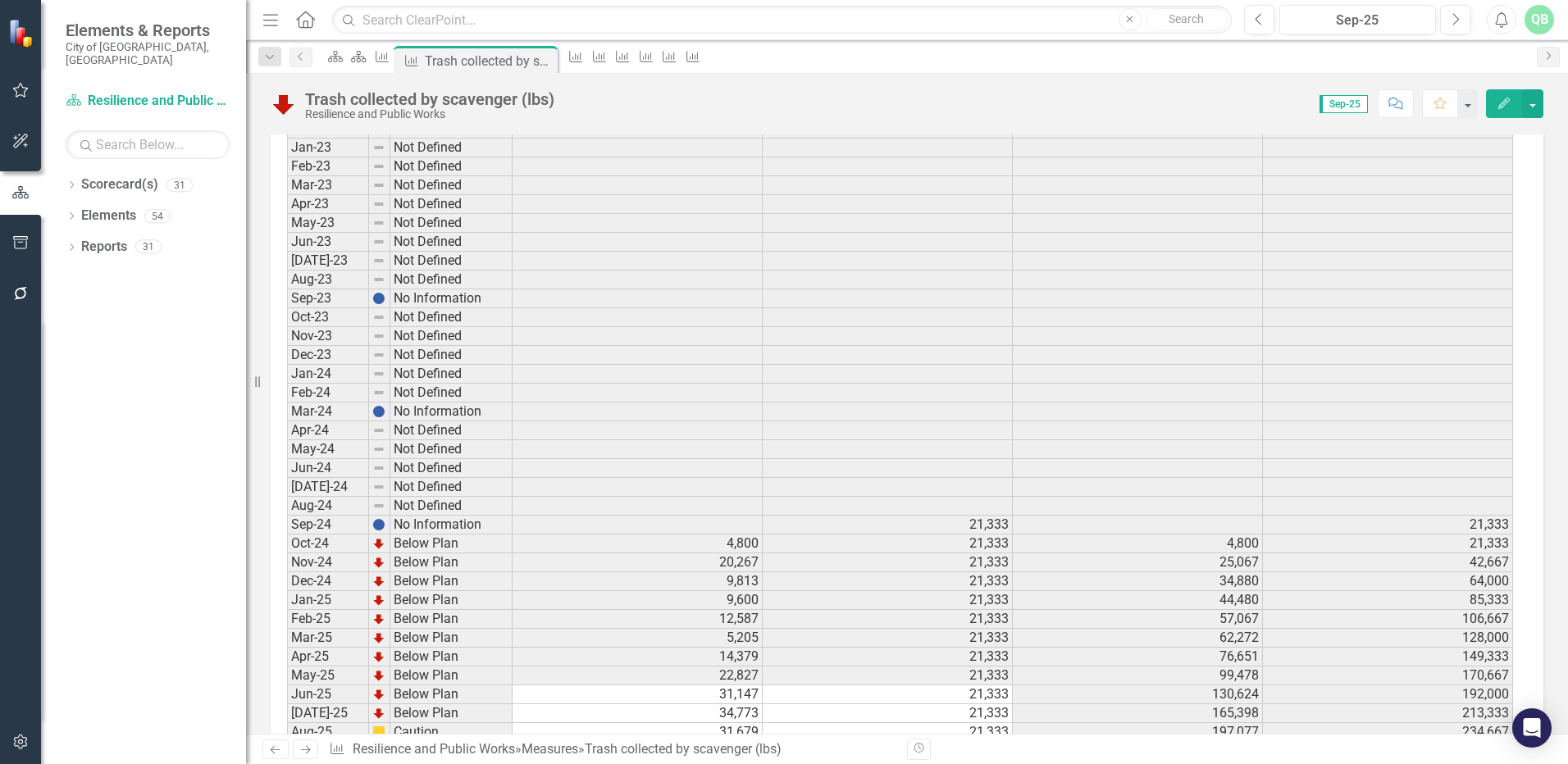
scroll to position [2173, 0]
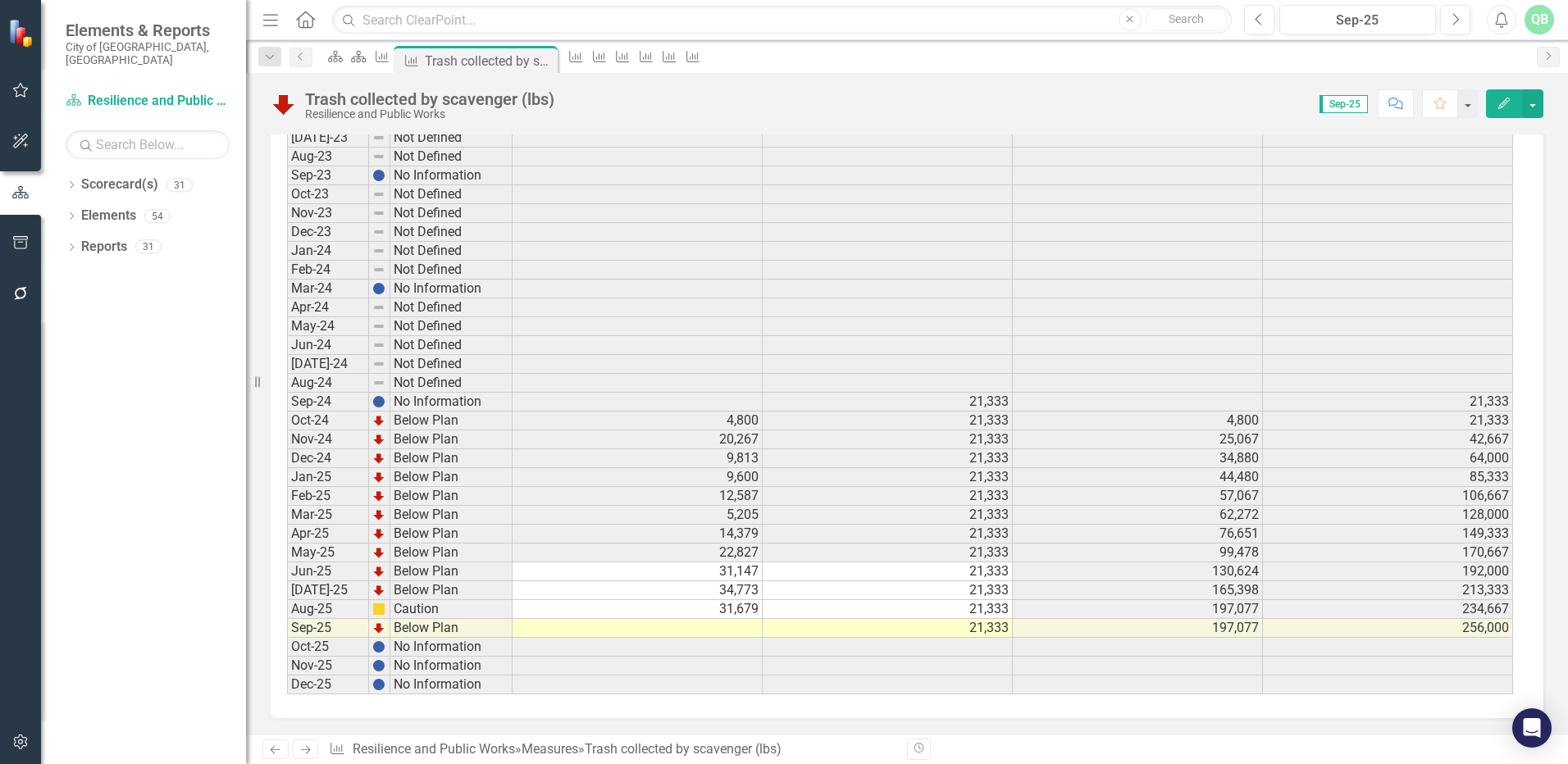
click at [694, 623] on td at bounding box center [637, 629] width 250 height 19
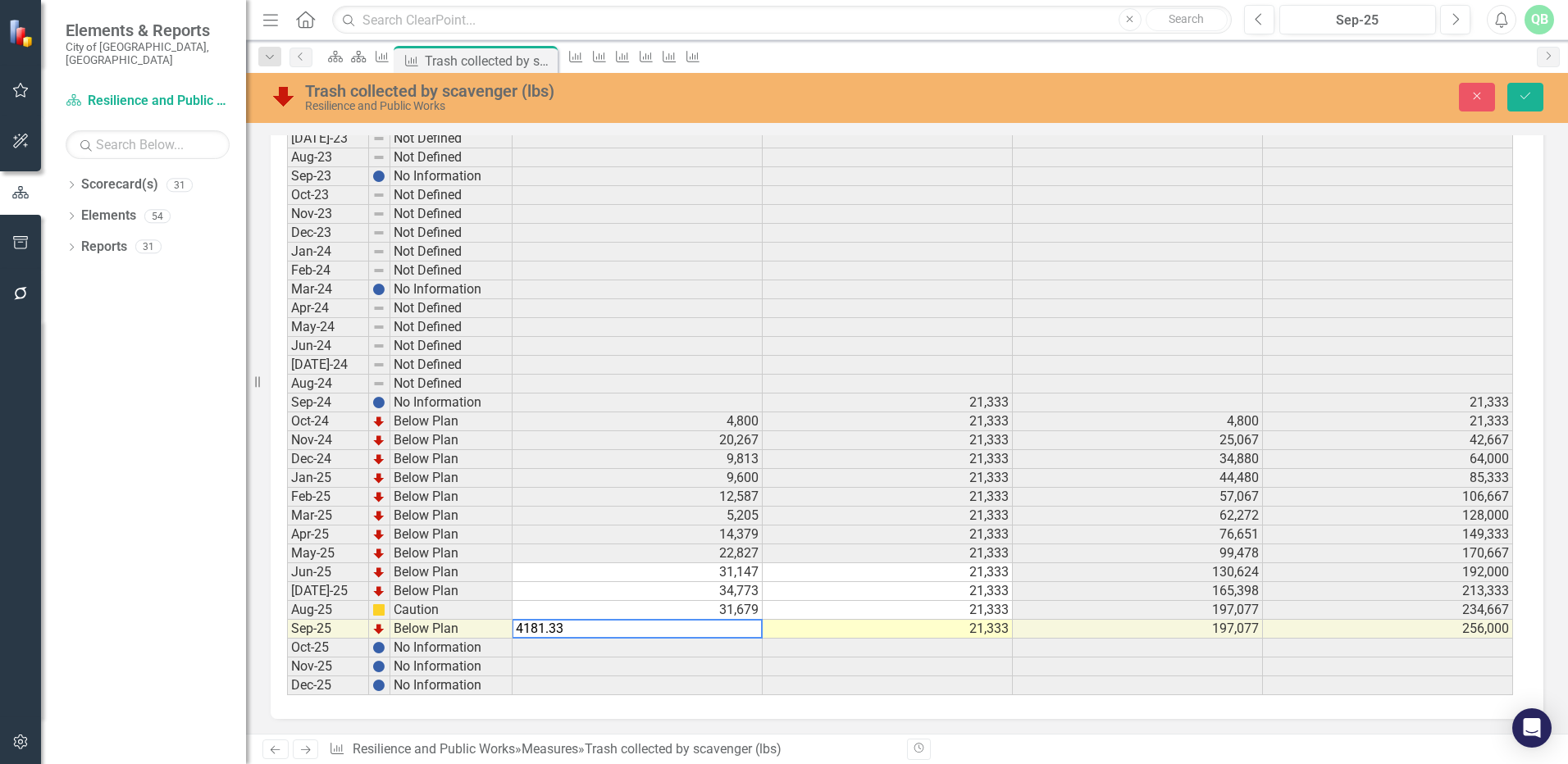
click at [811, 579] on td "21,333" at bounding box center [887, 573] width 250 height 19
type textarea "21333.33"
click at [1515, 97] on button "Save" at bounding box center [1525, 96] width 36 height 29
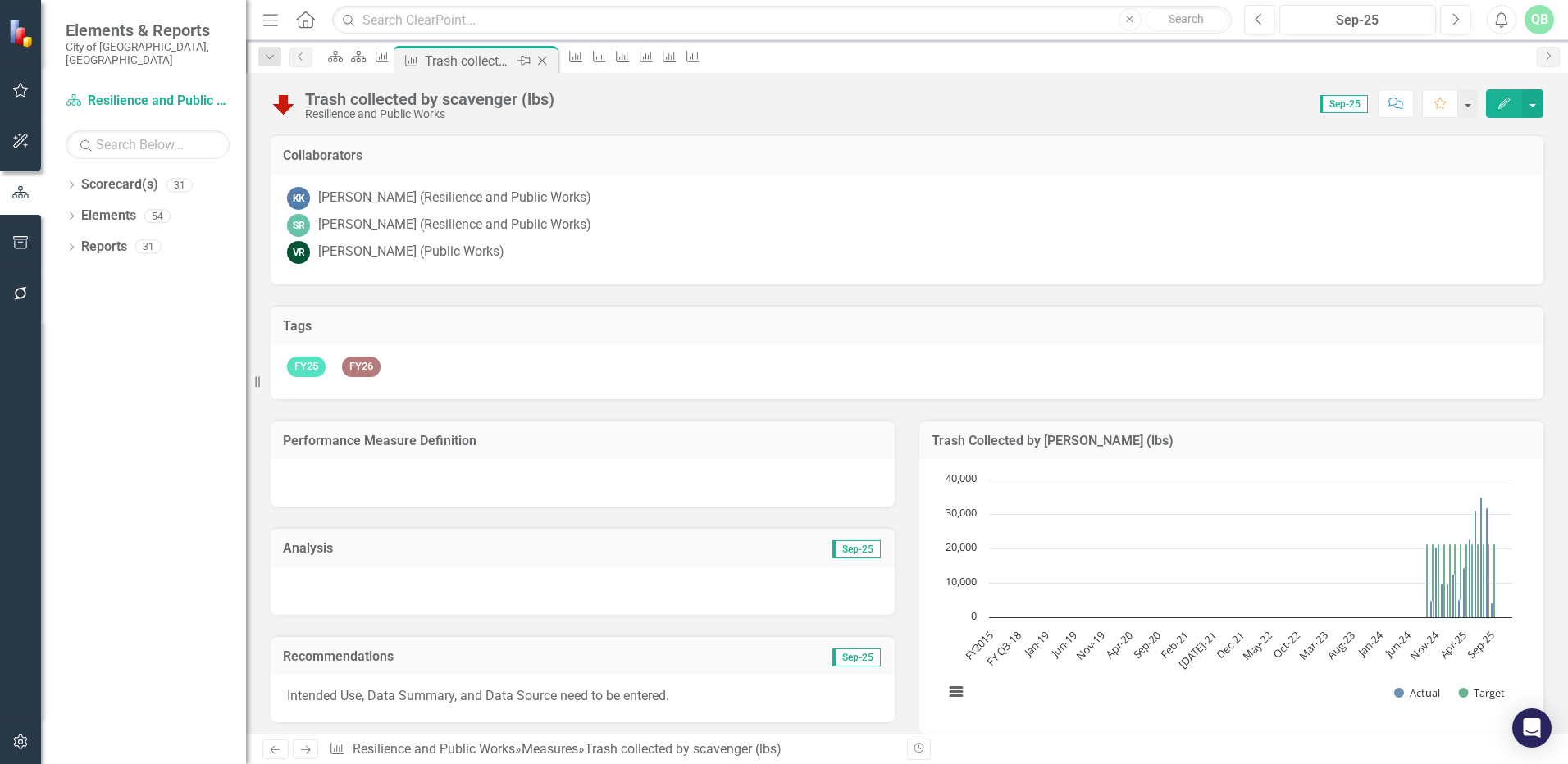
click at [512, 57] on div "Trash collected by scavenger (lbs)" at bounding box center [468, 62] width 88 height 21
click at [547, 57] on icon at bounding box center [543, 61] width 9 height 9
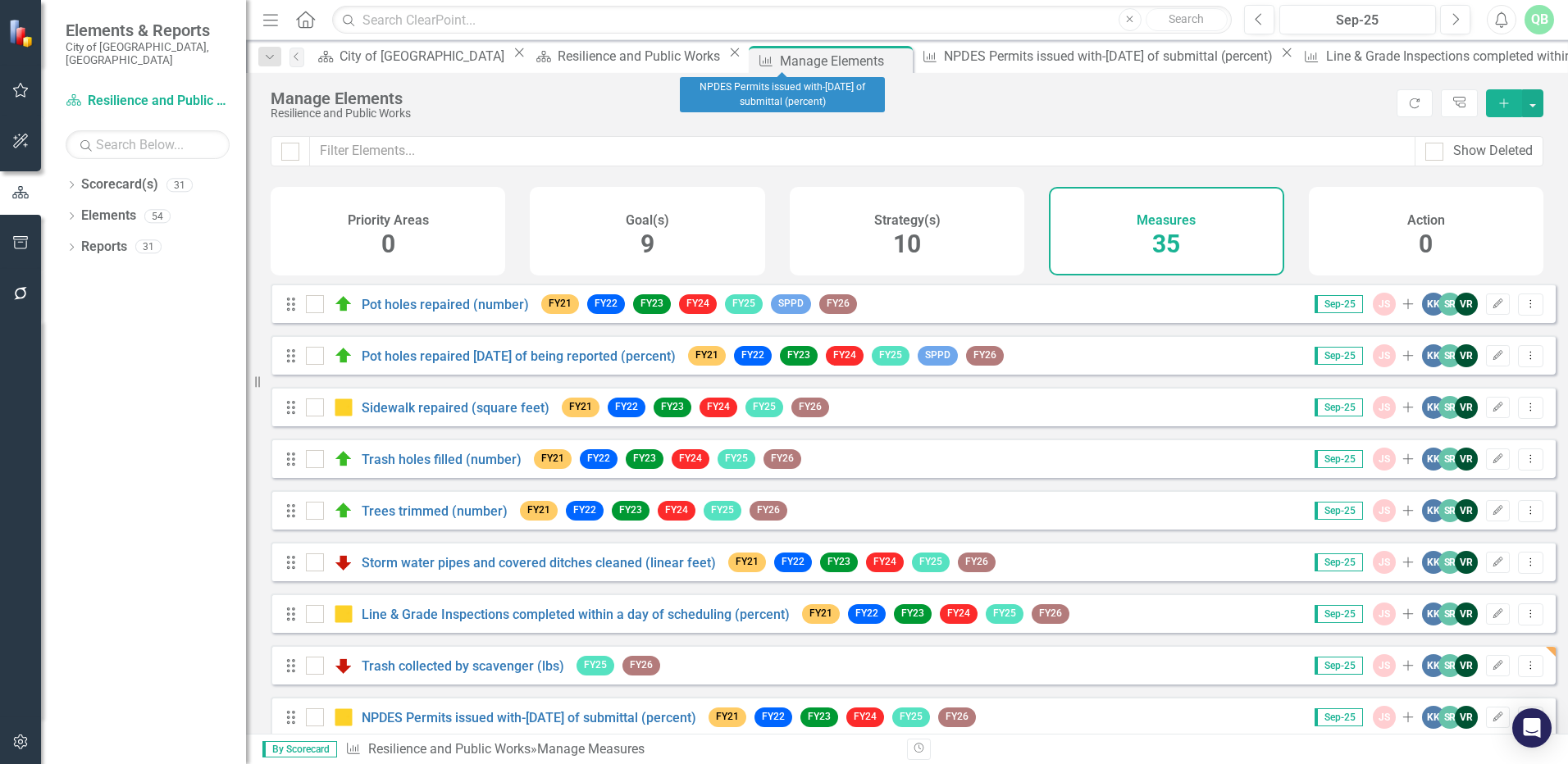
click at [1279, 56] on icon "Close" at bounding box center [1287, 52] width 16 height 13
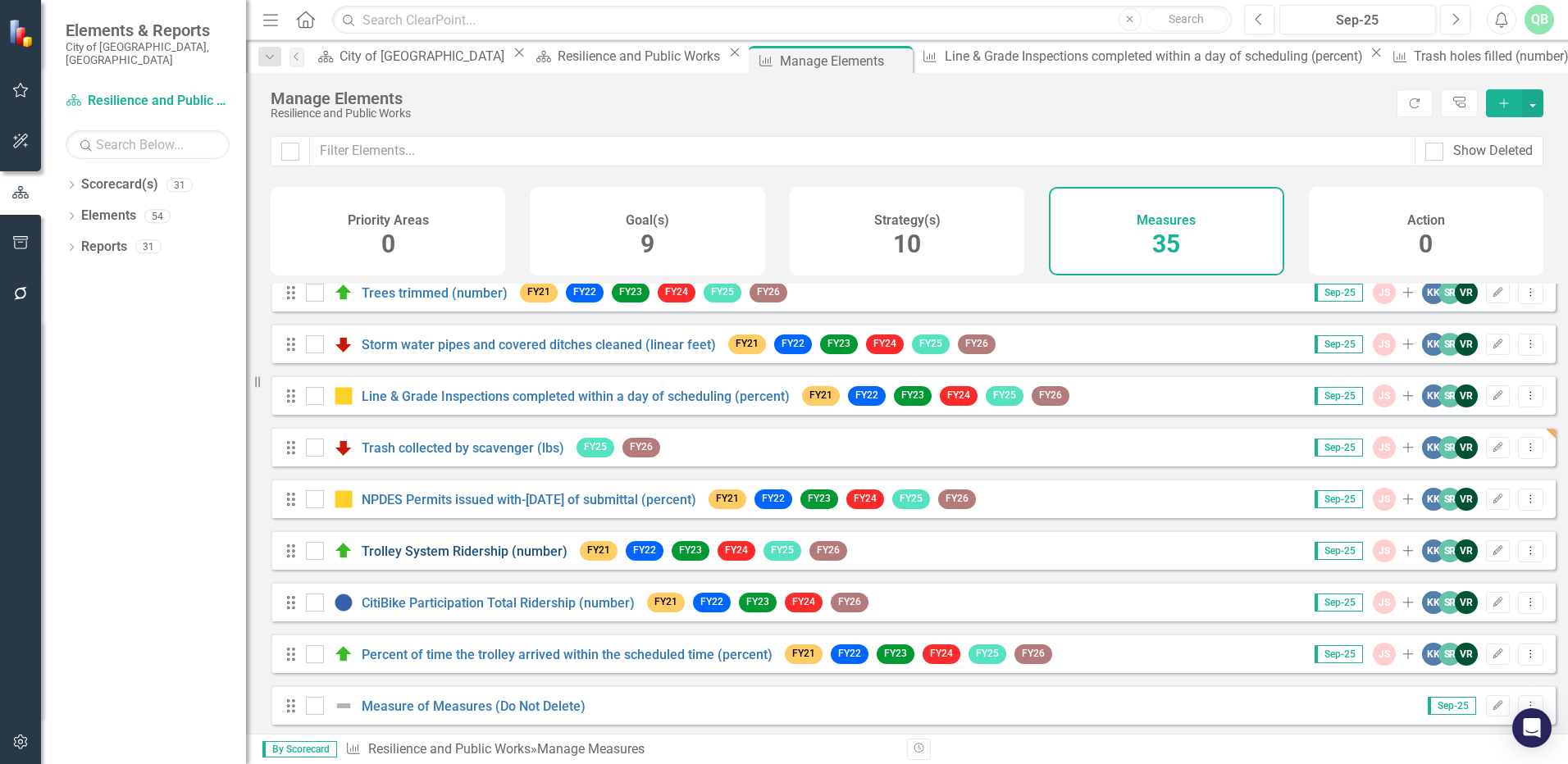
scroll to position [246, 0]
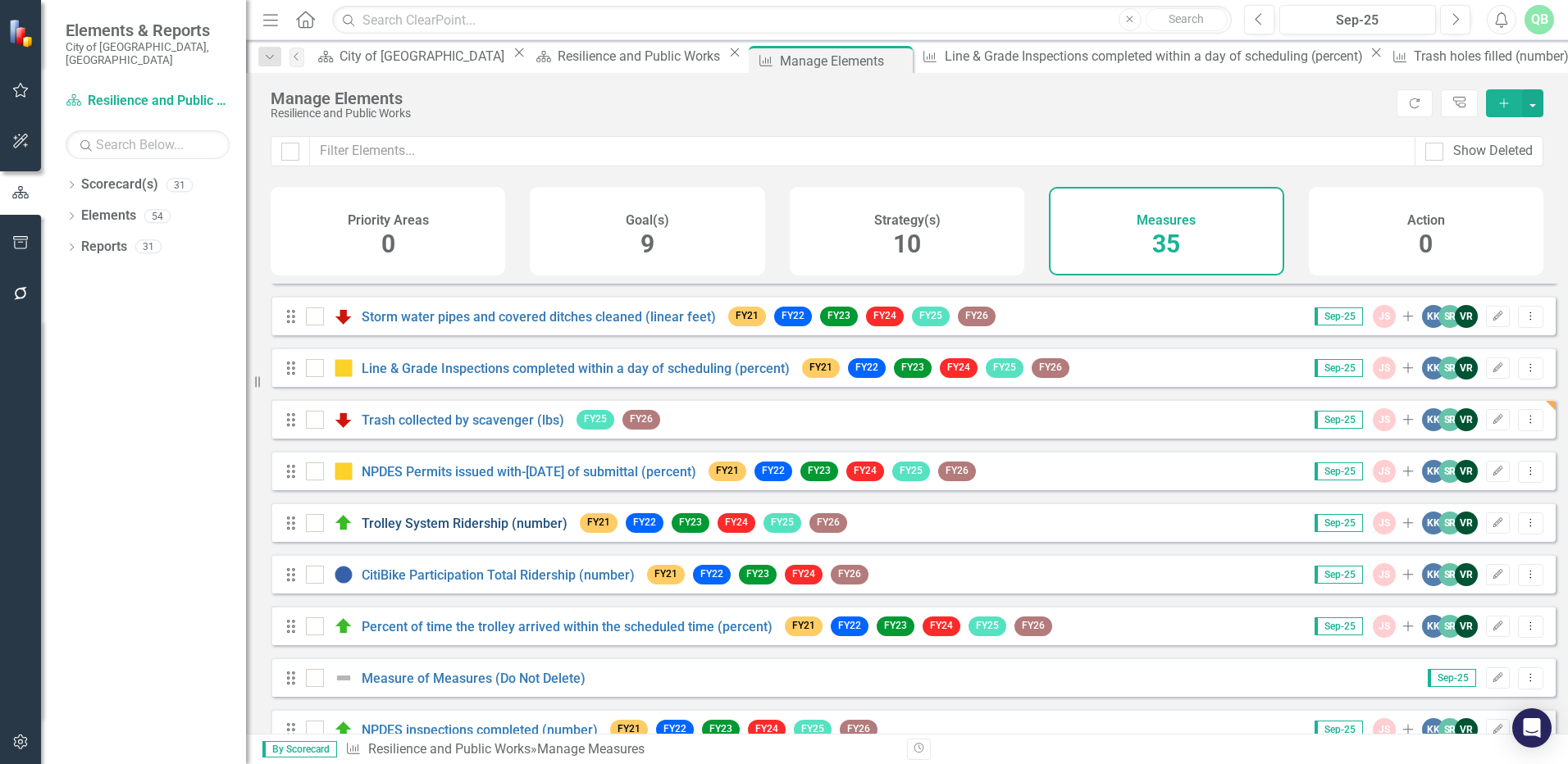
click at [422, 531] on link "Trolley System Ridership (number)" at bounding box center [464, 524] width 206 height 16
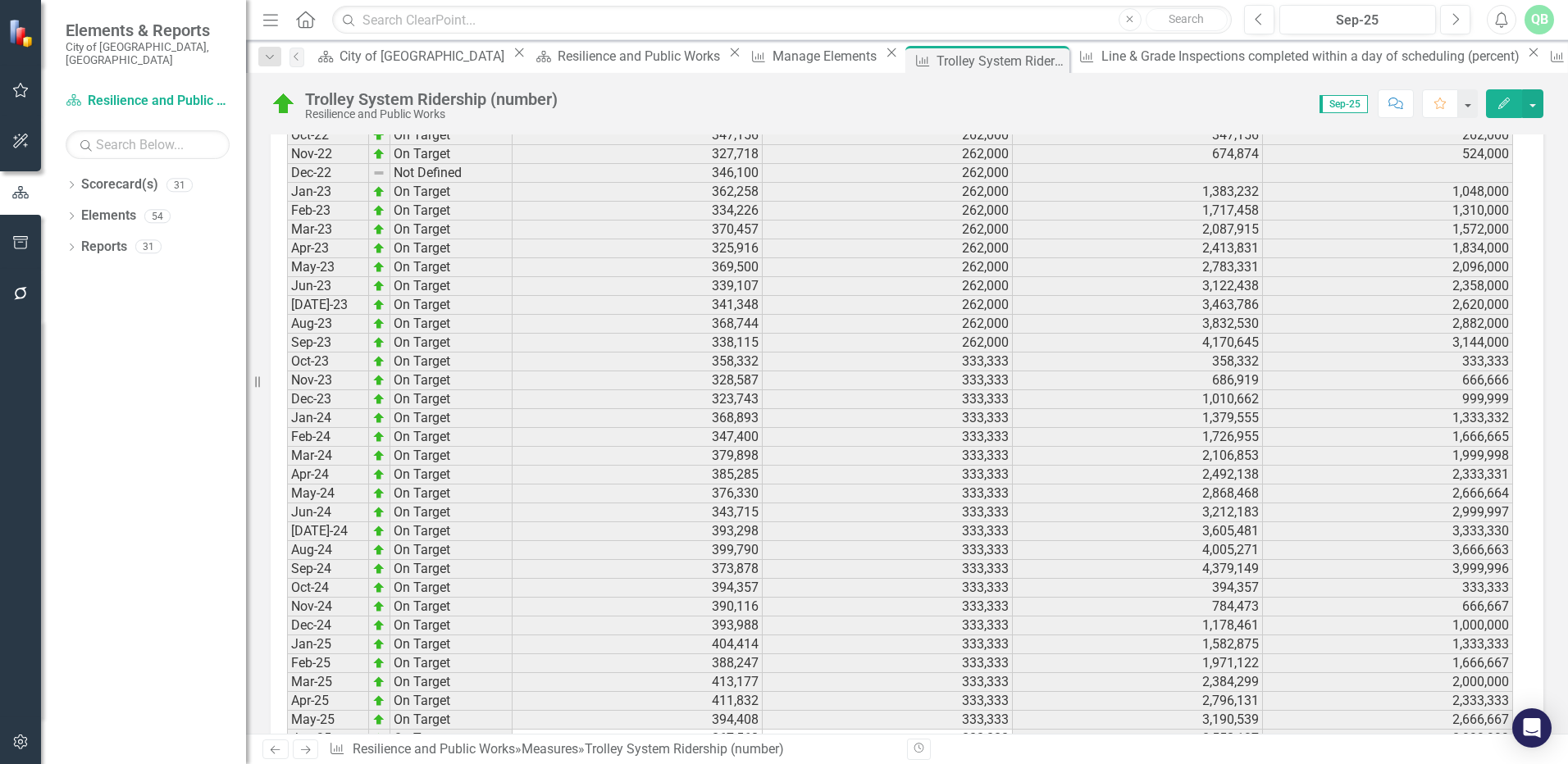
scroll to position [2217, 0]
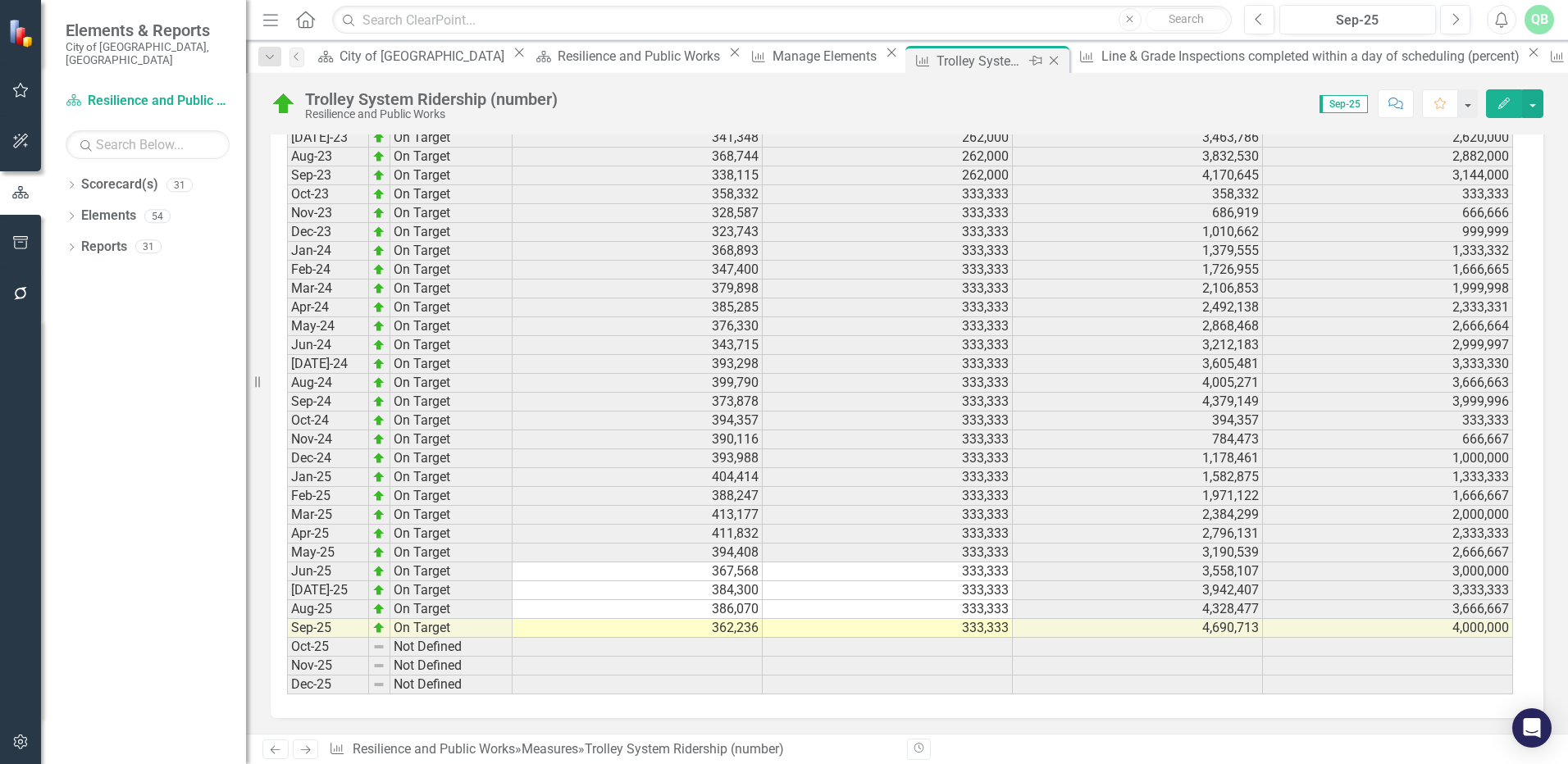
click at [1045, 61] on icon "Close" at bounding box center [1053, 60] width 16 height 13
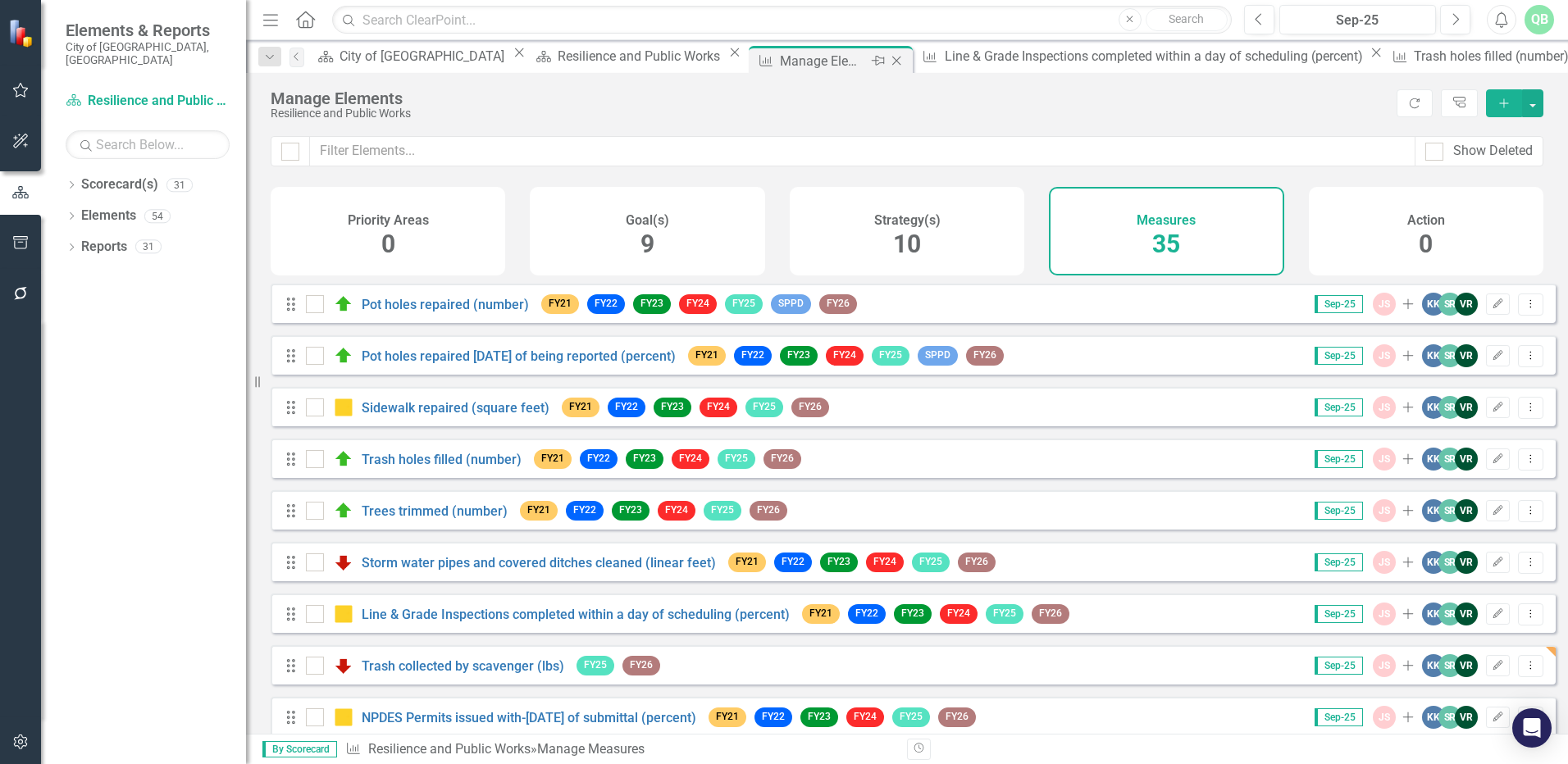
click at [780, 62] on div "Manage Elements" at bounding box center [823, 62] width 88 height 21
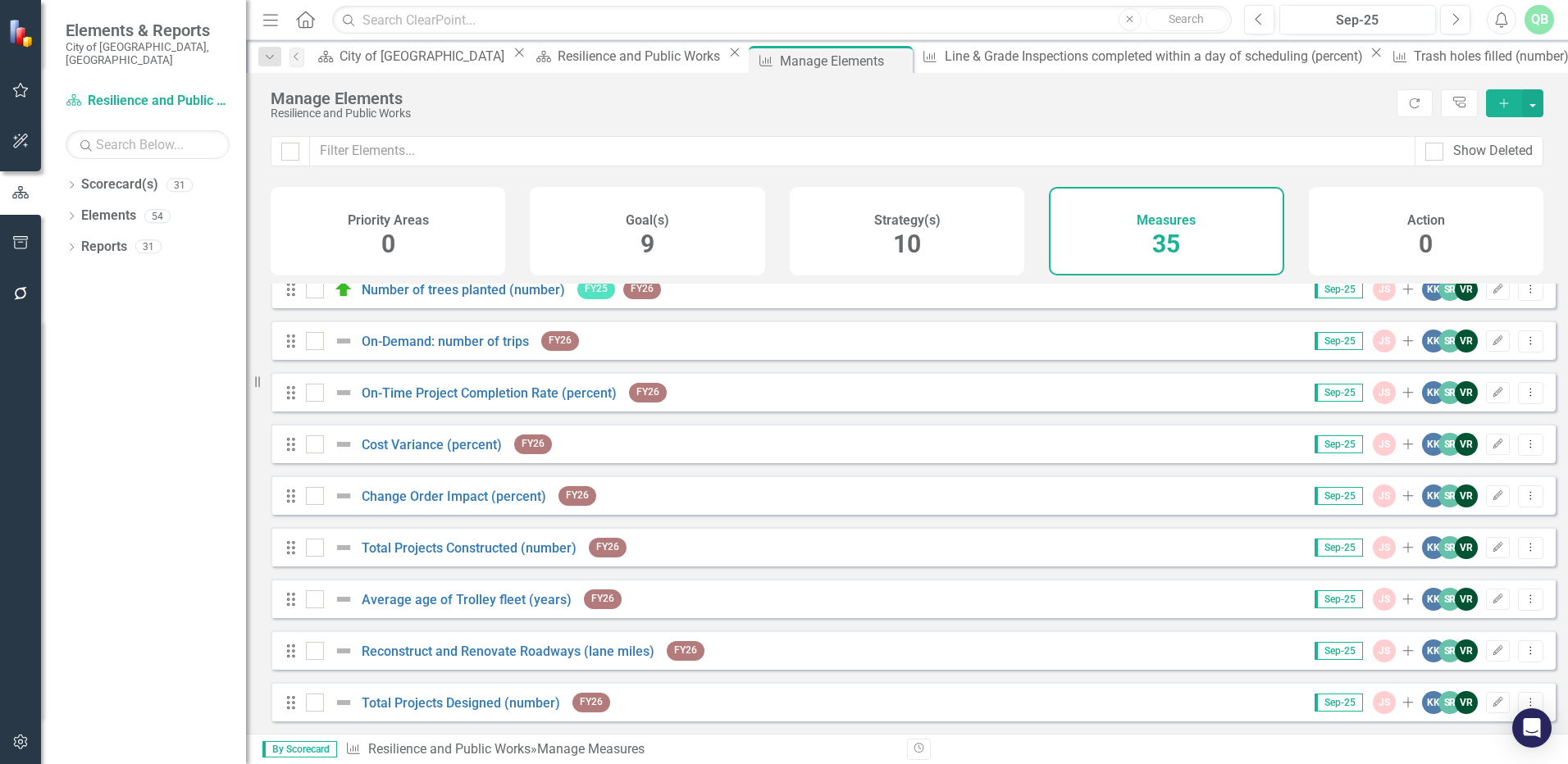
scroll to position [328, 0]
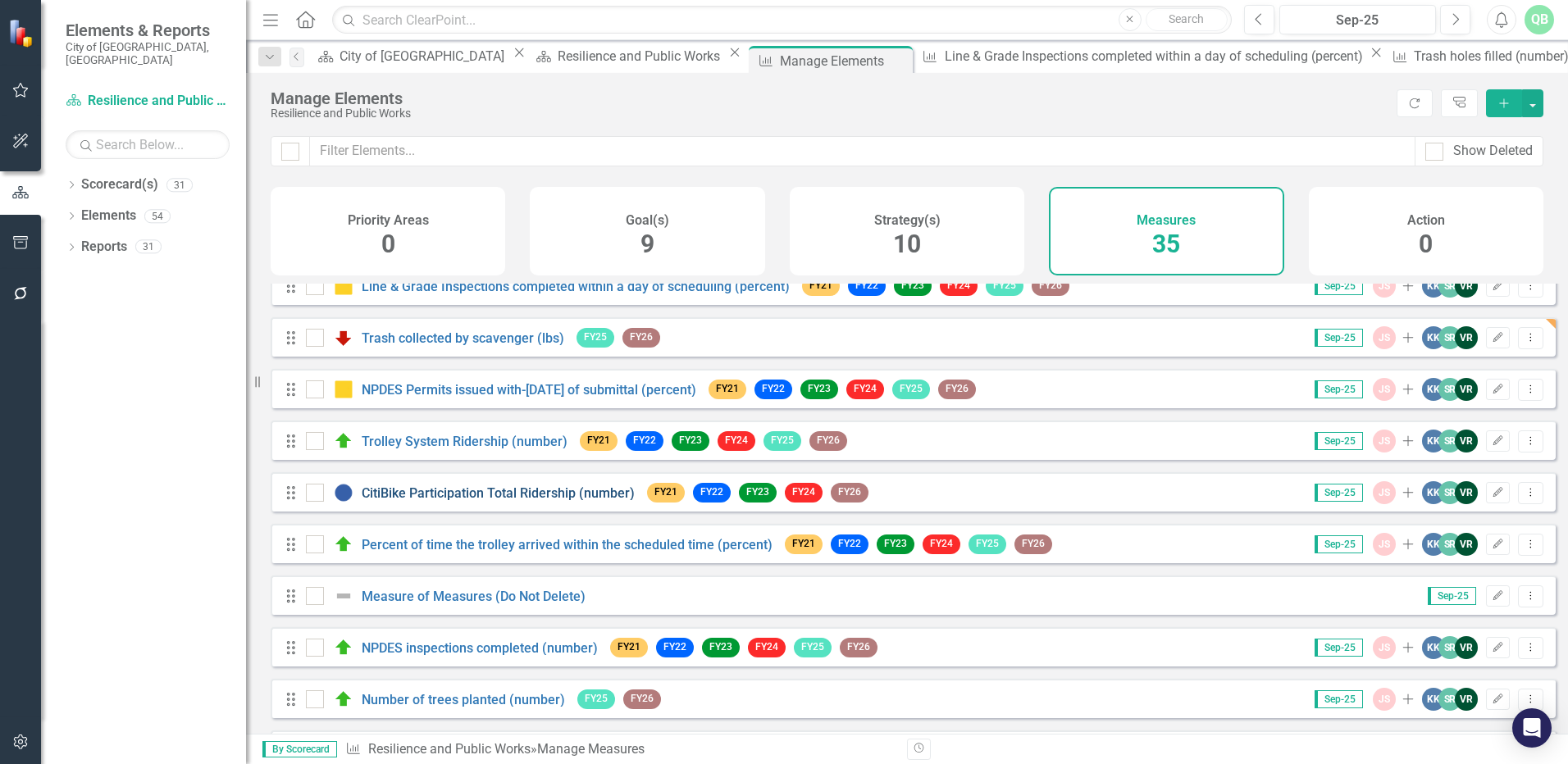
click at [411, 501] on link "CitiBike Participation Total Ridership (number)" at bounding box center [498, 493] width 273 height 16
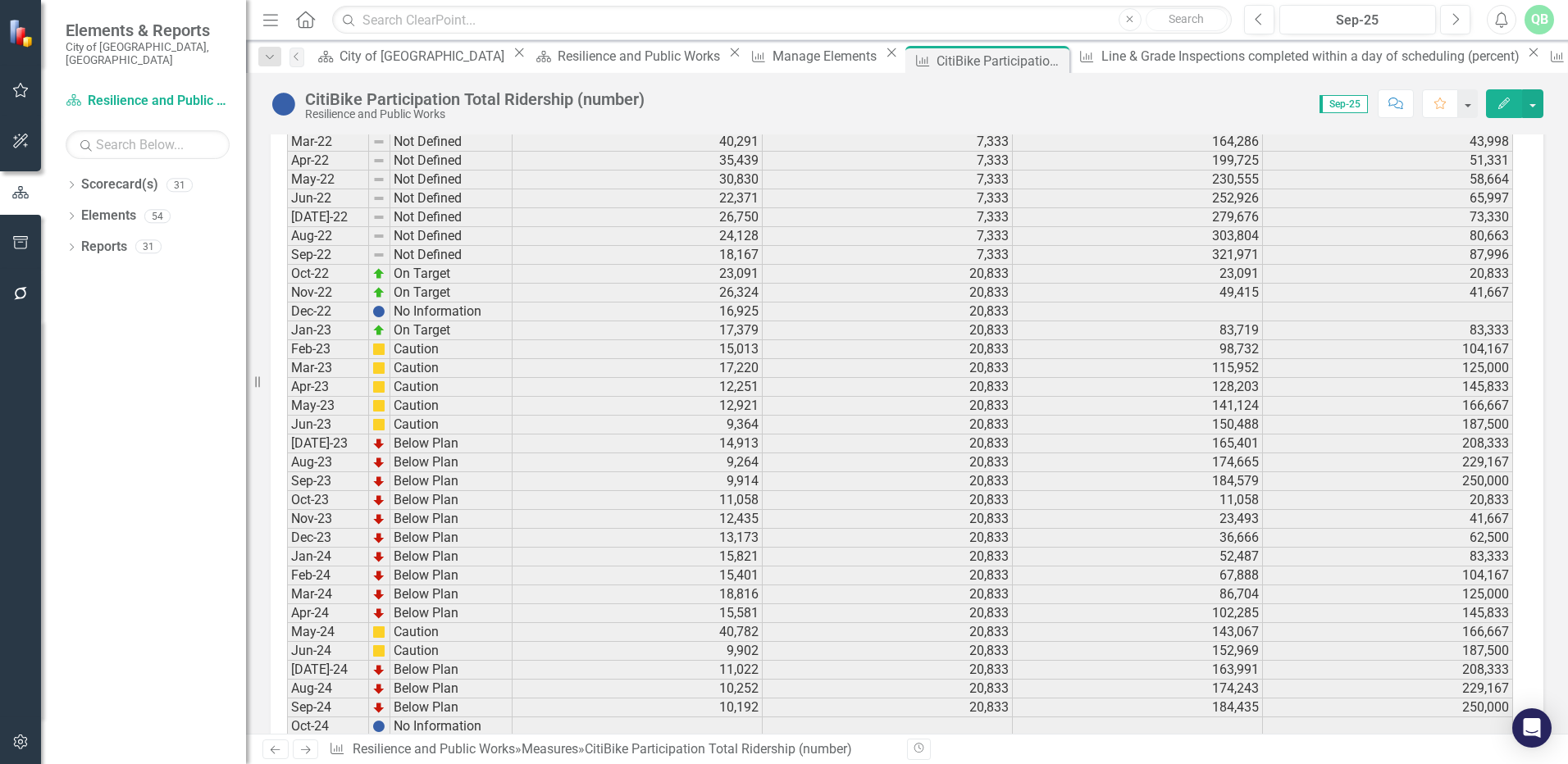
scroll to position [2192, 0]
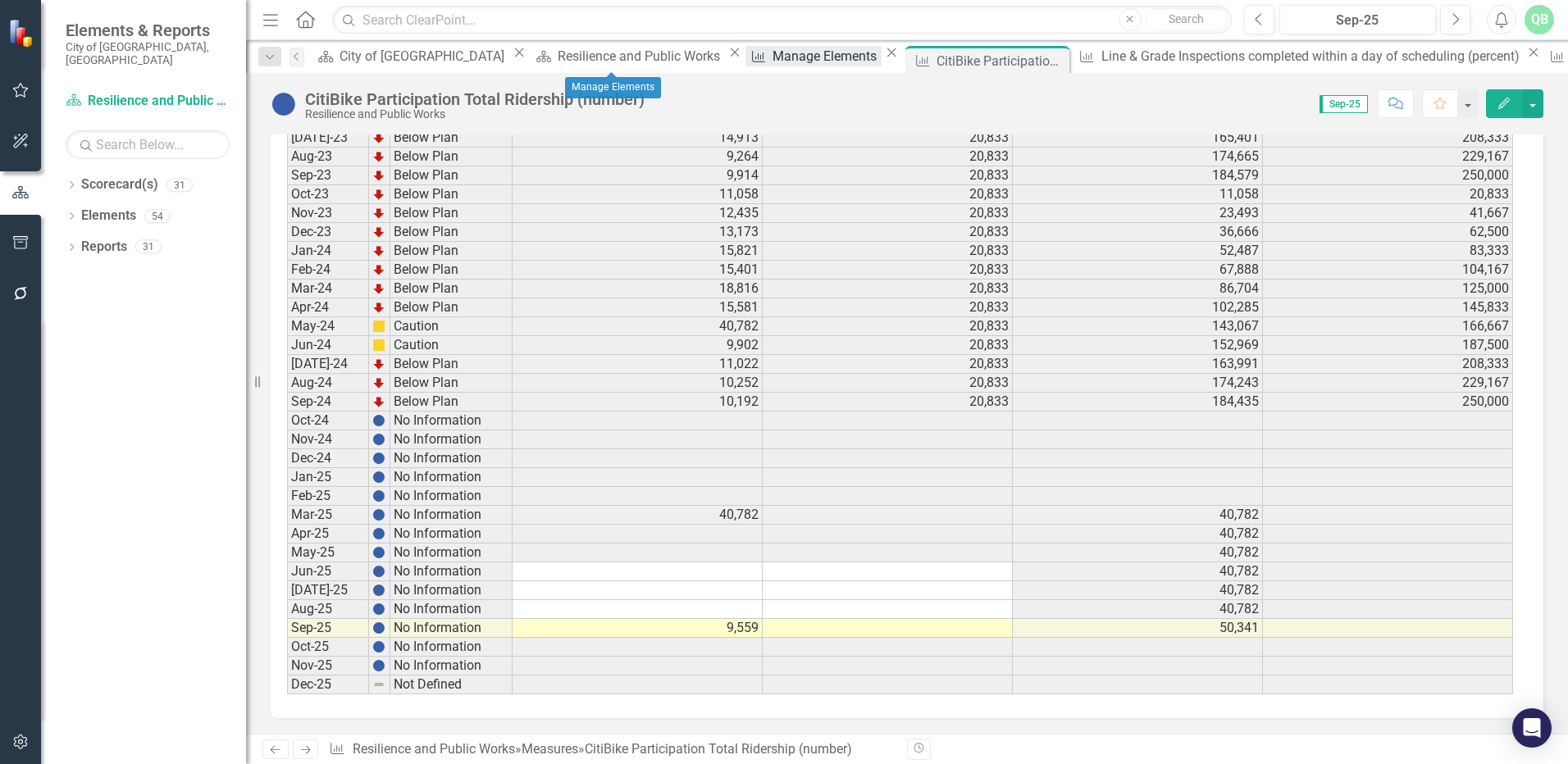
click at [773, 56] on div "Manage Elements" at bounding box center [827, 56] width 109 height 21
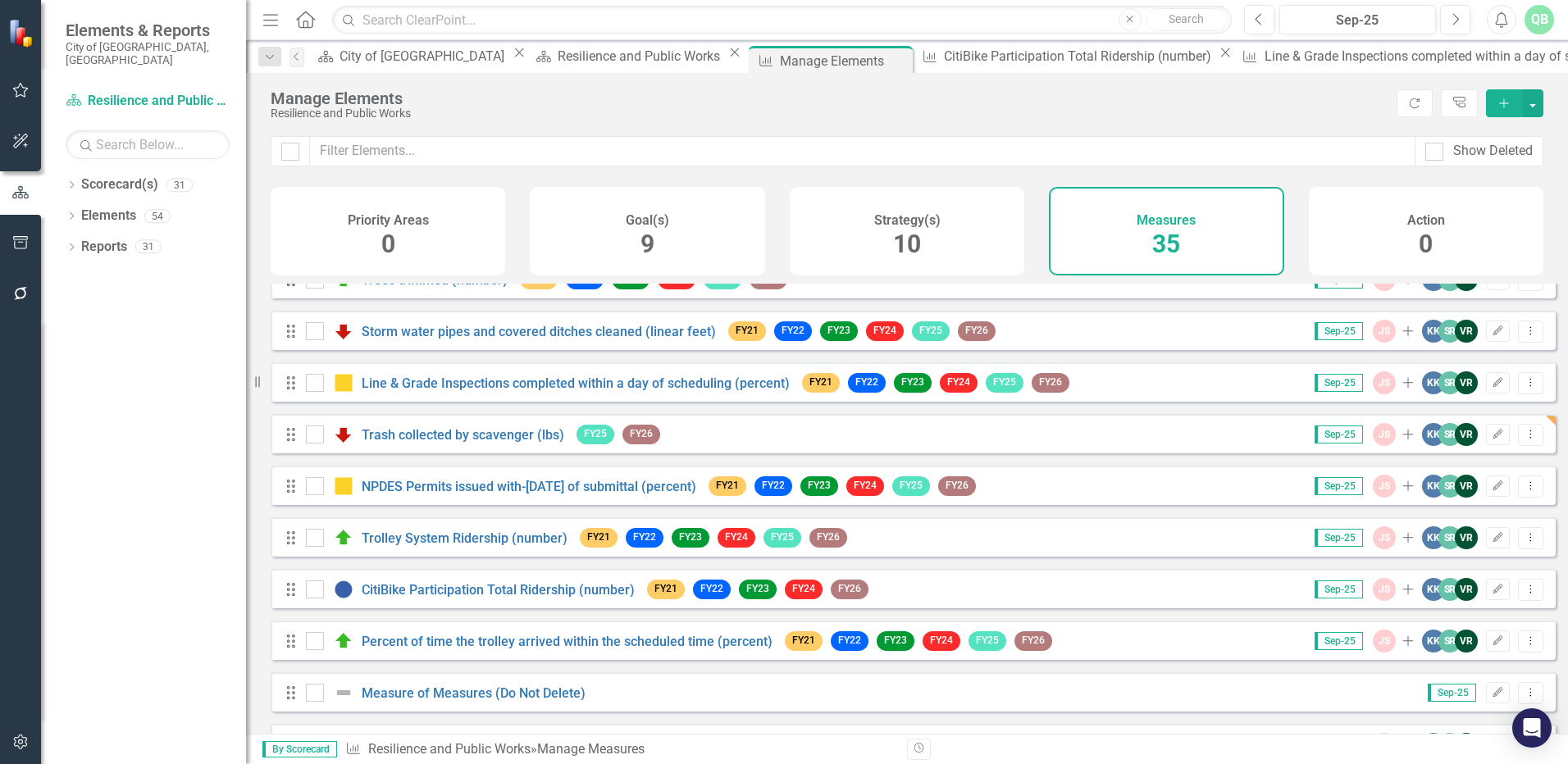
scroll to position [246, 0]
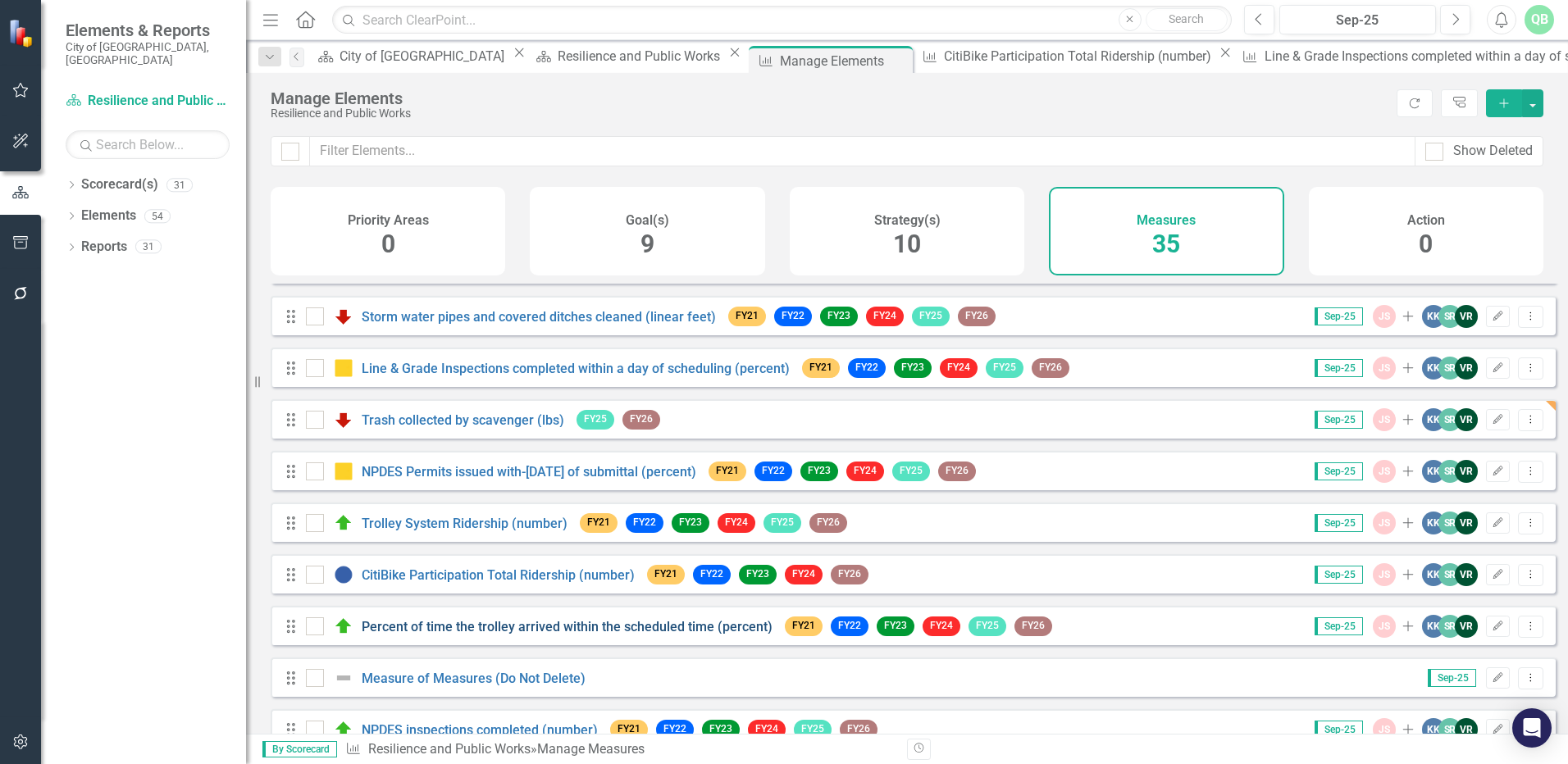
click at [465, 635] on link "Percent of time the trolley arrived within the scheduled time (percent)" at bounding box center [567, 627] width 411 height 16
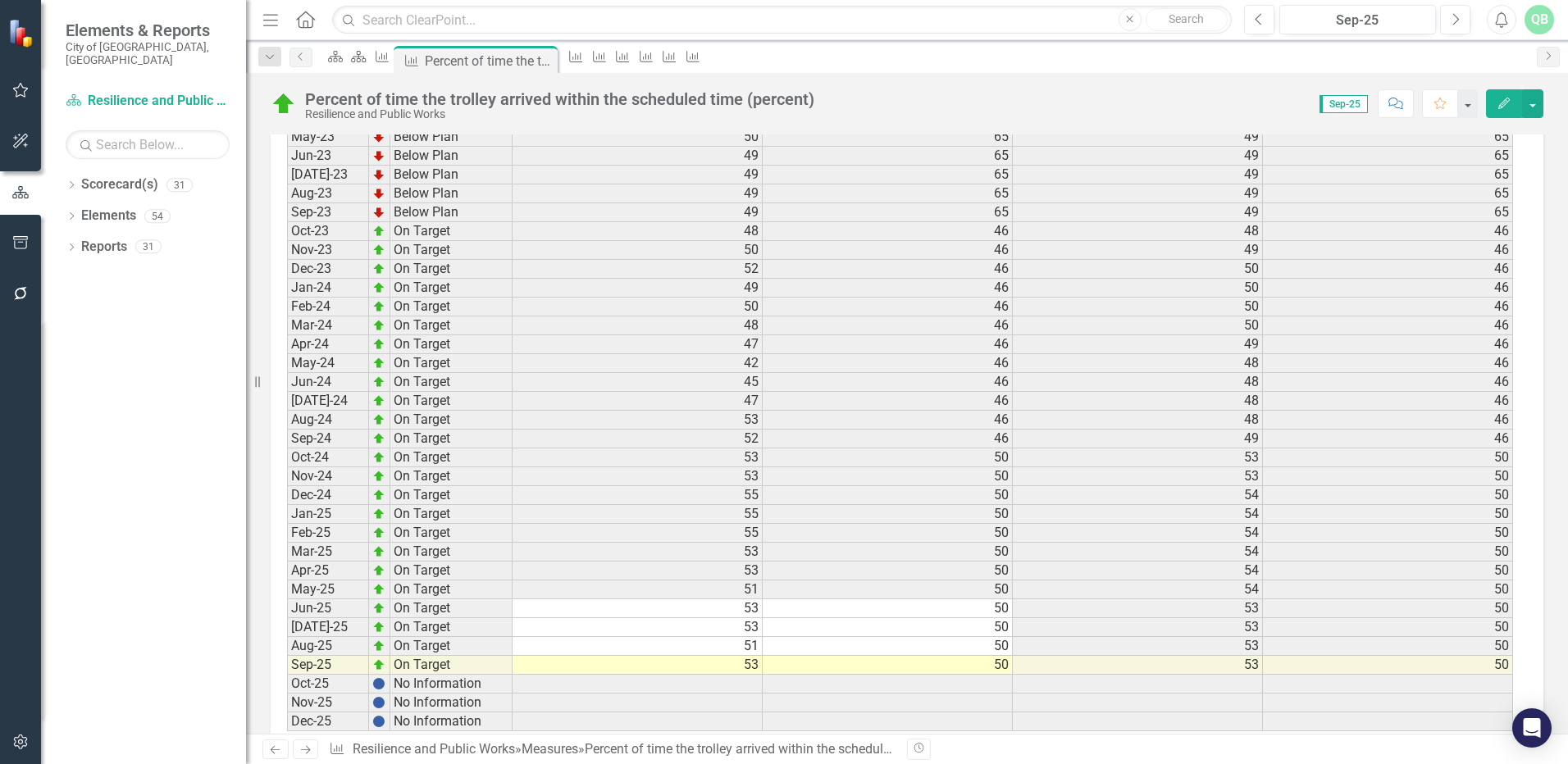
scroll to position [2217, 0]
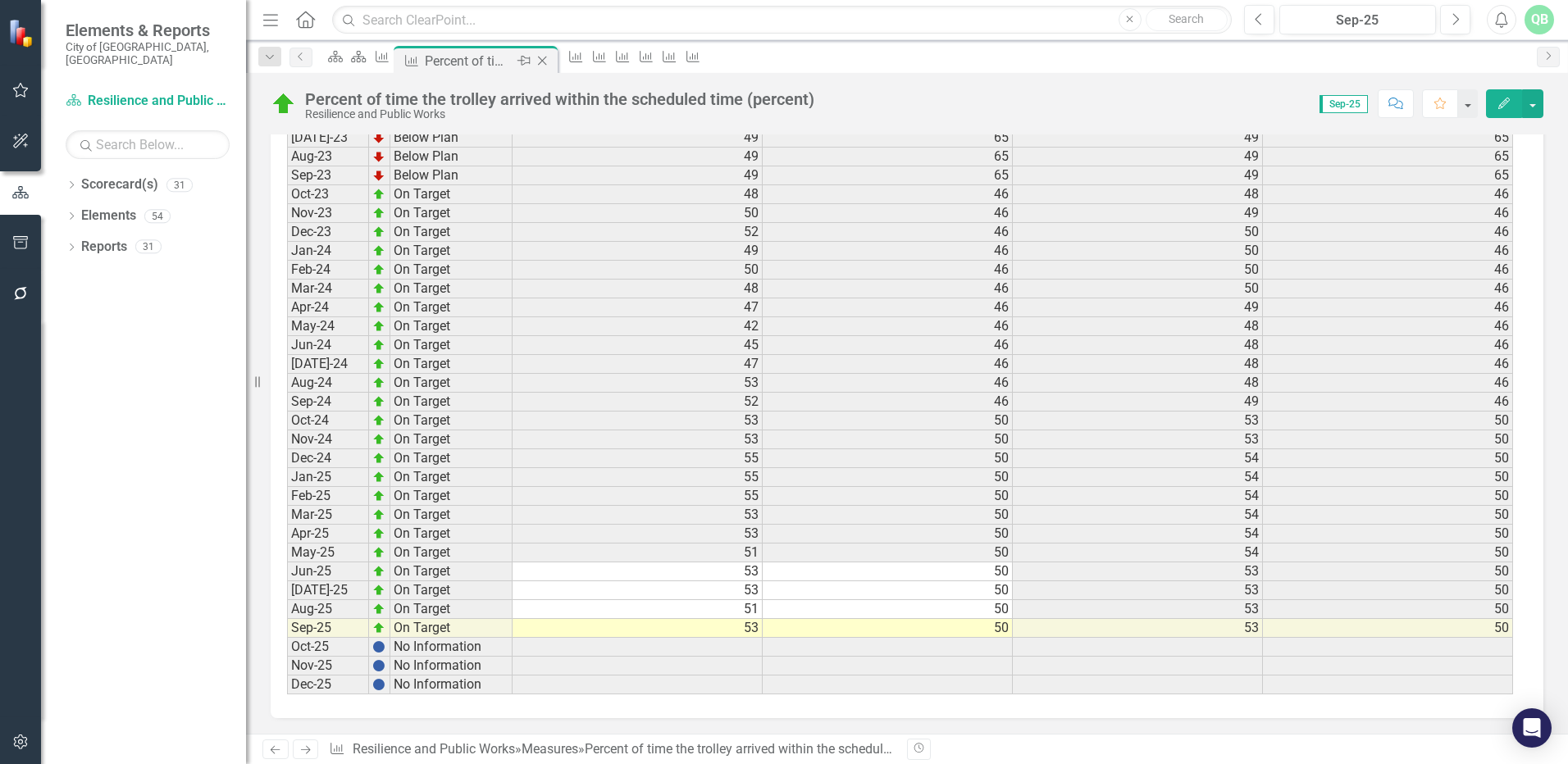
click at [550, 60] on icon "Close" at bounding box center [542, 60] width 16 height 13
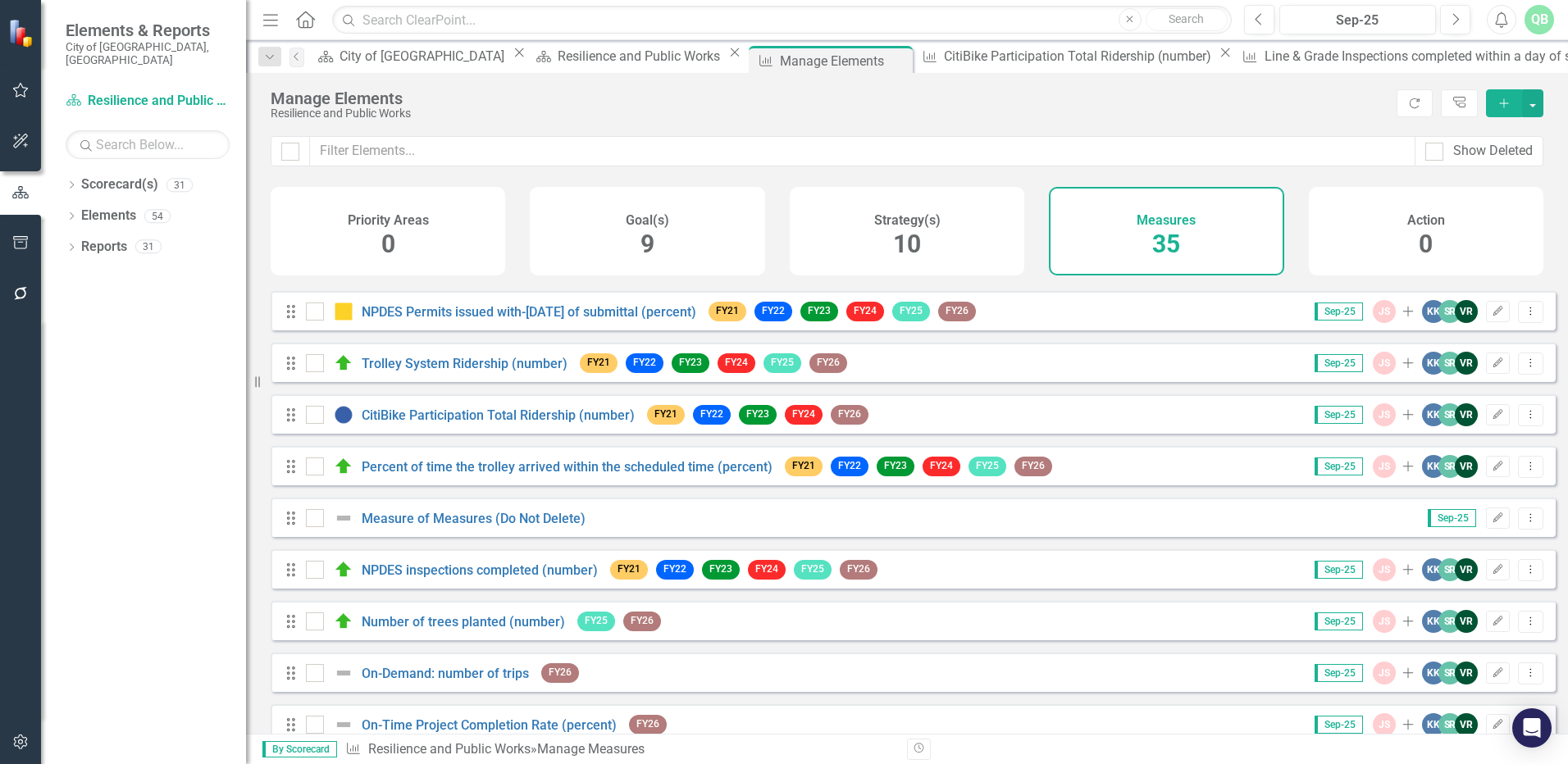
scroll to position [410, 0]
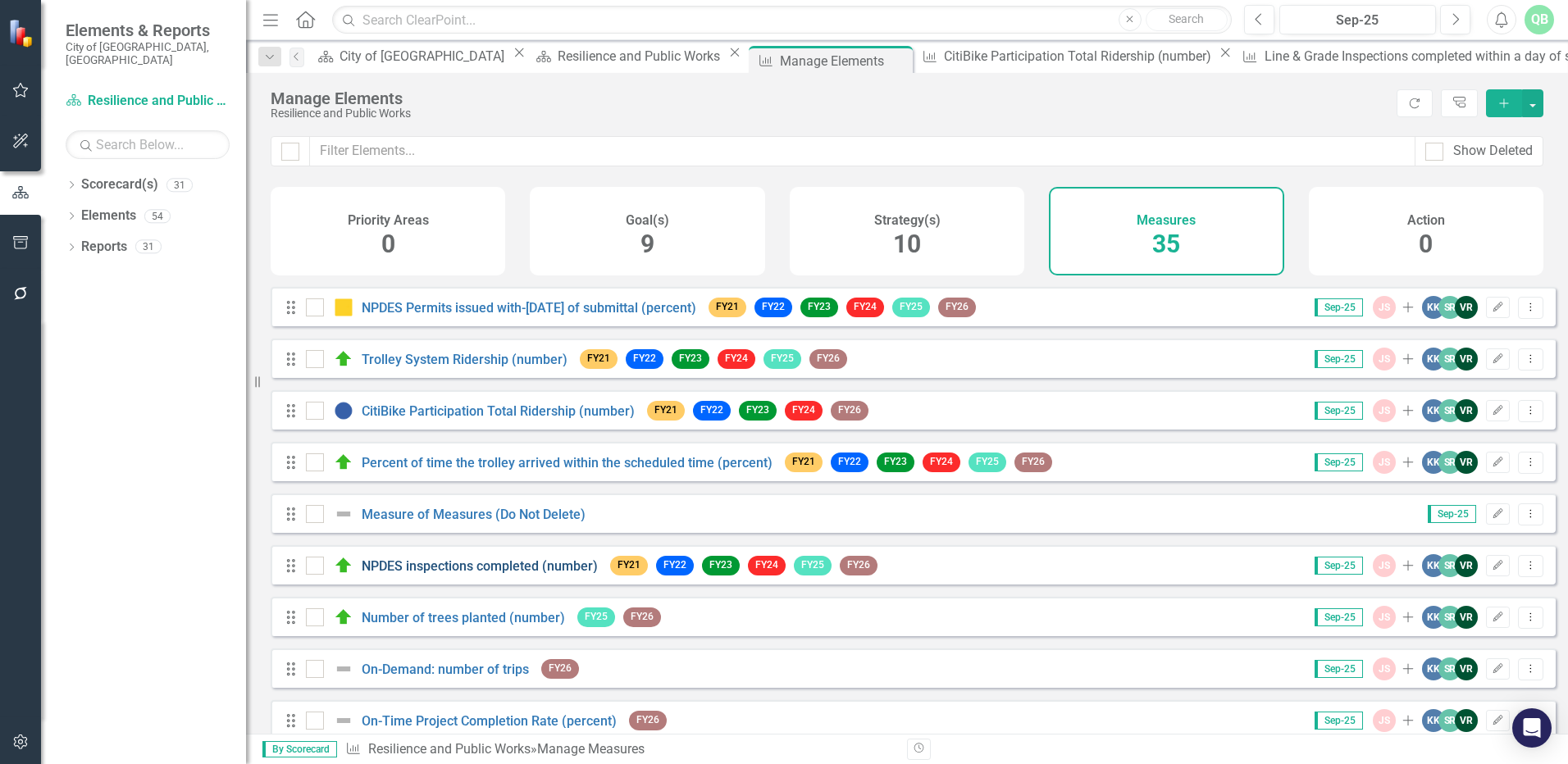
click at [484, 574] on link "NPDES inspections completed (number)" at bounding box center [480, 566] width 236 height 16
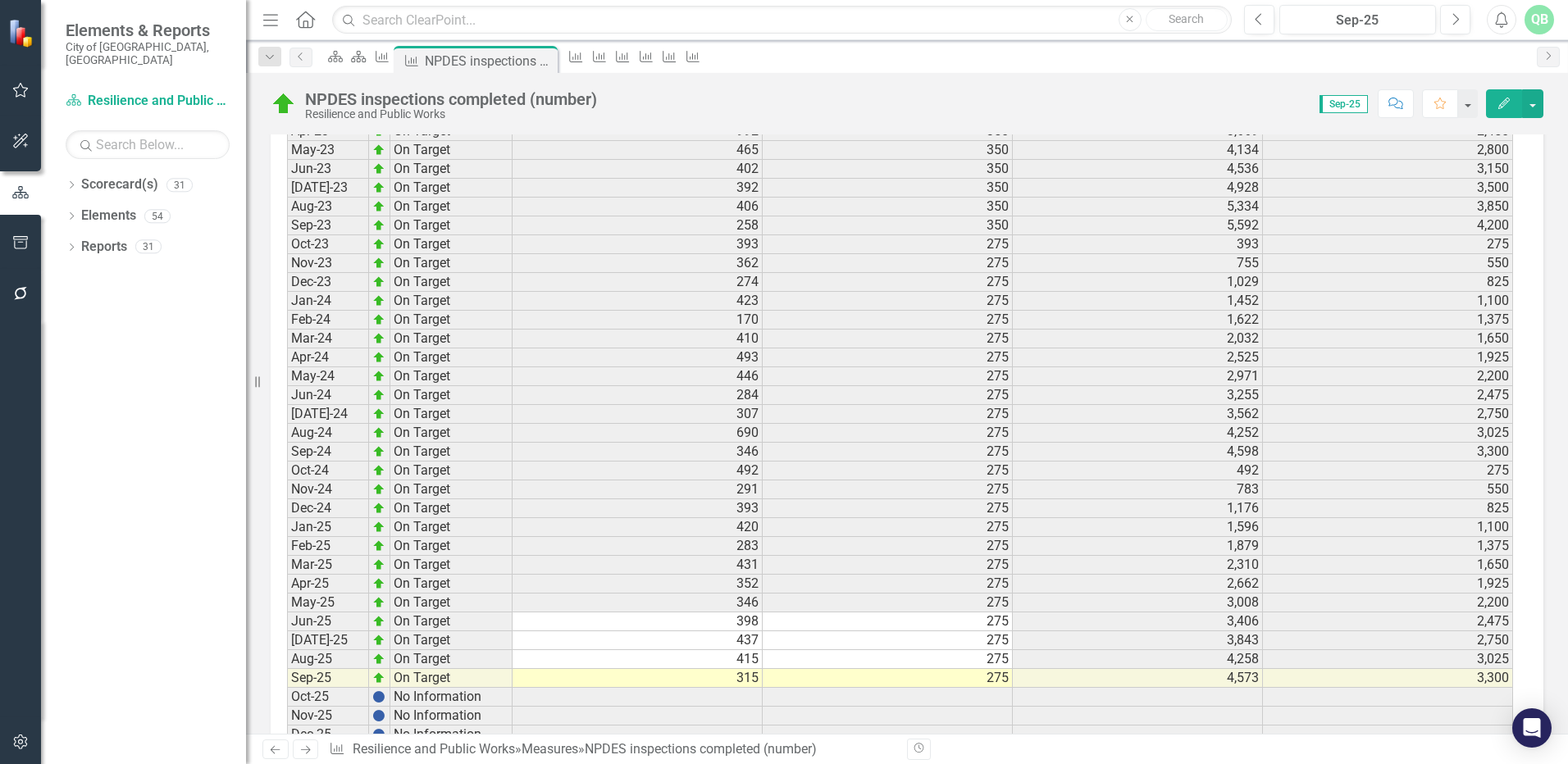
scroll to position [2217, 0]
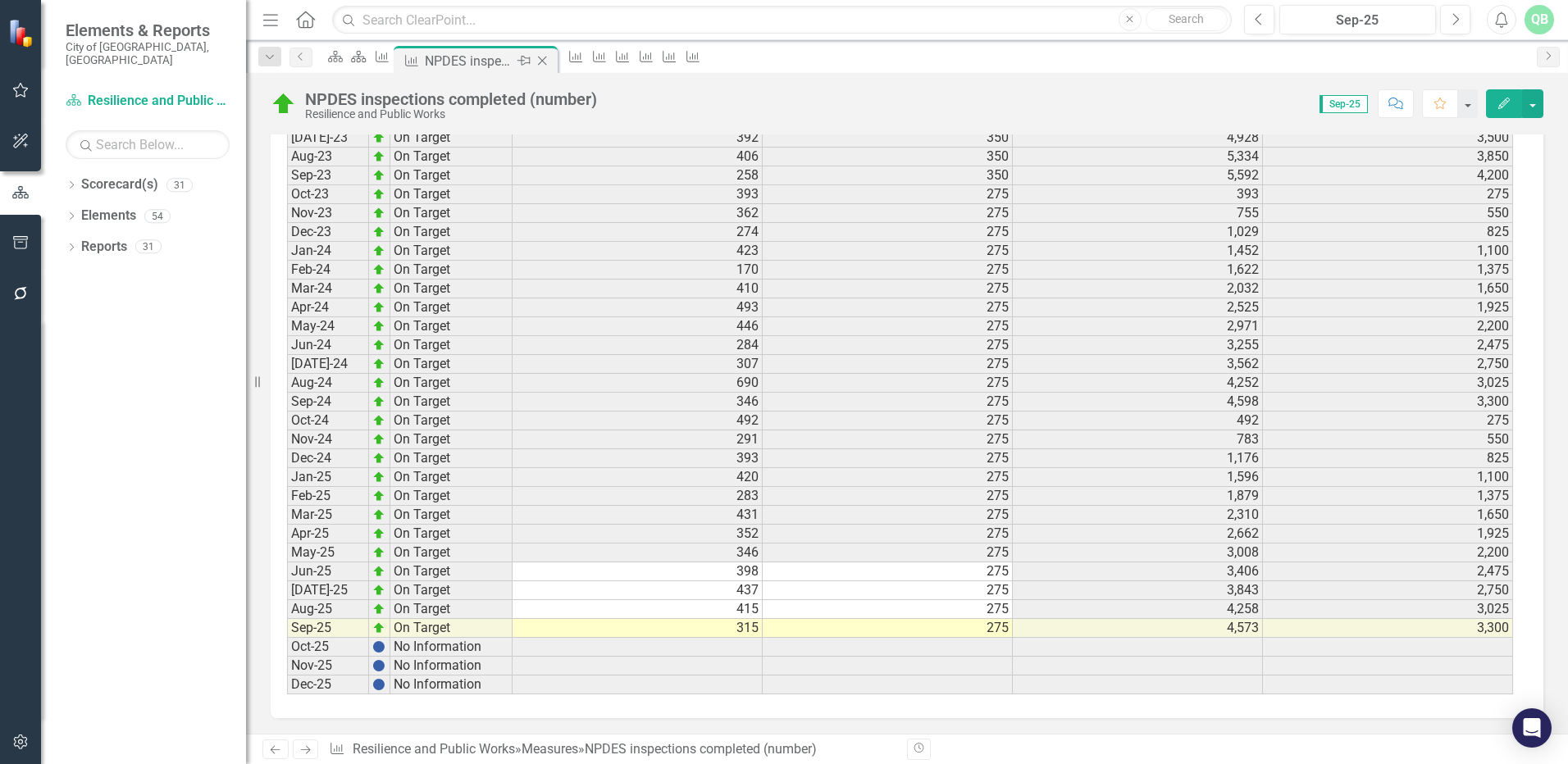
click at [550, 58] on icon "Close" at bounding box center [542, 60] width 16 height 13
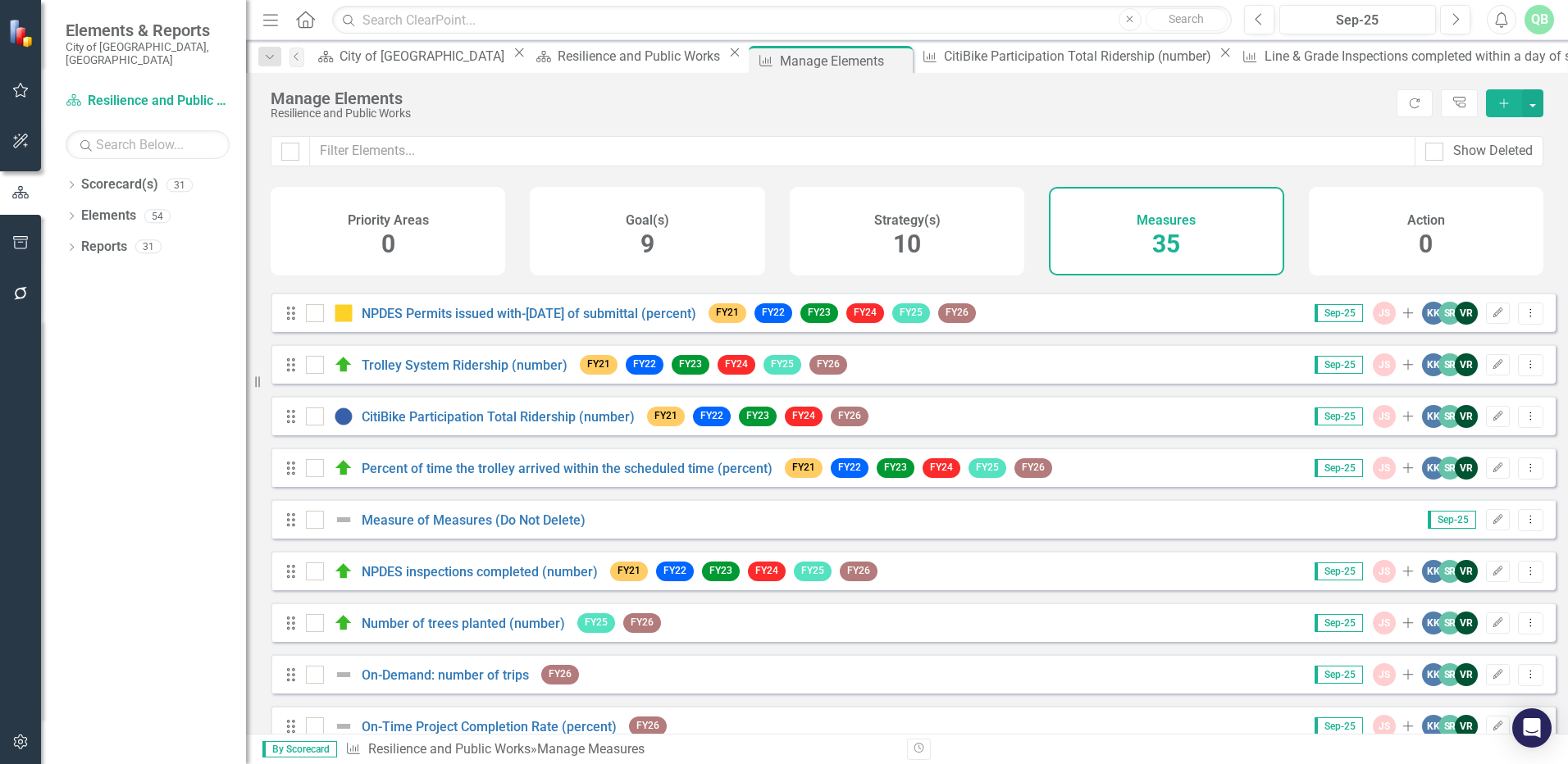
scroll to position [492, 0]
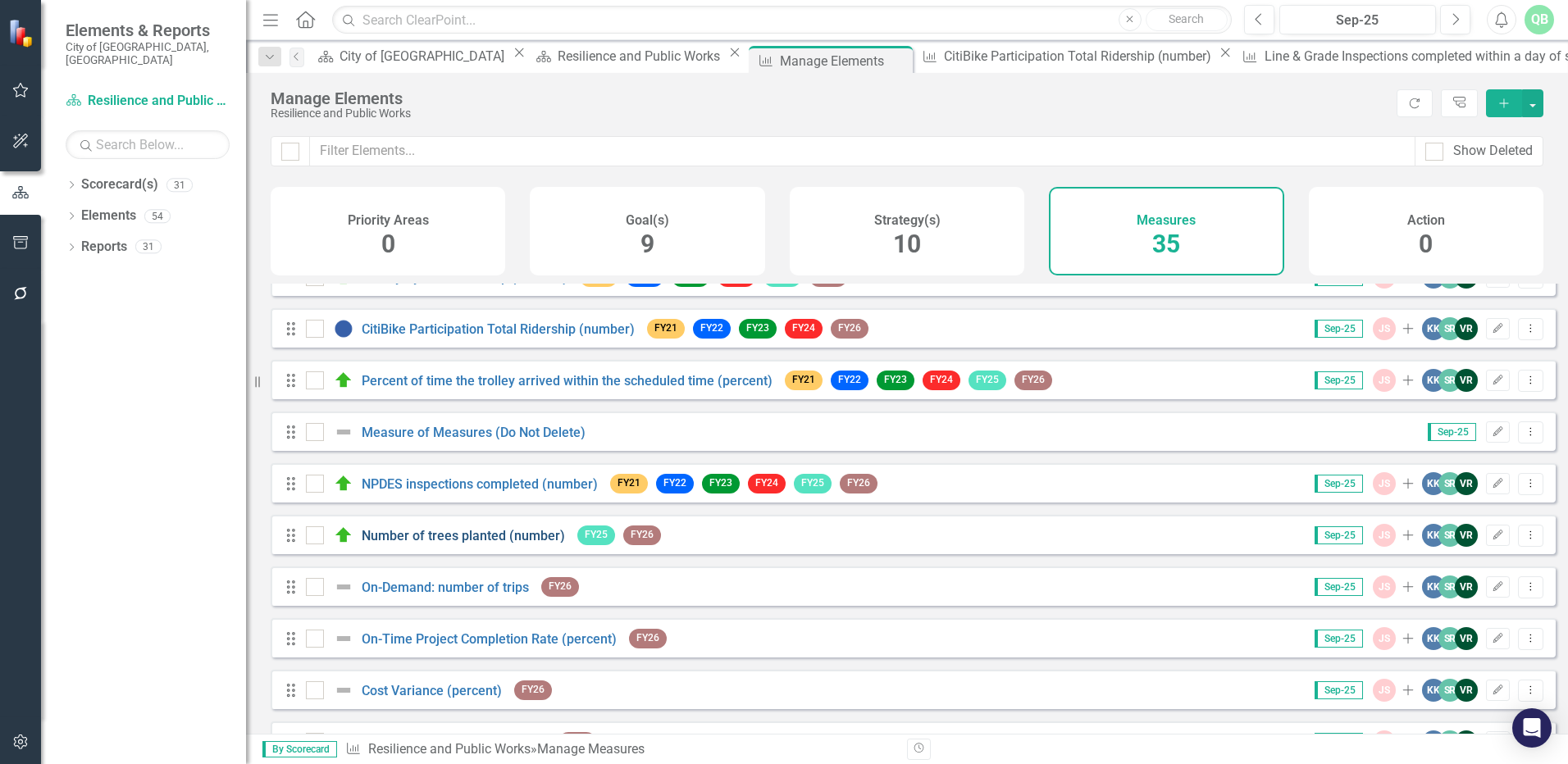
click at [448, 543] on link "Number of trees planted (number)" at bounding box center [464, 536] width 203 height 16
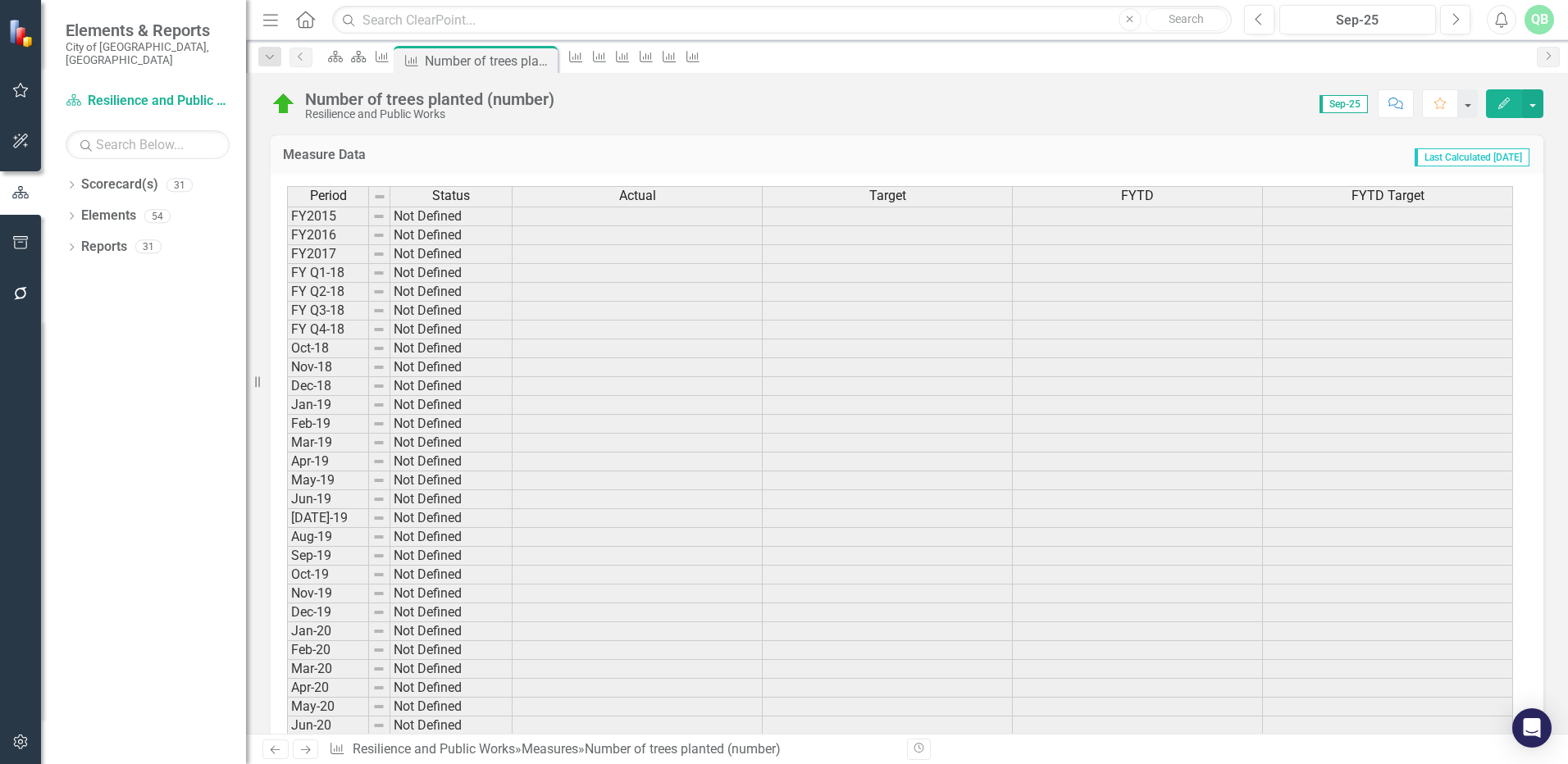
scroll to position [697, 0]
